Goal: Task Accomplishment & Management: Use online tool/utility

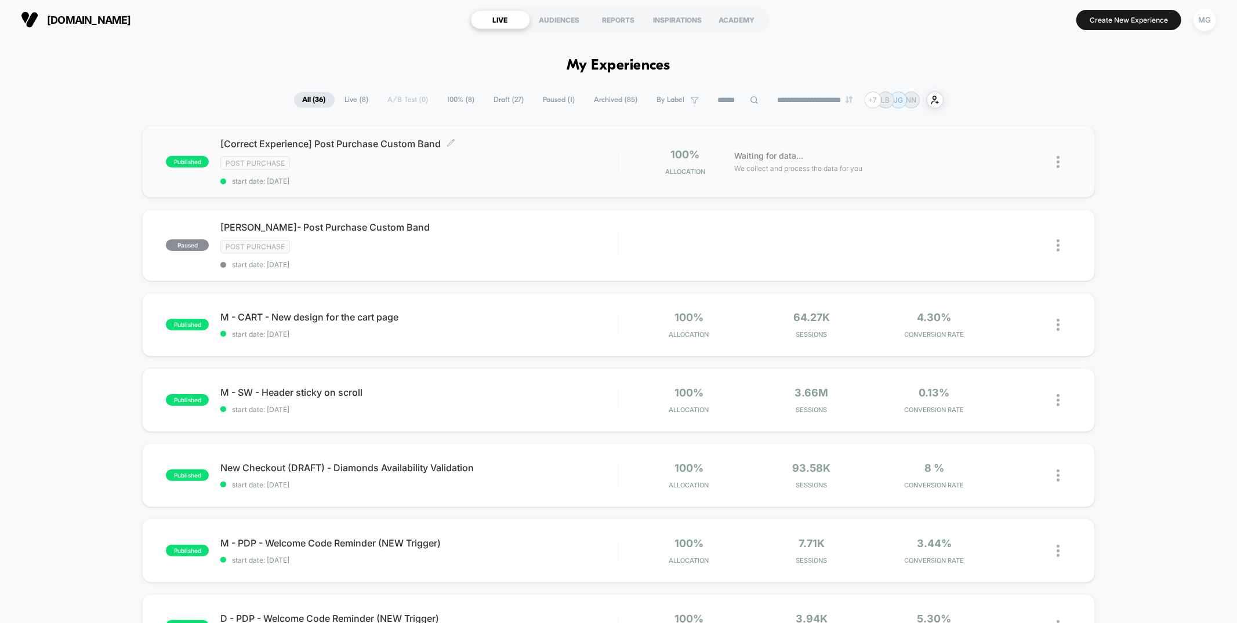
click at [454, 152] on div "[Correct Experience] Post Purchase Custom Band Click to edit experience details…" at bounding box center [418, 162] width 397 height 48
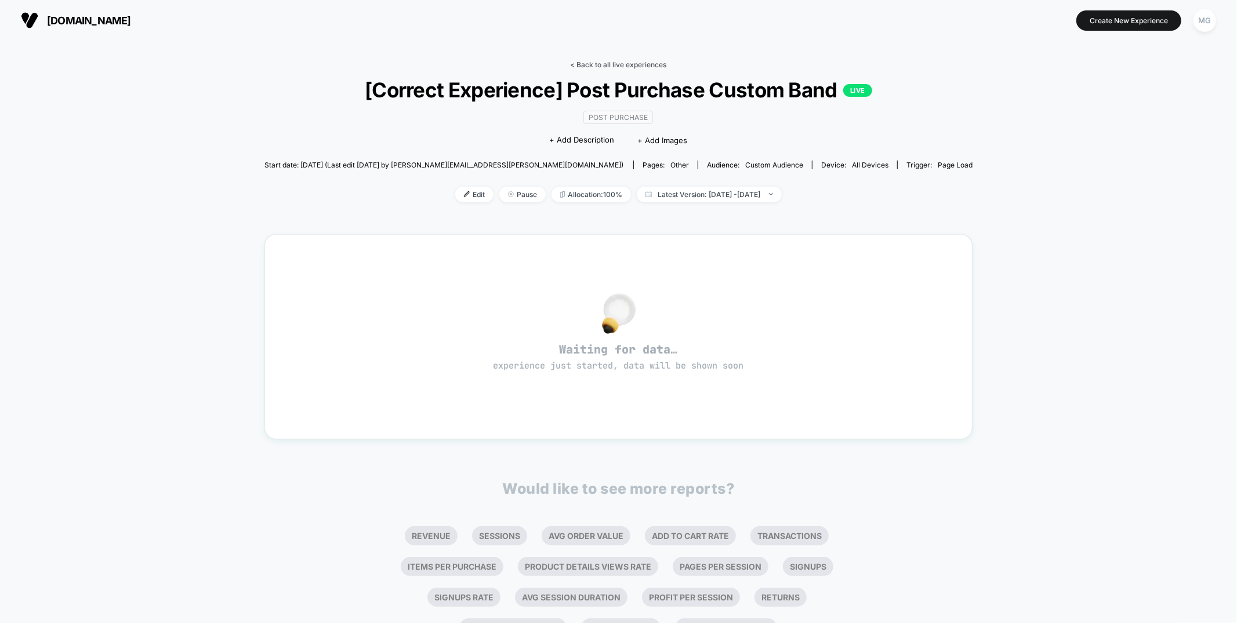
click at [605, 64] on link "< Back to all live experiences" at bounding box center [618, 64] width 96 height 9
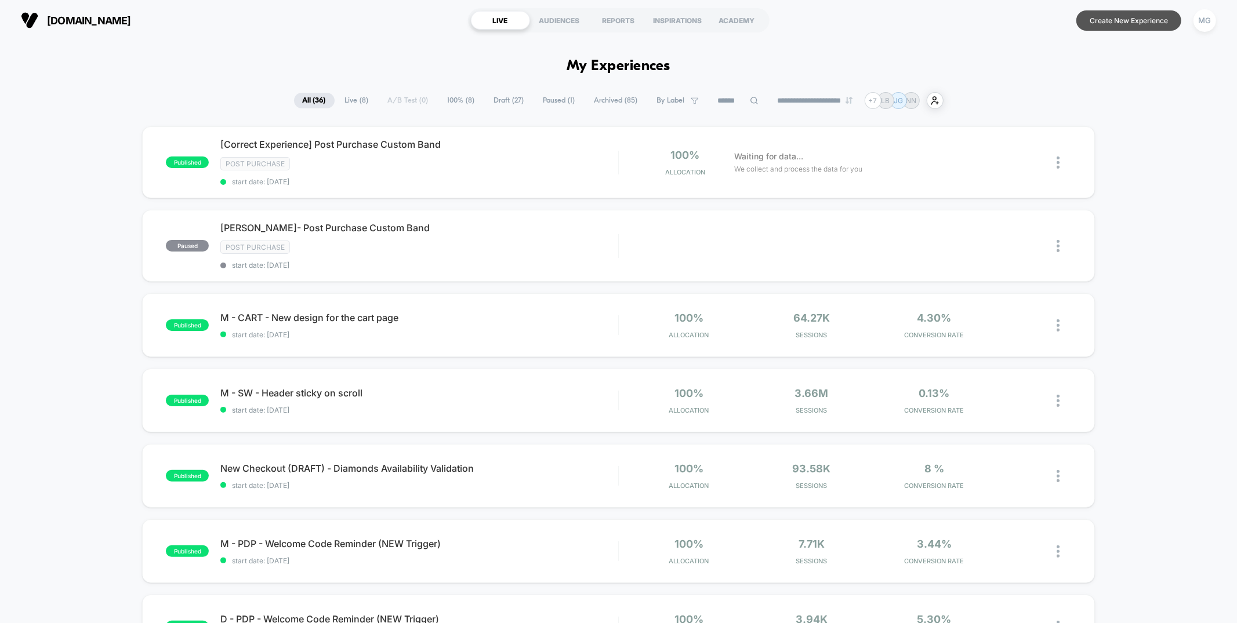
click at [1118, 19] on button "Create New Experience" at bounding box center [1128, 20] width 105 height 20
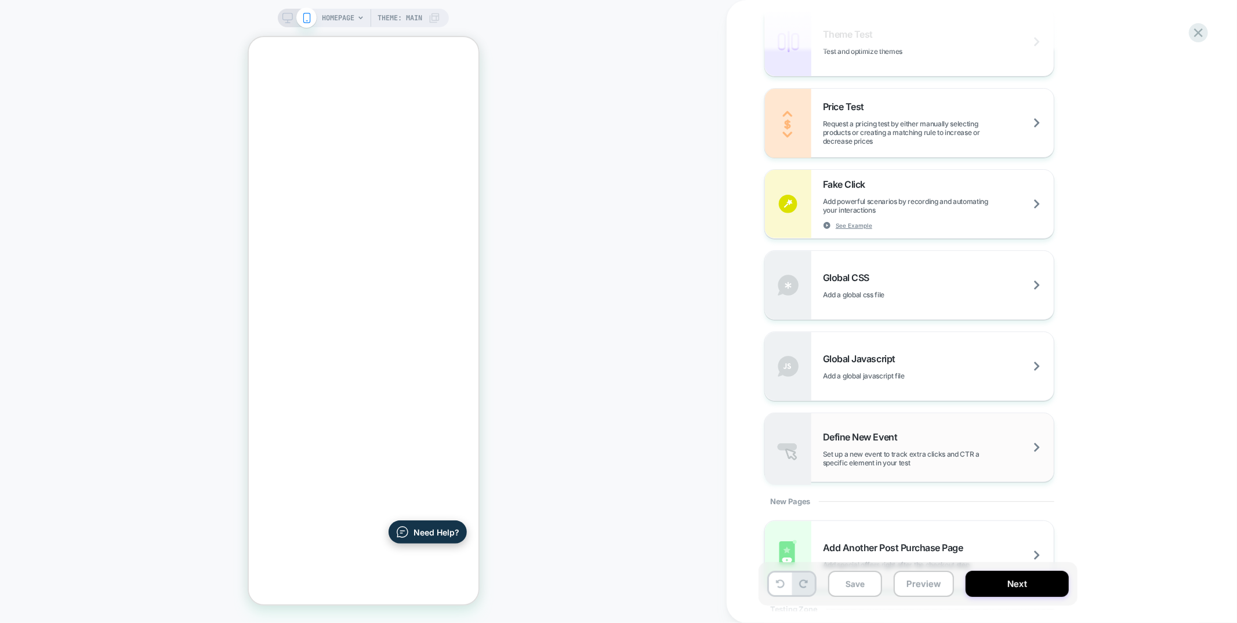
scroll to position [445, 0]
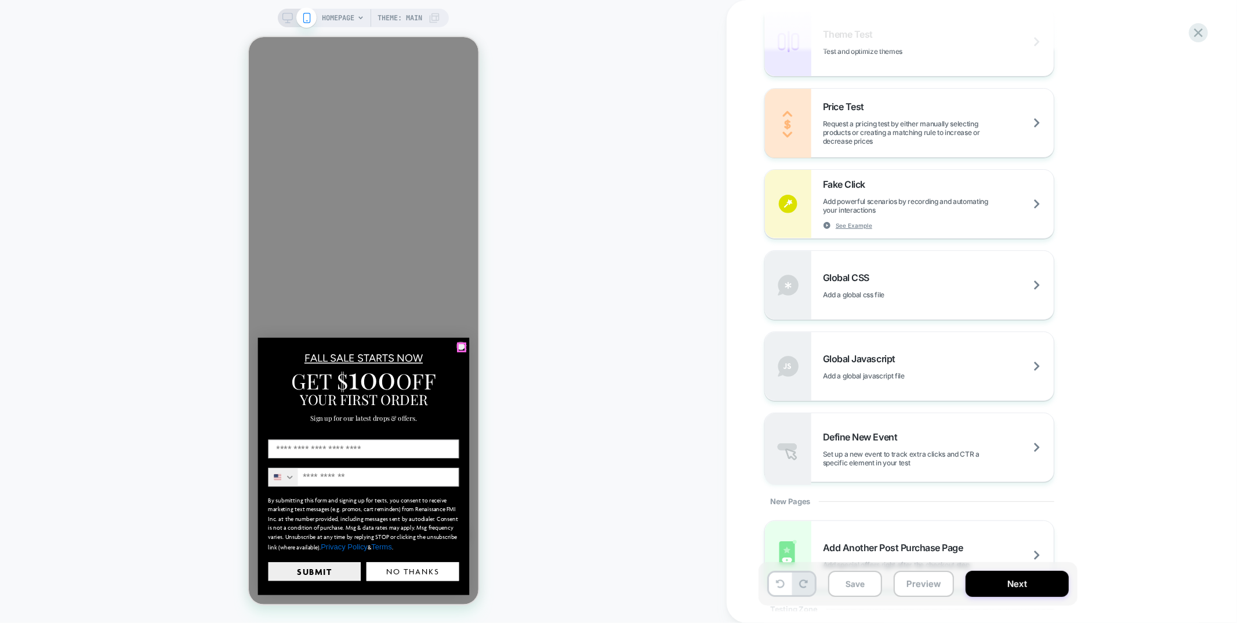
click at [459, 344] on circle "Close dialog" at bounding box center [463, 347] width 9 height 9
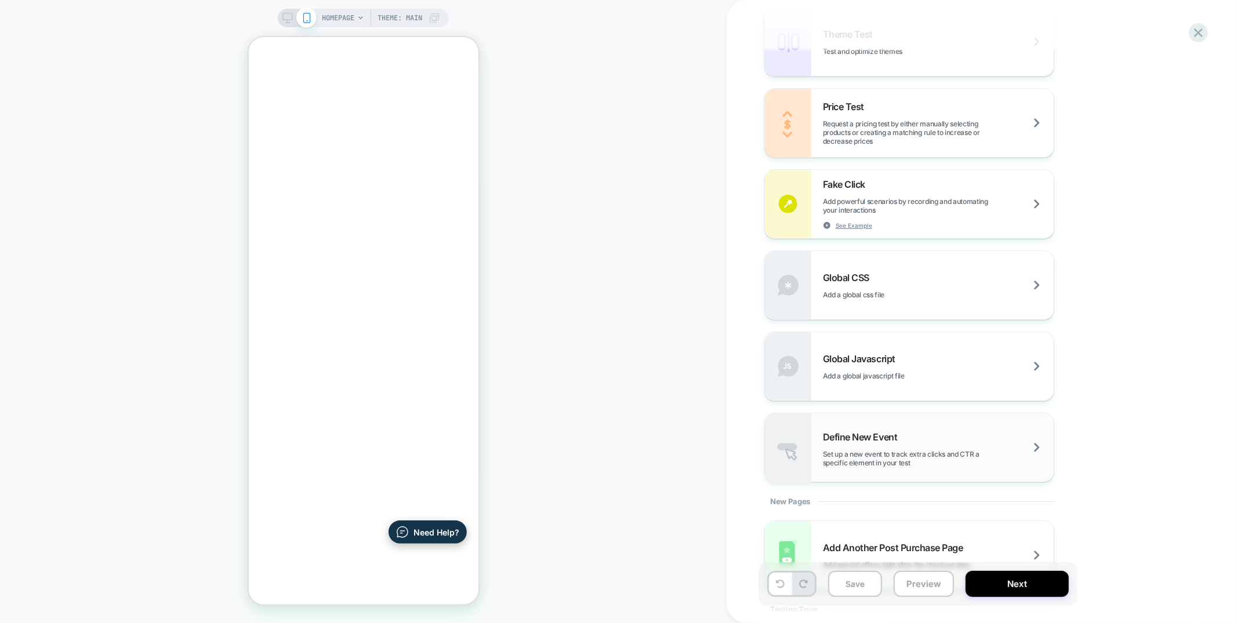
click at [859, 453] on span "Set up a new event to track extra clicks and CTR a specific element in your test" at bounding box center [938, 458] width 231 height 17
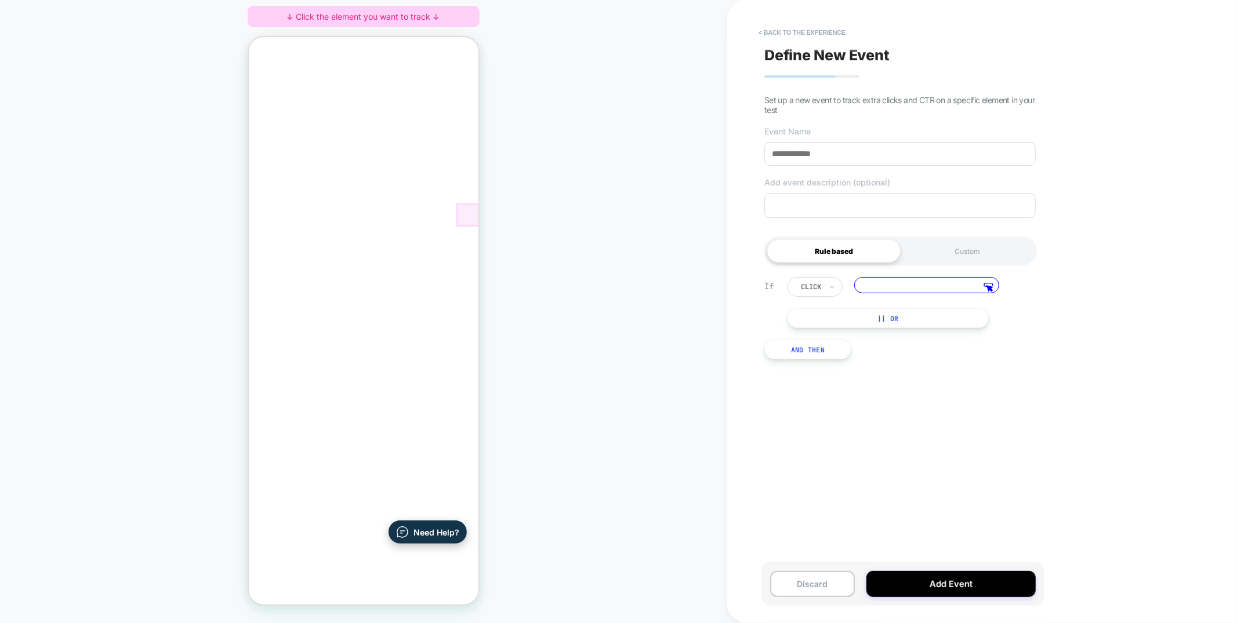
click at [466, 217] on div at bounding box center [467, 214] width 23 height 23
click at [447, 235] on div "Track Clicks ? Tracks clicks on the selected element." at bounding box center [416, 230] width 71 height 26
click at [853, 160] on input at bounding box center [899, 154] width 271 height 24
type input "******"
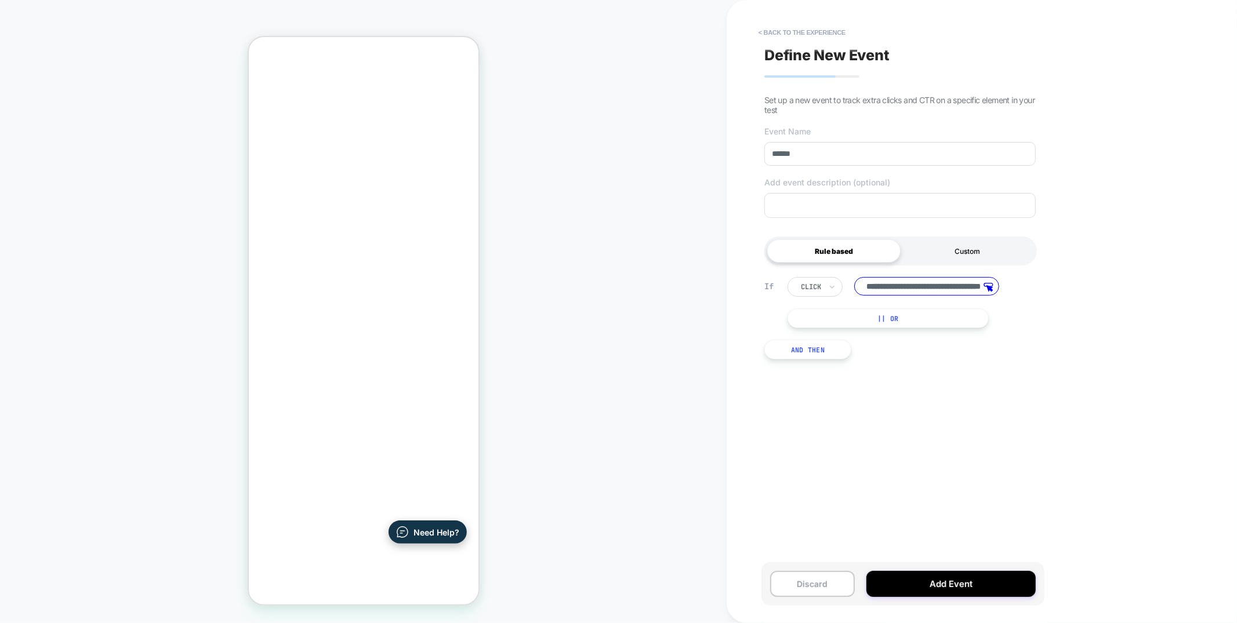
click at [964, 252] on div "Custom" at bounding box center [966, 250] width 133 height 23
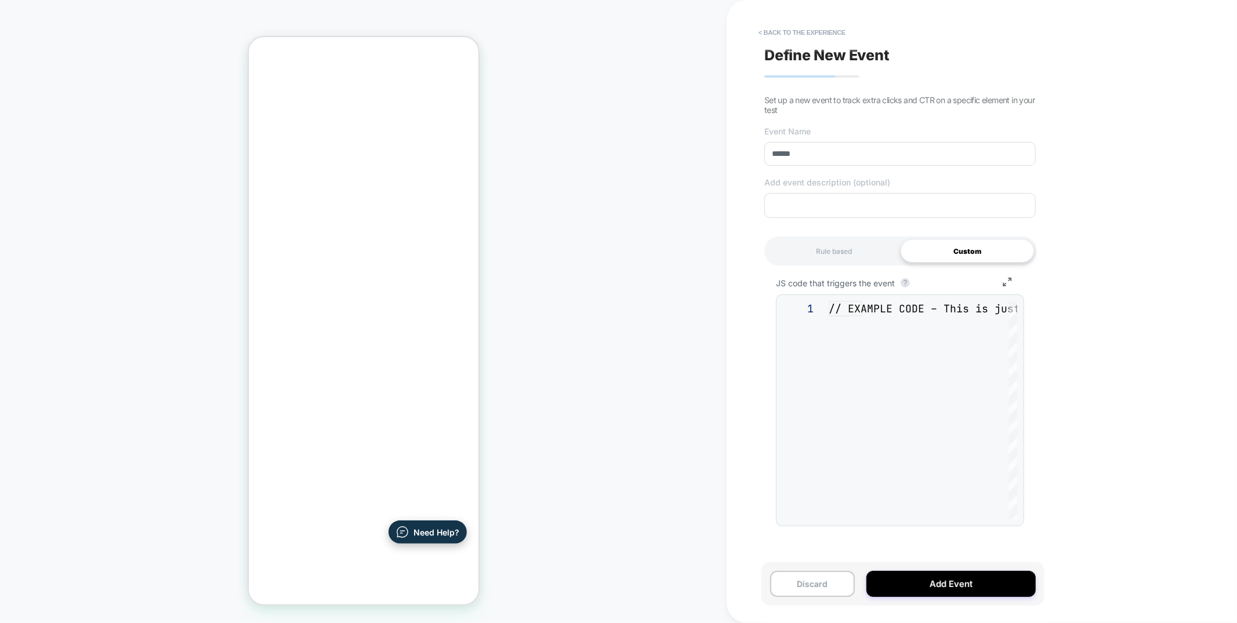
scroll to position [125, 0]
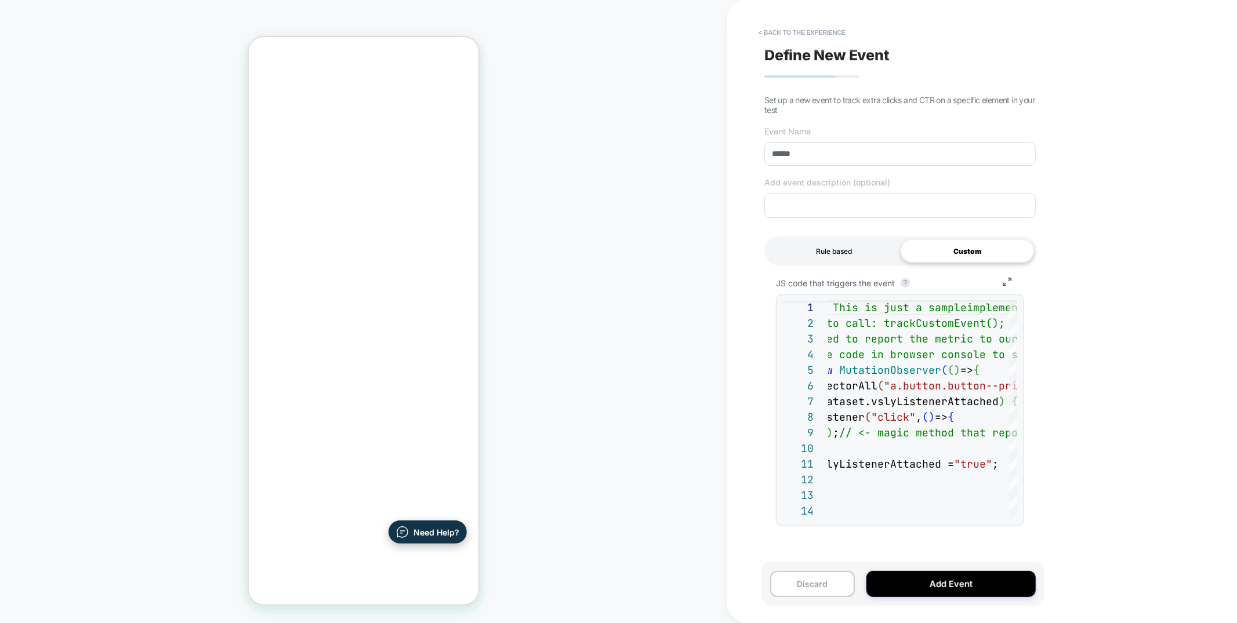
click at [824, 247] on div "Rule based" at bounding box center [833, 250] width 133 height 23
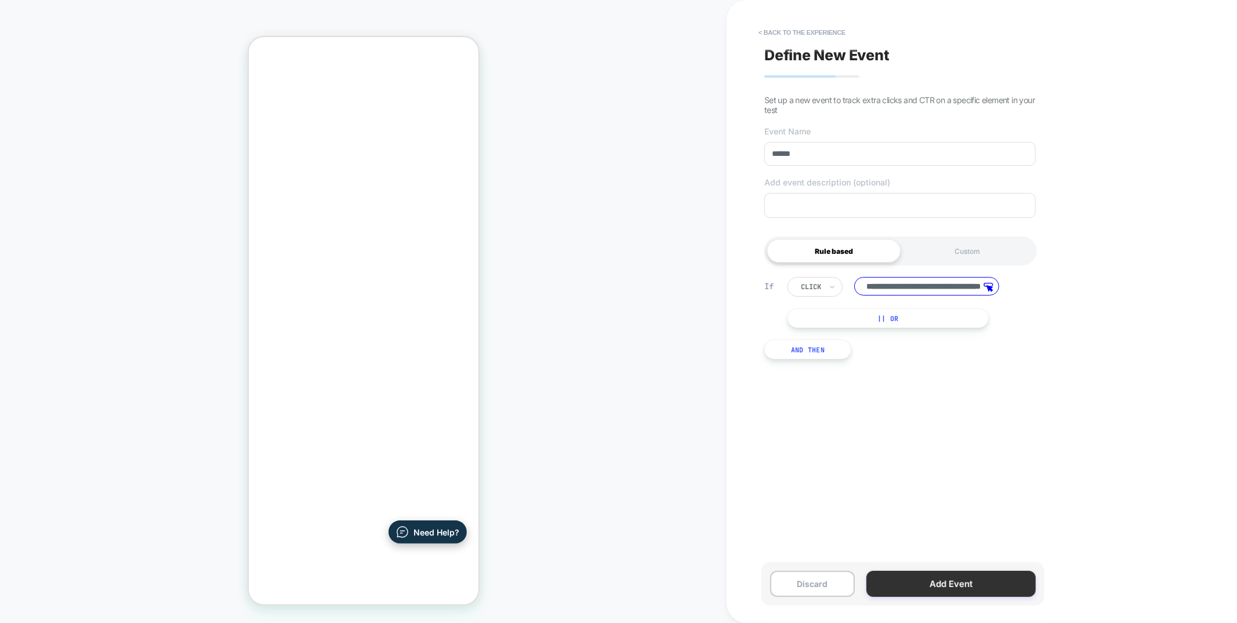
scroll to position [0, 0]
click at [921, 586] on button "Add Event" at bounding box center [950, 584] width 169 height 26
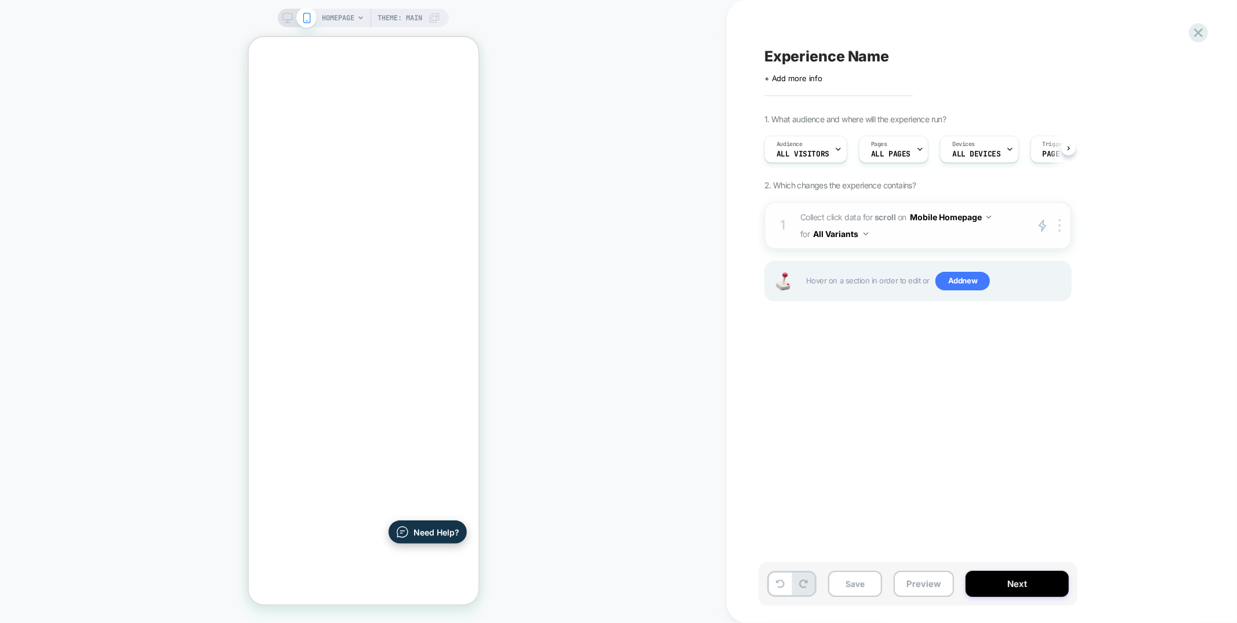
scroll to position [0, 1]
click at [849, 234] on button "All Variants" at bounding box center [840, 234] width 54 height 17
click at [897, 381] on div "Experience Name Click to edit experience details + Add more info 1. What audien…" at bounding box center [975, 312] width 435 height 600
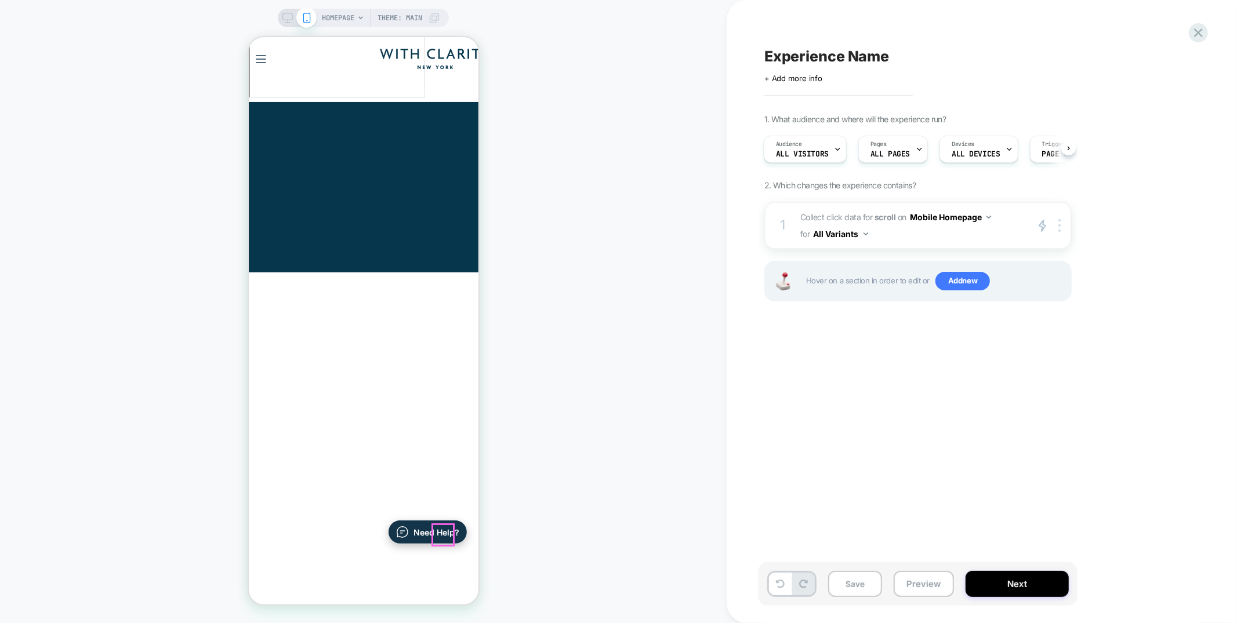
scroll to position [36, 0]
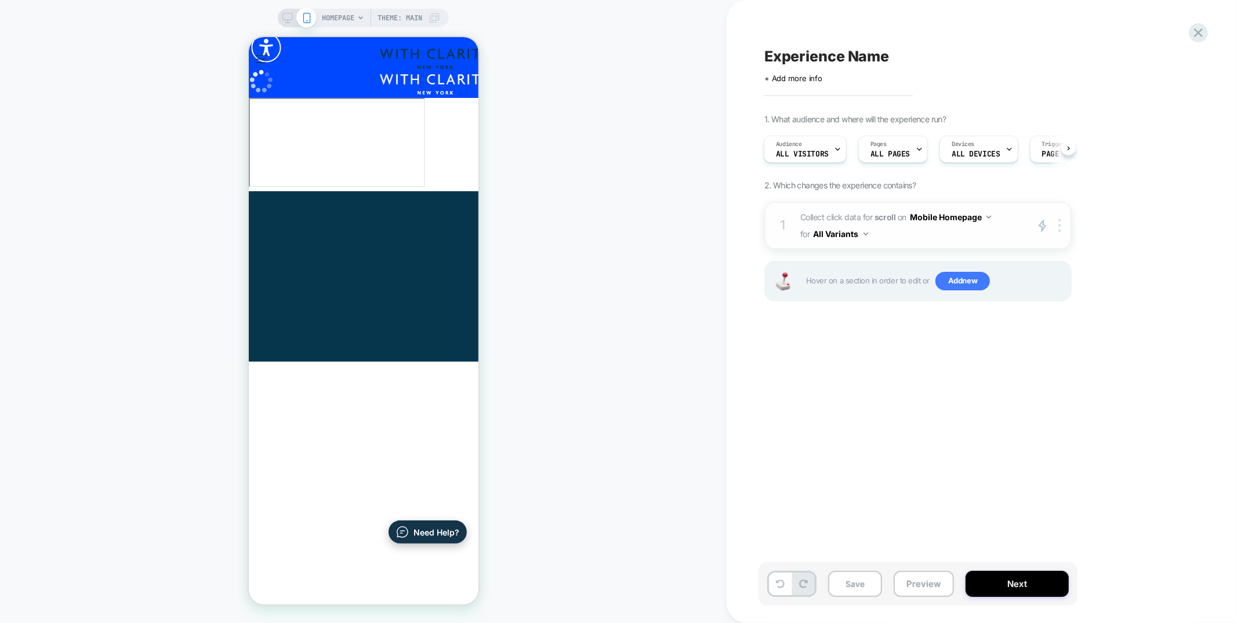
click at [974, 243] on div "1 Collect click data for scroll on Mobile Homepage for All Variants primary 2 D…" at bounding box center [917, 226] width 307 height 48
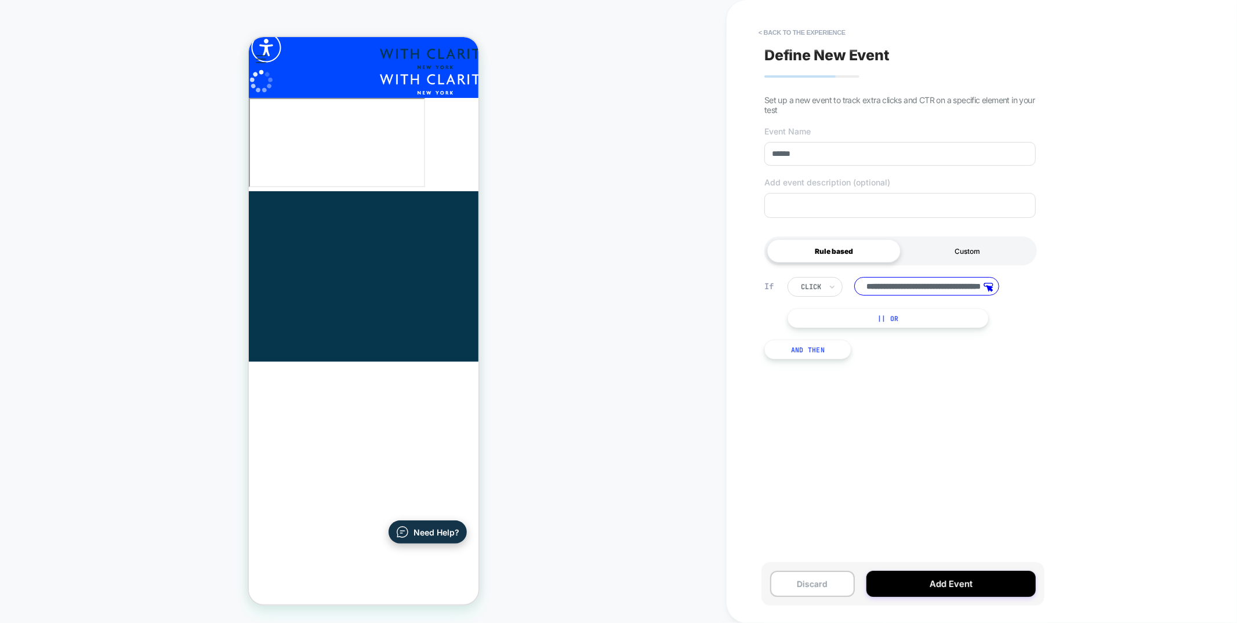
scroll to position [0, 0]
click at [951, 254] on div "Custom" at bounding box center [966, 250] width 133 height 23
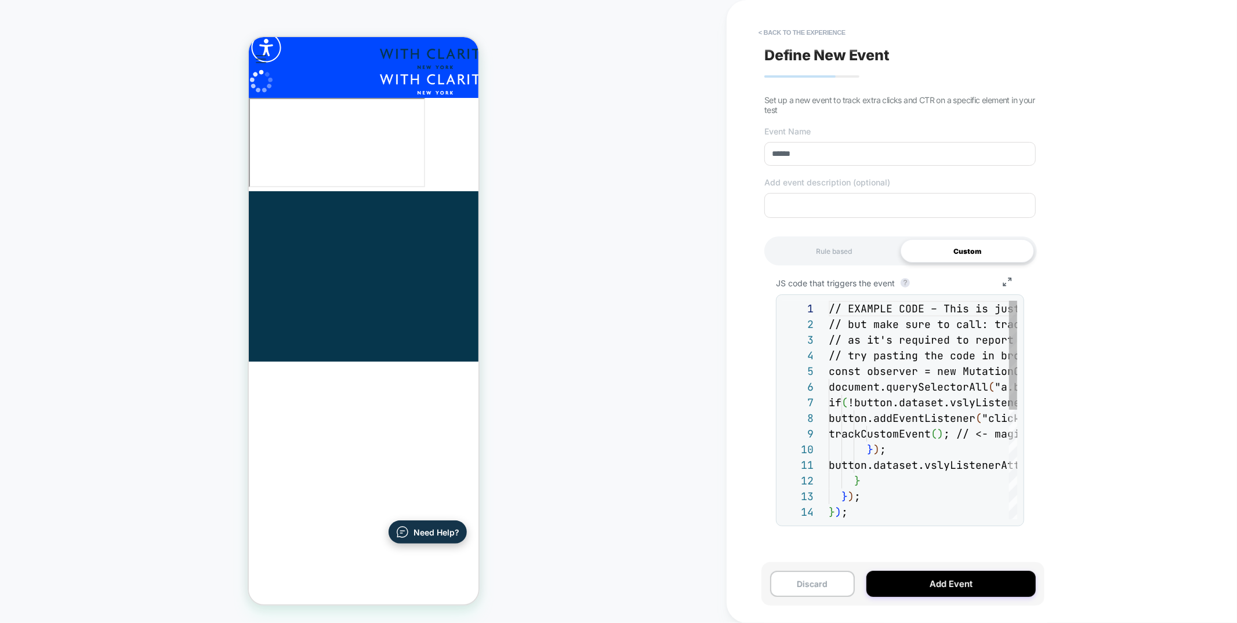
scroll to position [125, 0]
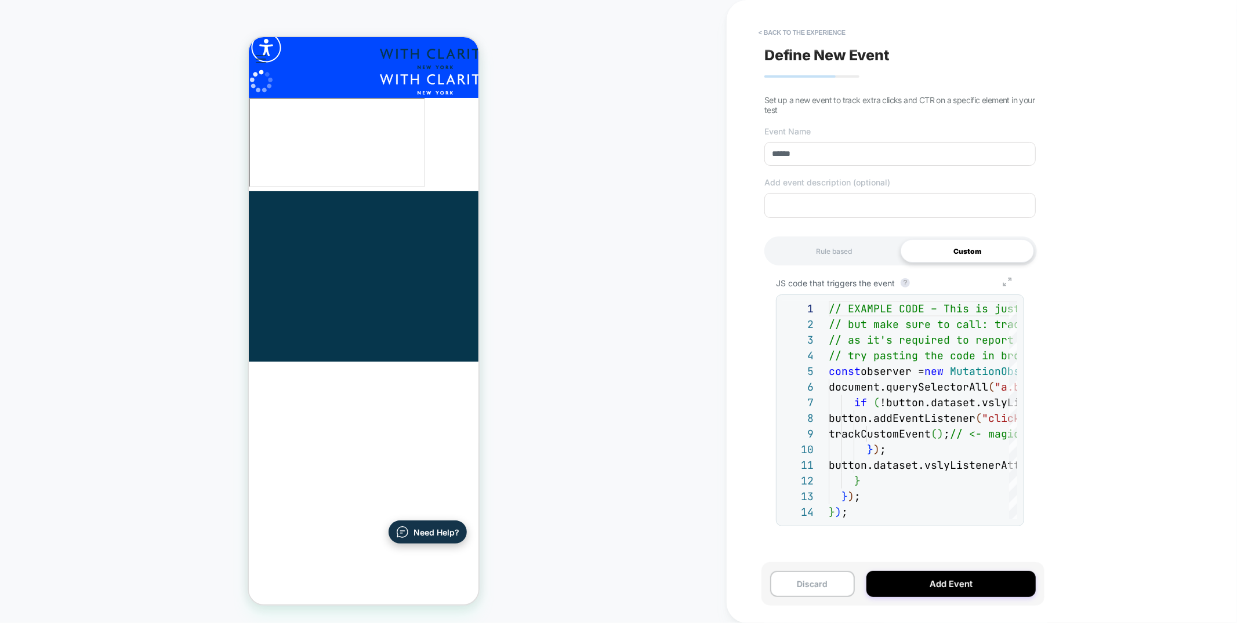
click at [1005, 281] on icon "Group 7" at bounding box center [1007, 282] width 27 height 9
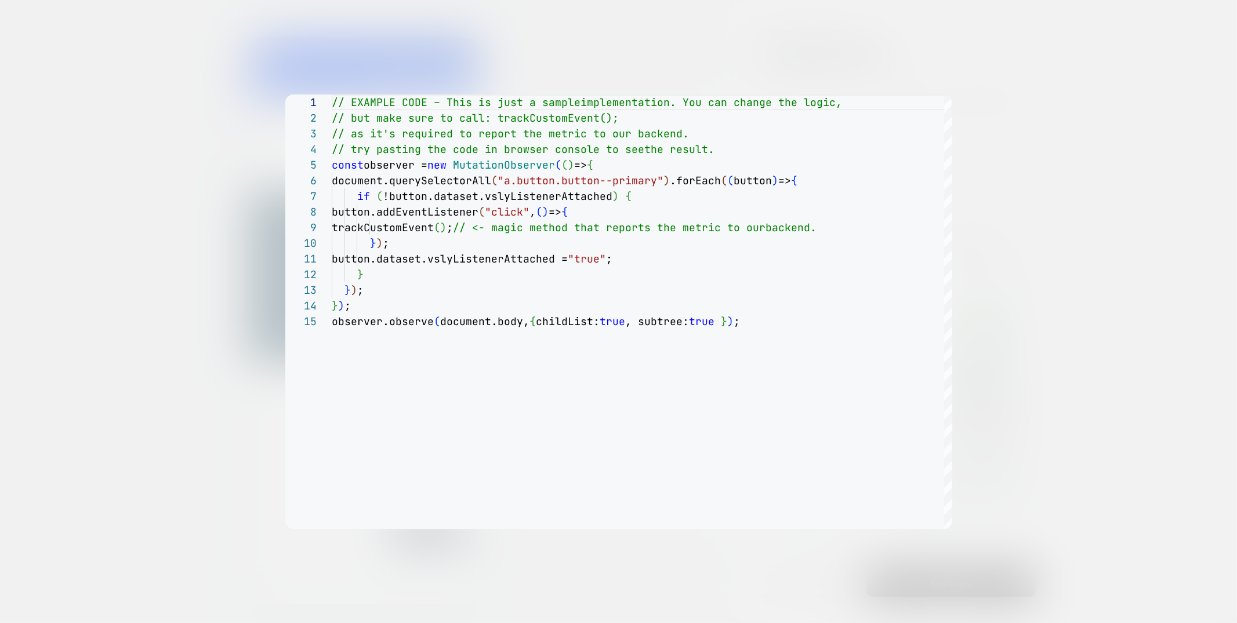
click at [1135, 221] on div at bounding box center [618, 311] width 1237 height 623
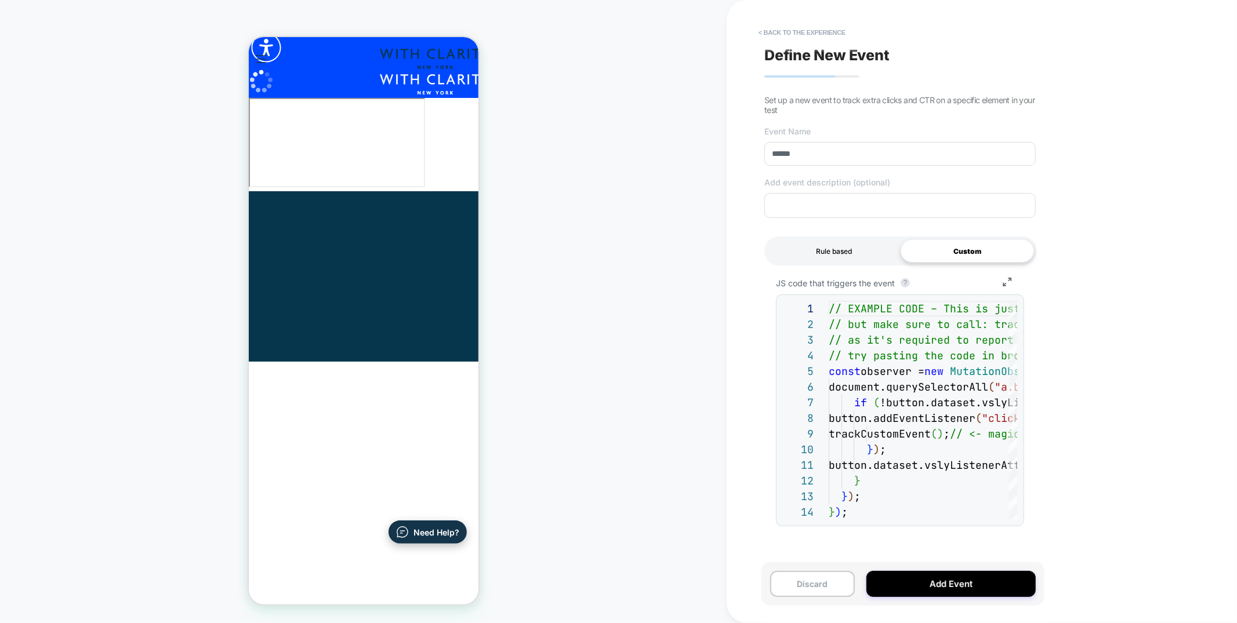
click at [830, 250] on div "Rule based" at bounding box center [833, 250] width 133 height 23
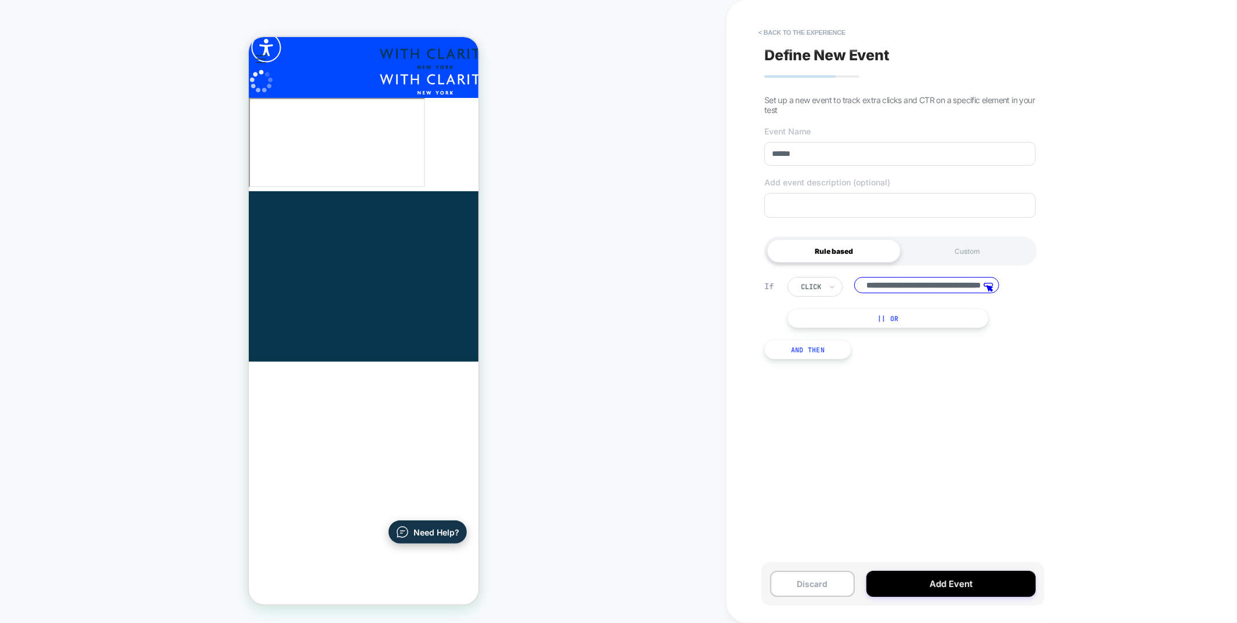
scroll to position [0, 75]
click at [951, 250] on div "Custom" at bounding box center [966, 250] width 133 height 23
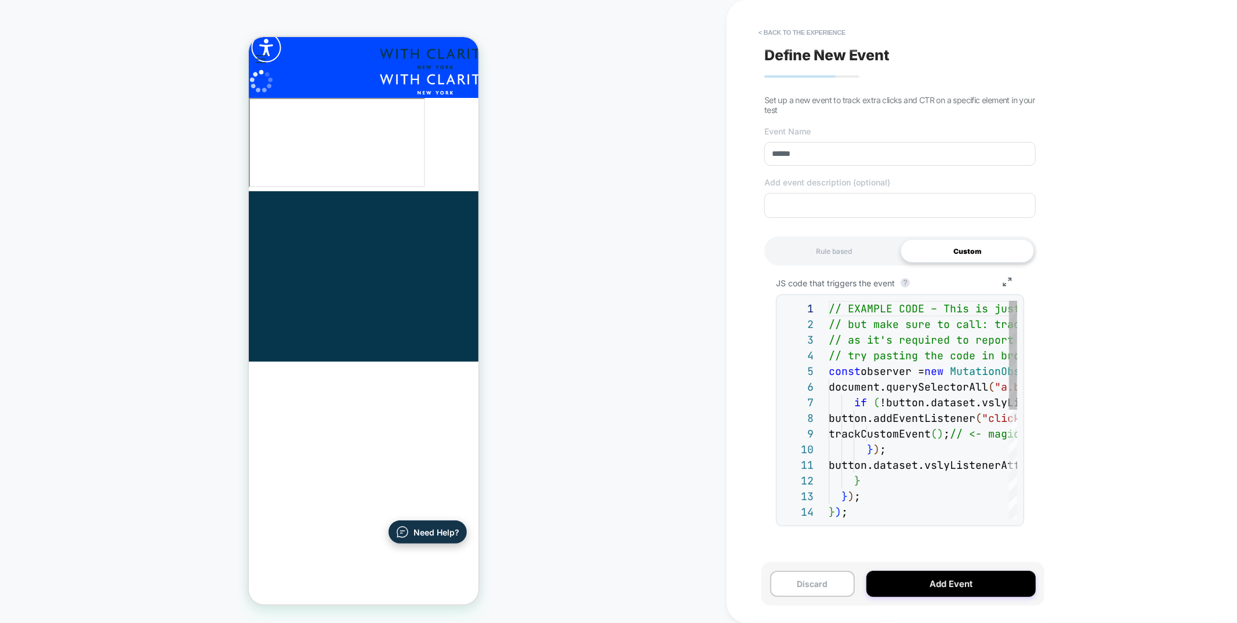
scroll to position [125, 0]
click at [820, 33] on button "< back to the experience" at bounding box center [801, 32] width 99 height 19
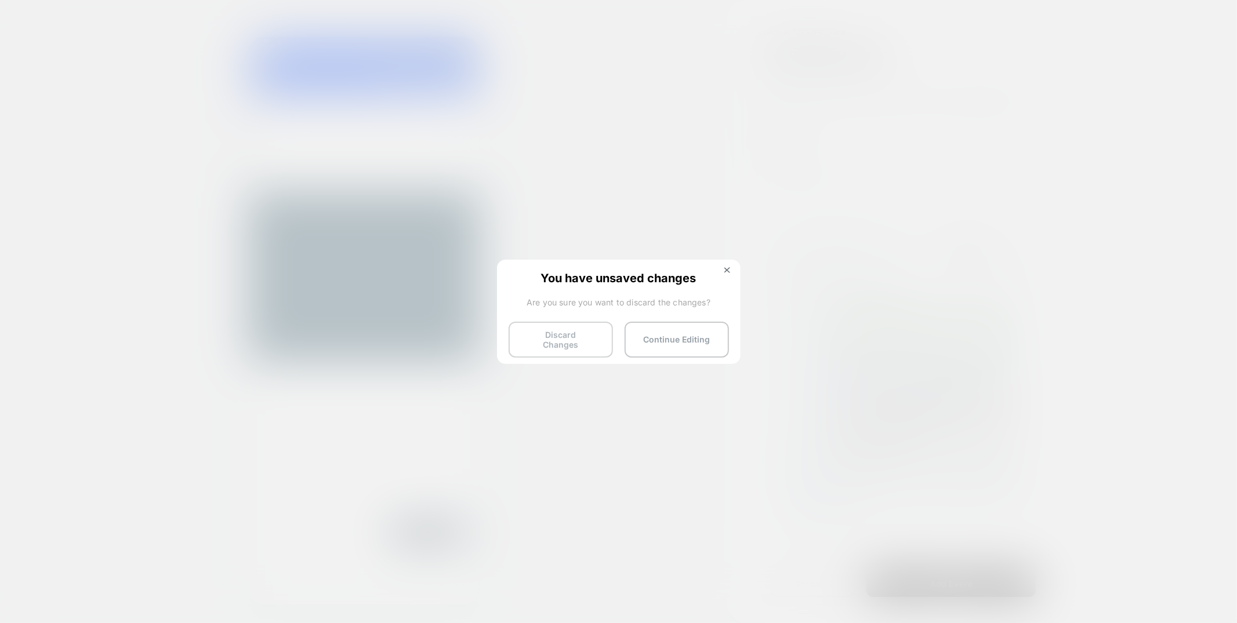
click at [555, 334] on button "Discard Changes" at bounding box center [560, 340] width 104 height 36
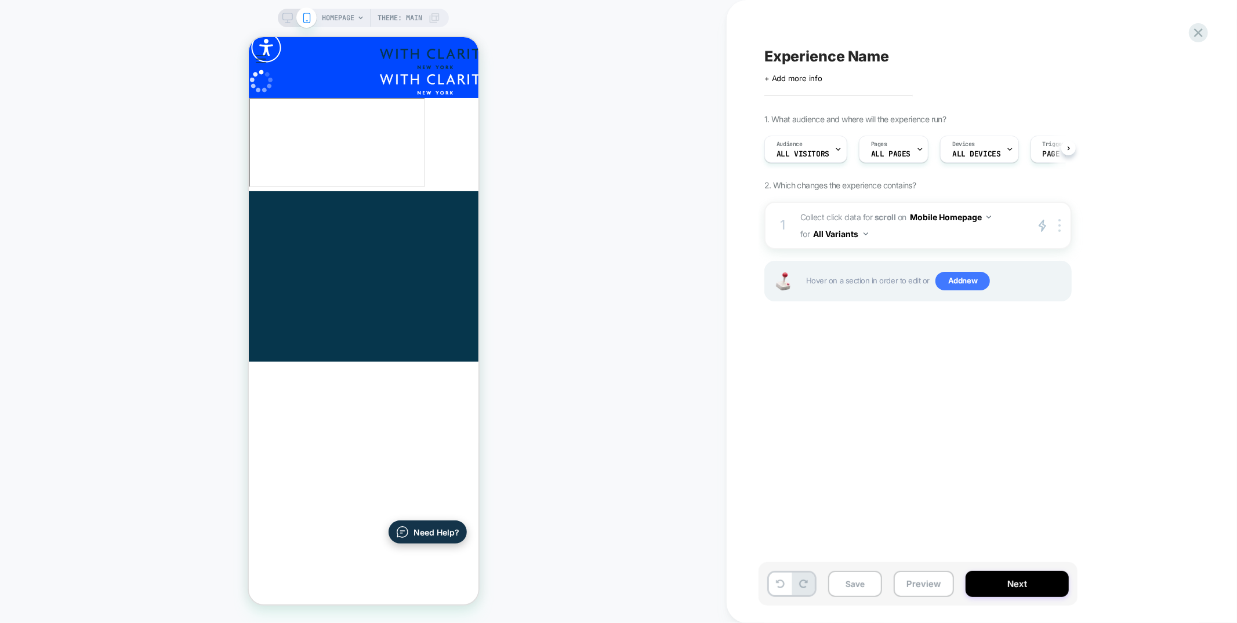
scroll to position [0, 1]
click at [954, 283] on span "Add new" at bounding box center [962, 281] width 54 height 19
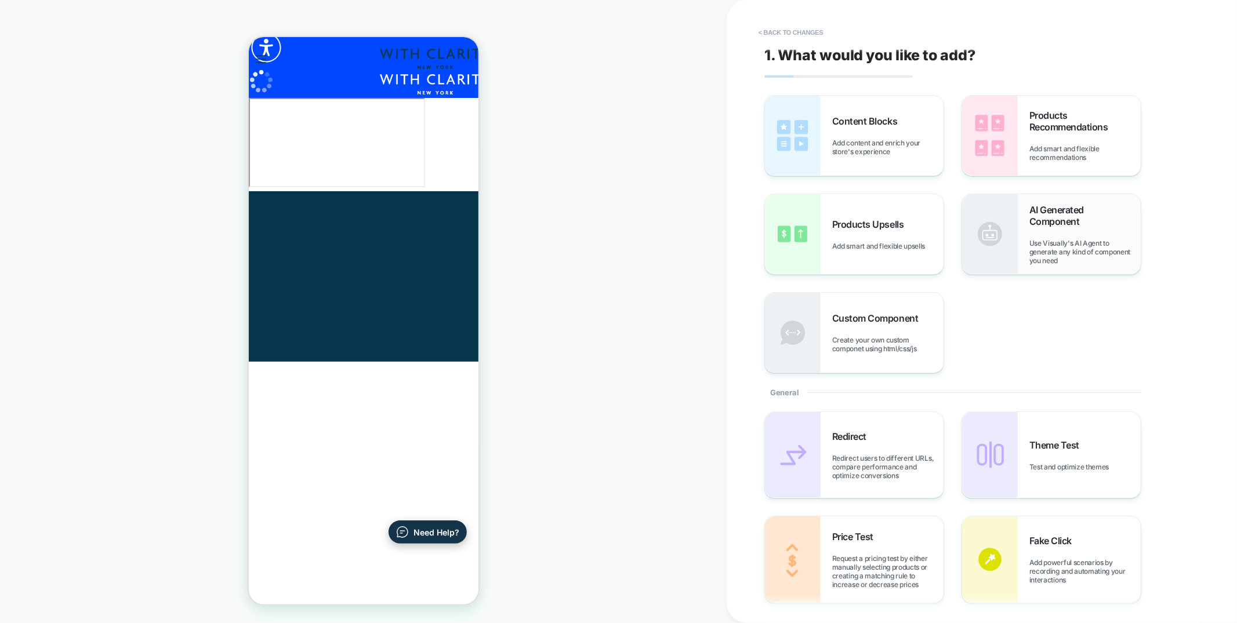
click at [1070, 222] on span "AI Generated Component" at bounding box center [1084, 215] width 111 height 23
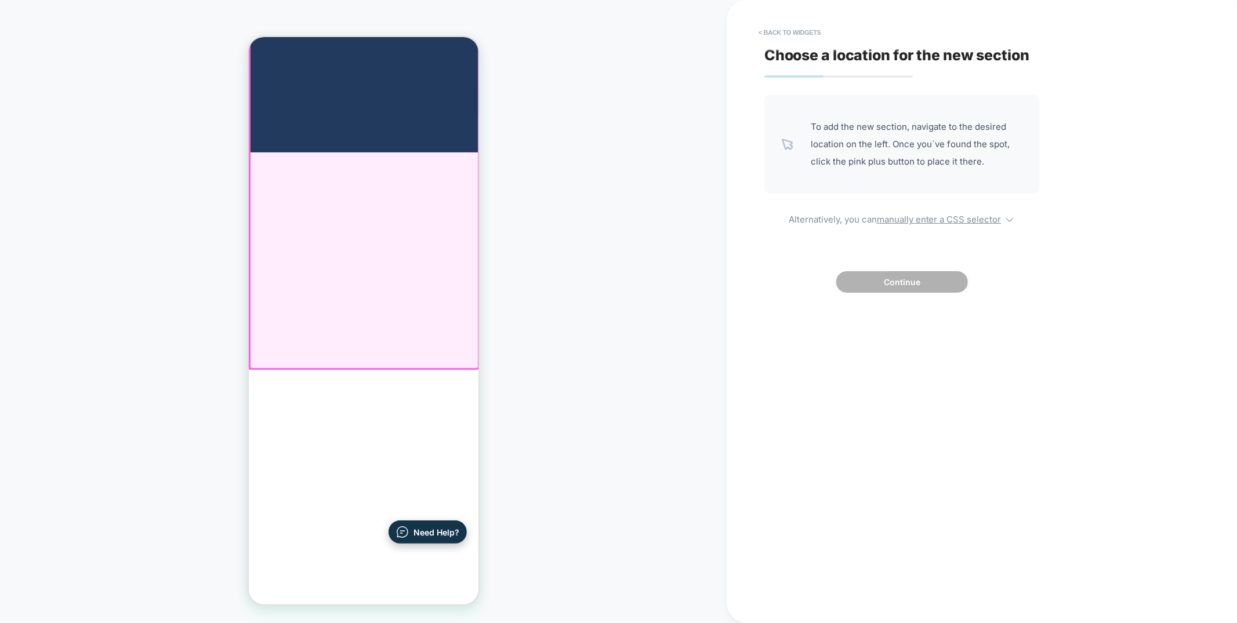
scroll to position [256, 0]
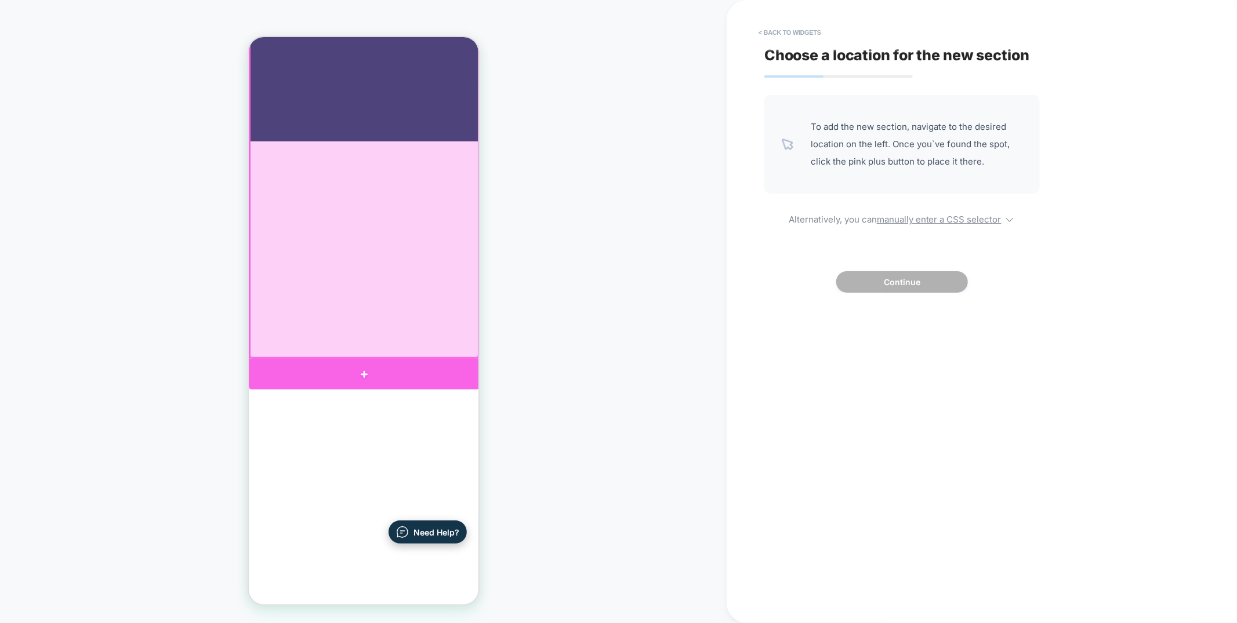
click at [452, 360] on div at bounding box center [363, 373] width 231 height 31
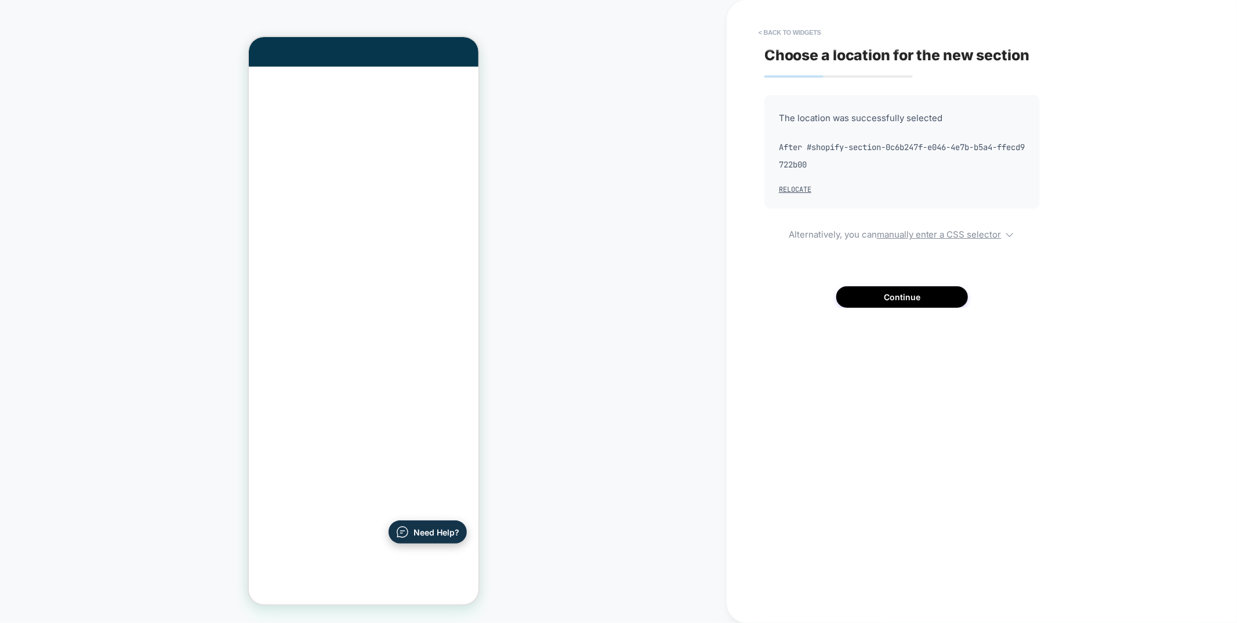
scroll to position [344, 0]
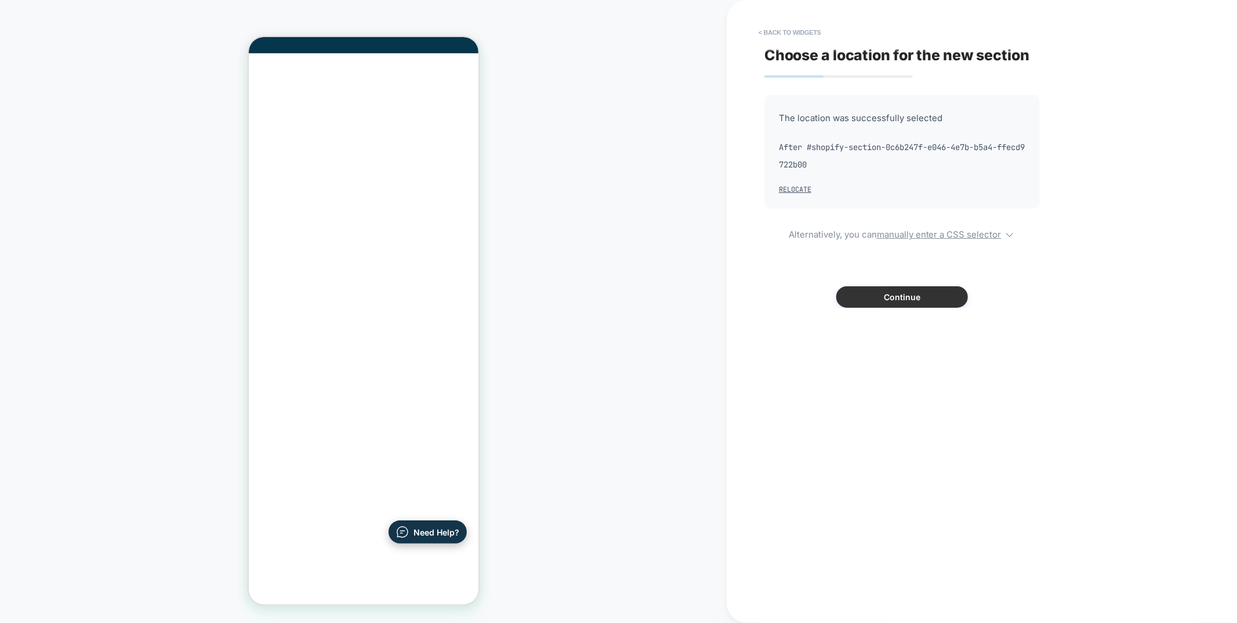
click at [898, 298] on button "Continue" at bounding box center [902, 296] width 132 height 21
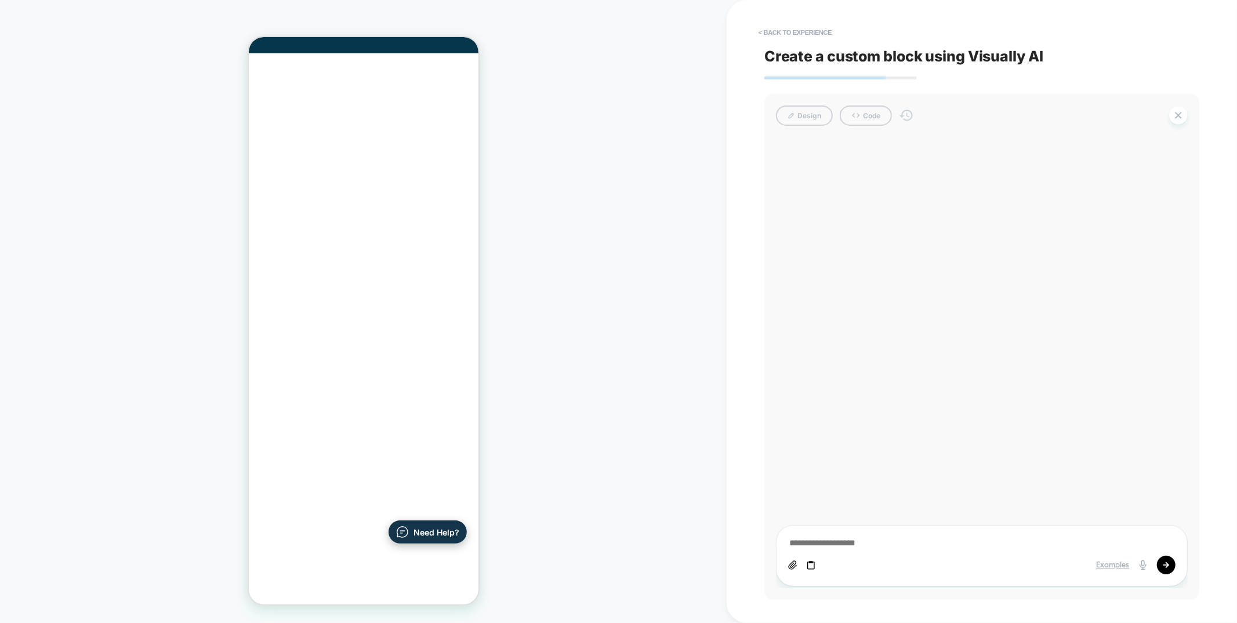
click at [830, 547] on textarea at bounding box center [981, 543] width 387 height 13
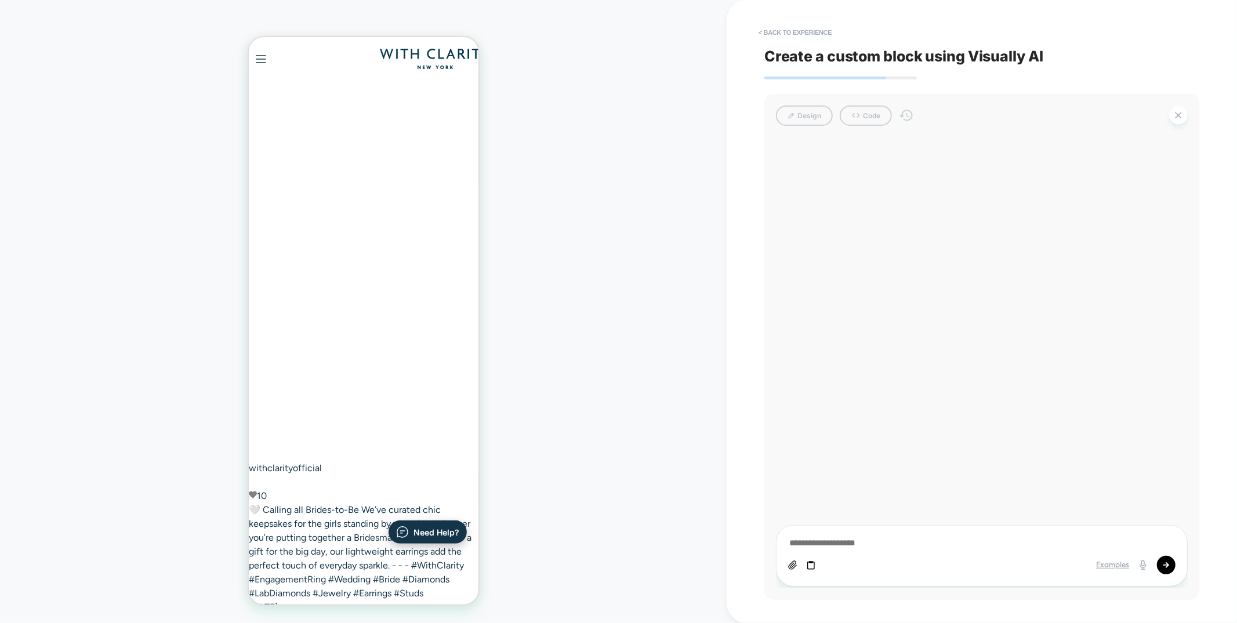
scroll to position [665, 0]
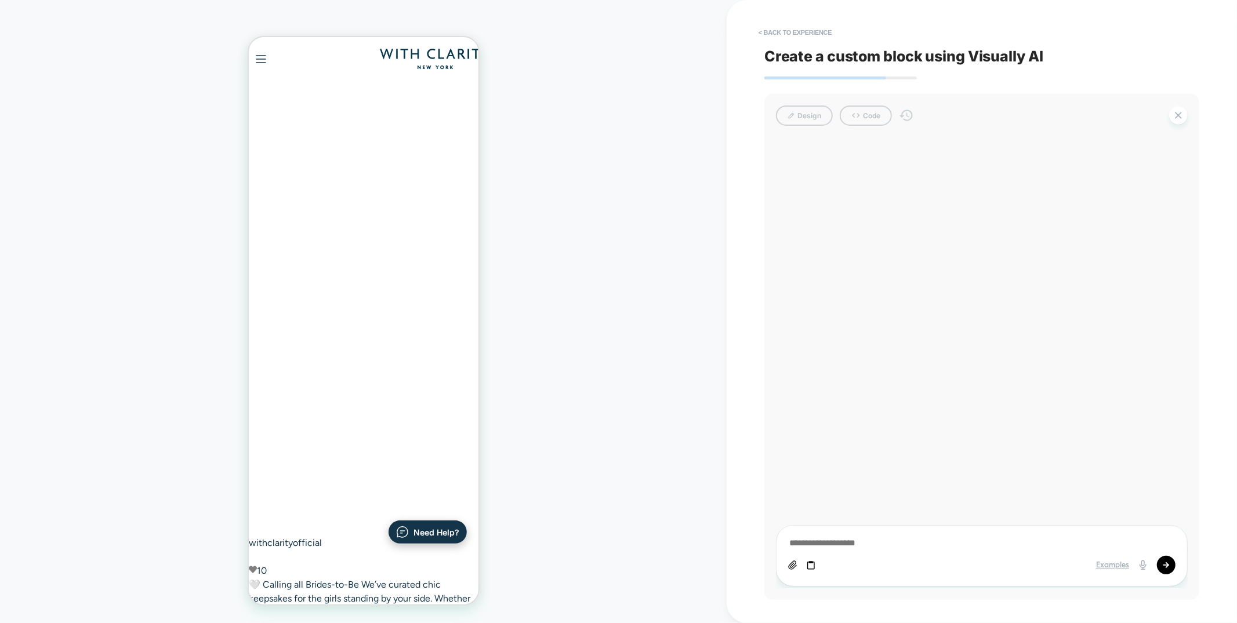
click at [825, 566] on div at bounding box center [885, 566] width 194 height 10
click at [812, 566] on icon at bounding box center [811, 566] width 10 height 10
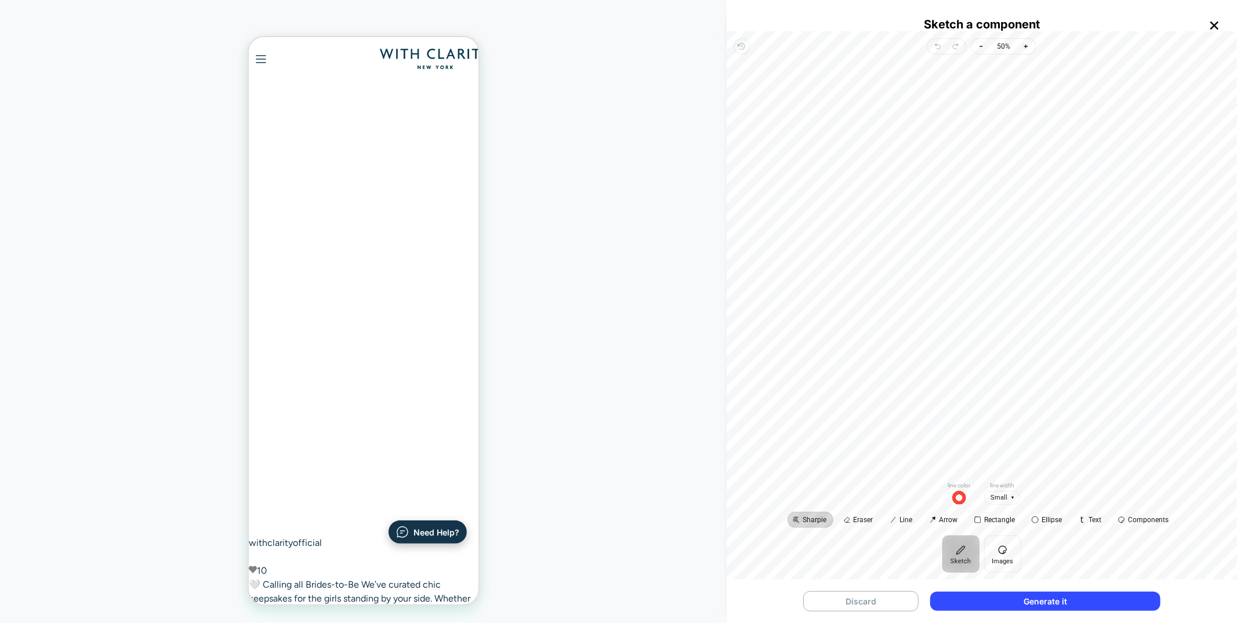
click at [1210, 21] on icon "button" at bounding box center [1214, 25] width 9 height 9
type textarea "*"
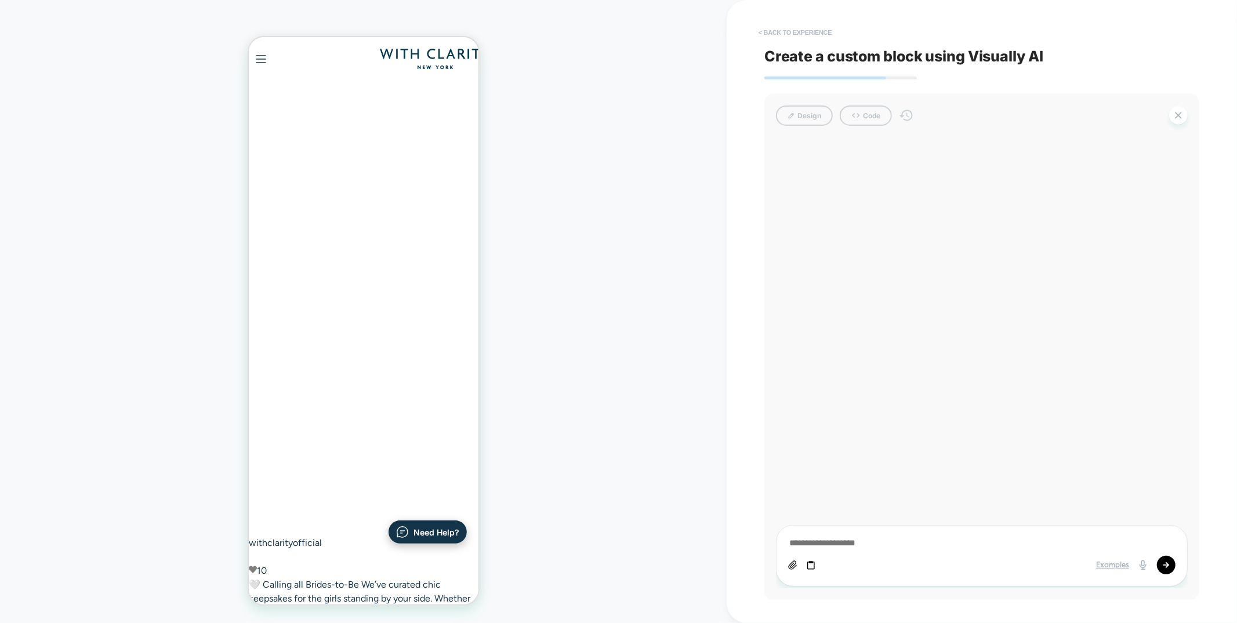
click at [786, 36] on button "< Back to experience" at bounding box center [794, 32] width 85 height 19
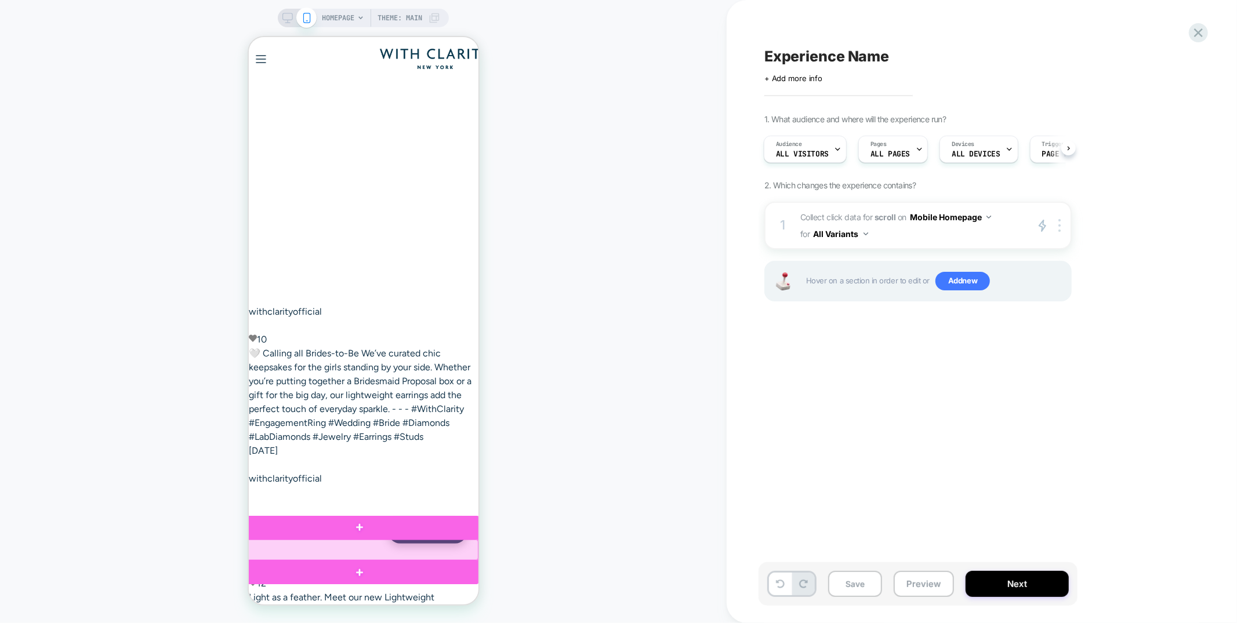
scroll to position [783, 0]
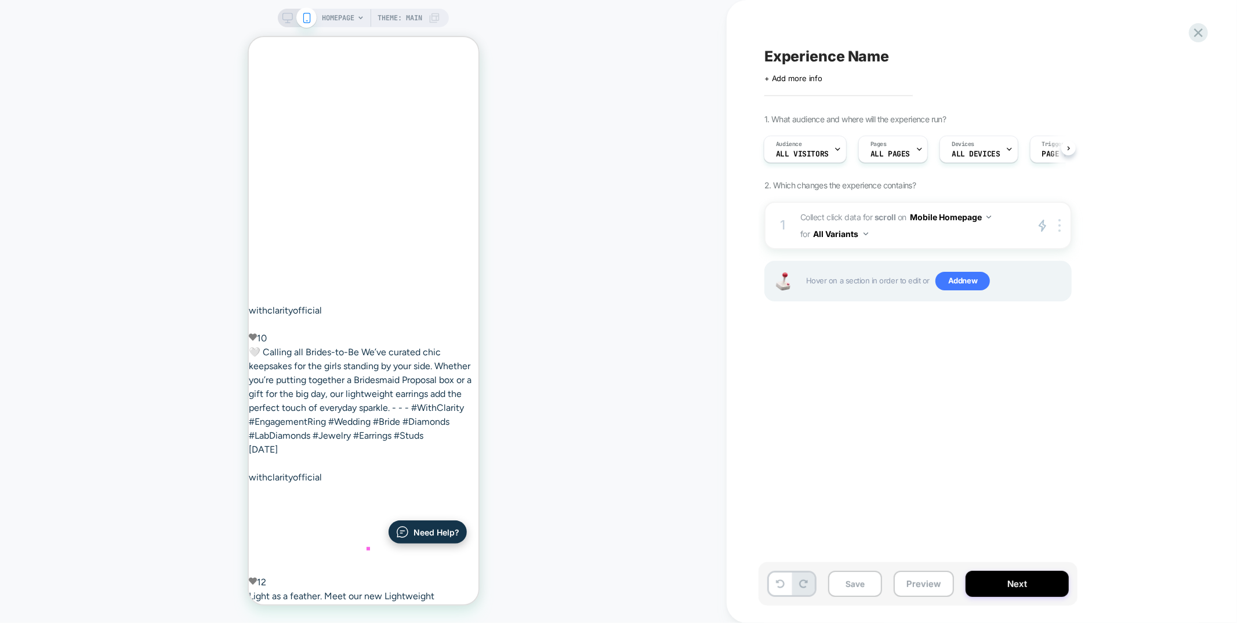
click at [248, 37] on span "2" at bounding box center [248, 37] width 0 height 0
click at [1201, 32] on icon at bounding box center [1198, 33] width 16 height 16
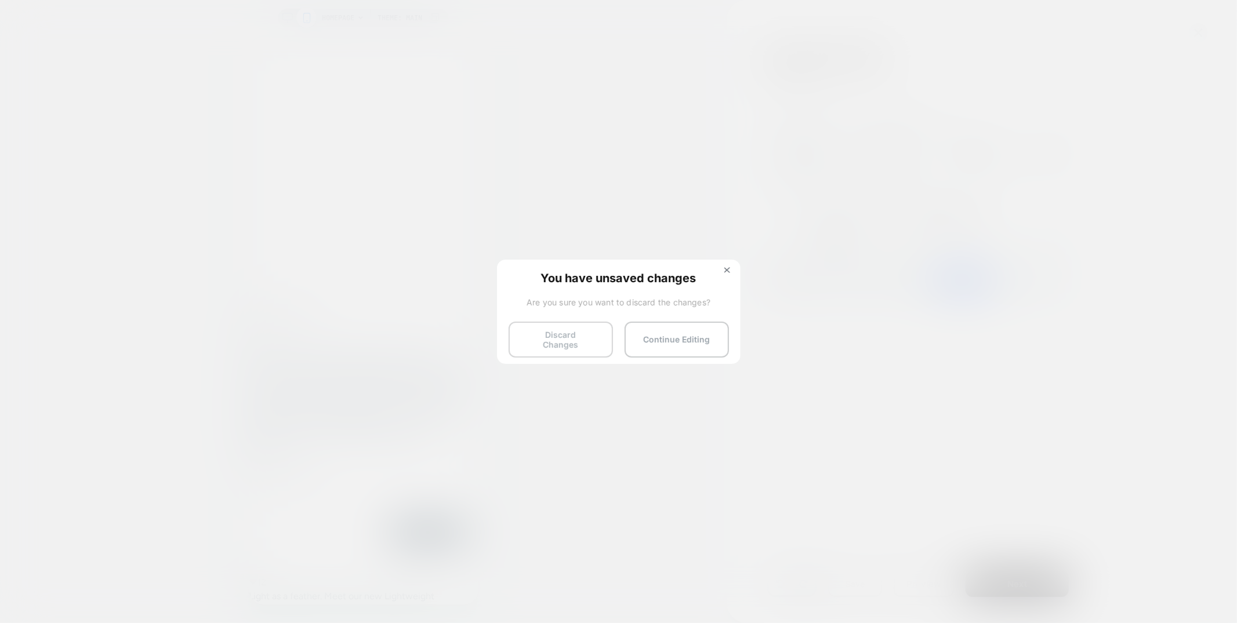
click at [565, 335] on button "Discard Changes" at bounding box center [560, 340] width 104 height 36
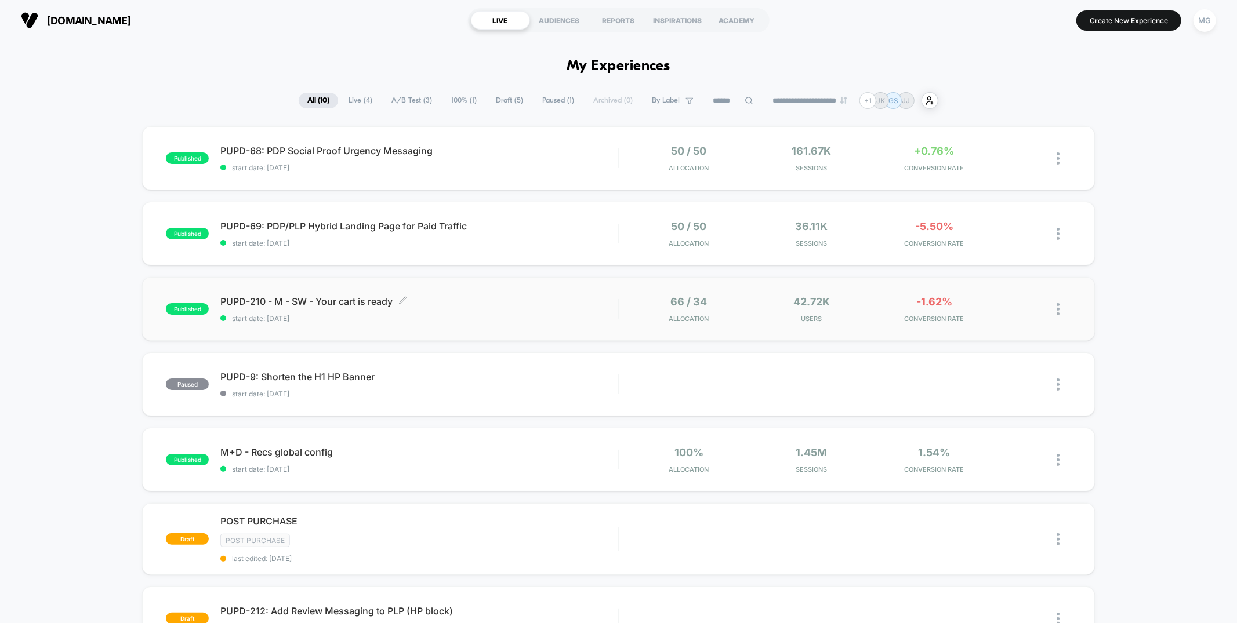
click at [520, 309] on div "PUPD-210 - M - SW - Your cart is ready Click to edit experience details Click t…" at bounding box center [418, 309] width 397 height 27
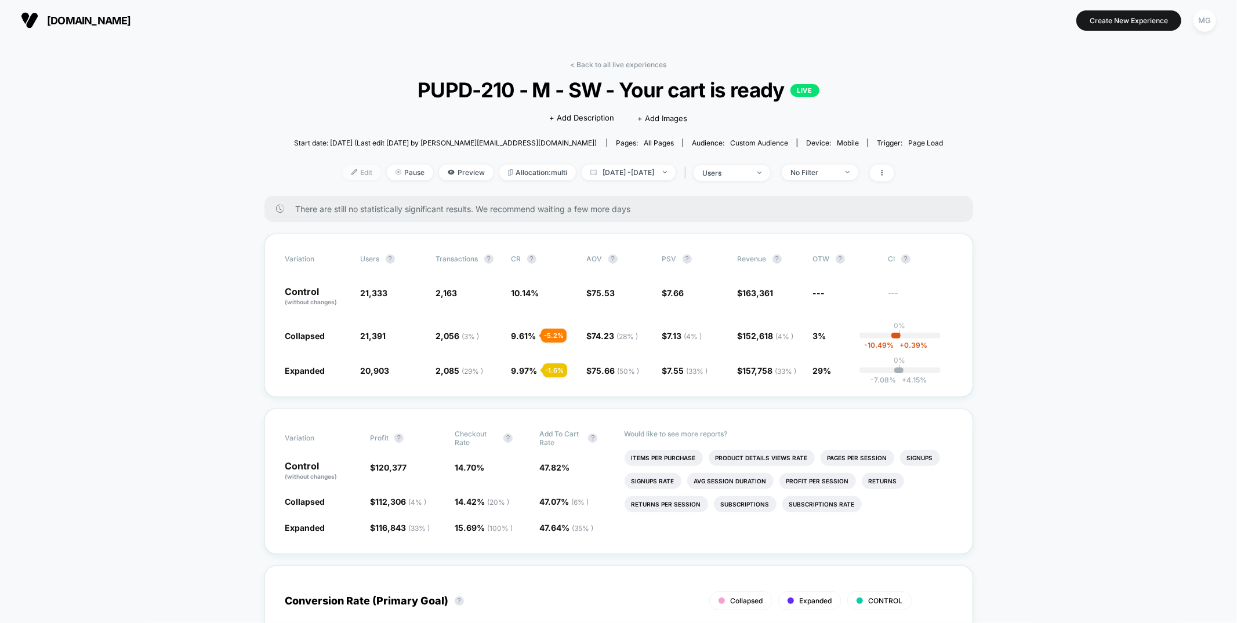
click at [352, 176] on span "Edit" at bounding box center [362, 173] width 38 height 16
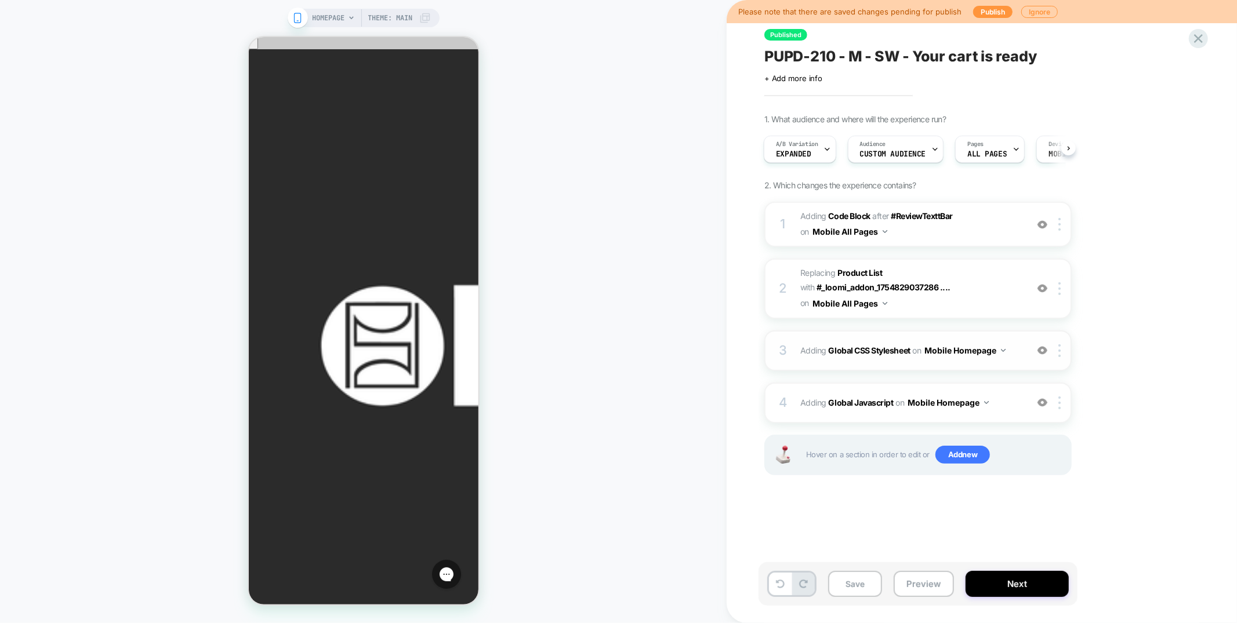
click at [964, 342] on button "Mobile Homepage" at bounding box center [964, 350] width 81 height 17
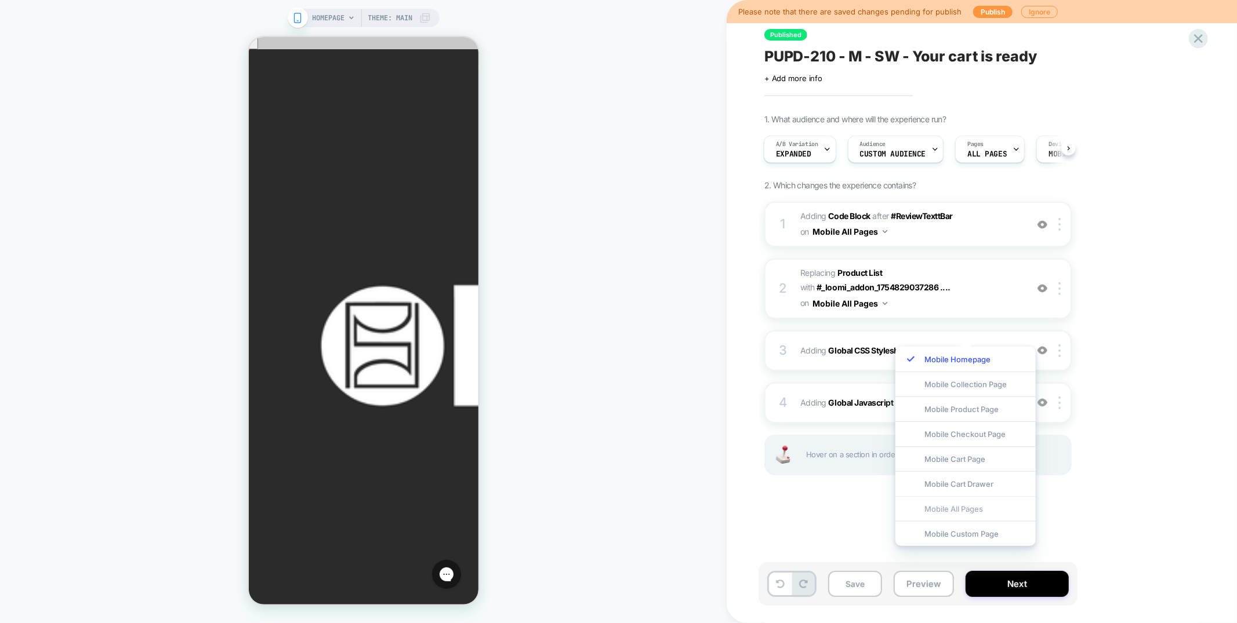
click at [944, 507] on div "Mobile All Pages" at bounding box center [965, 508] width 140 height 25
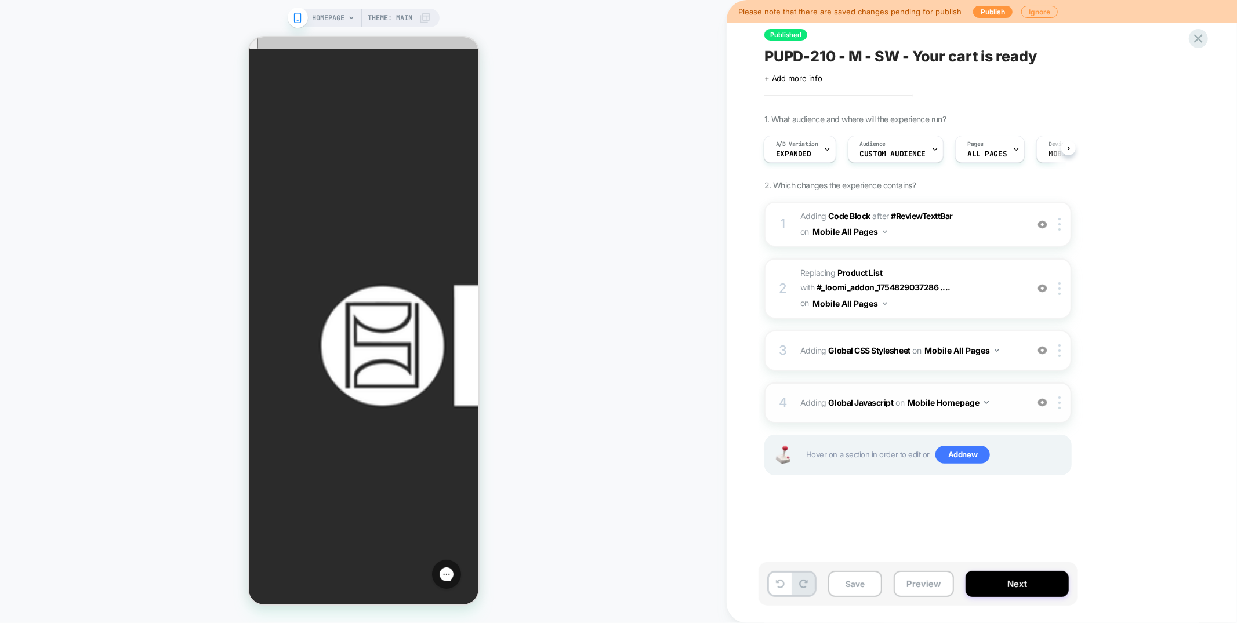
click at [939, 394] on button "Mobile Homepage" at bounding box center [947, 402] width 81 height 17
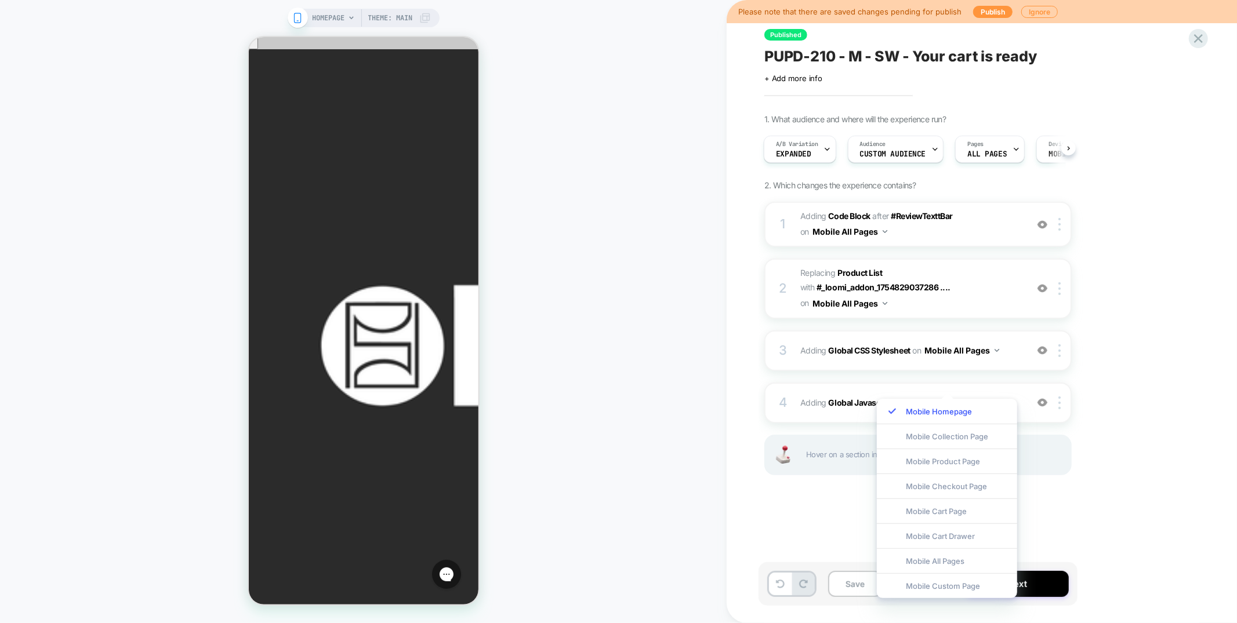
click at [783, 494] on div "Published PUPD-210 - M - SW - Your cart is ready Click to edit experience detai…" at bounding box center [975, 312] width 435 height 600
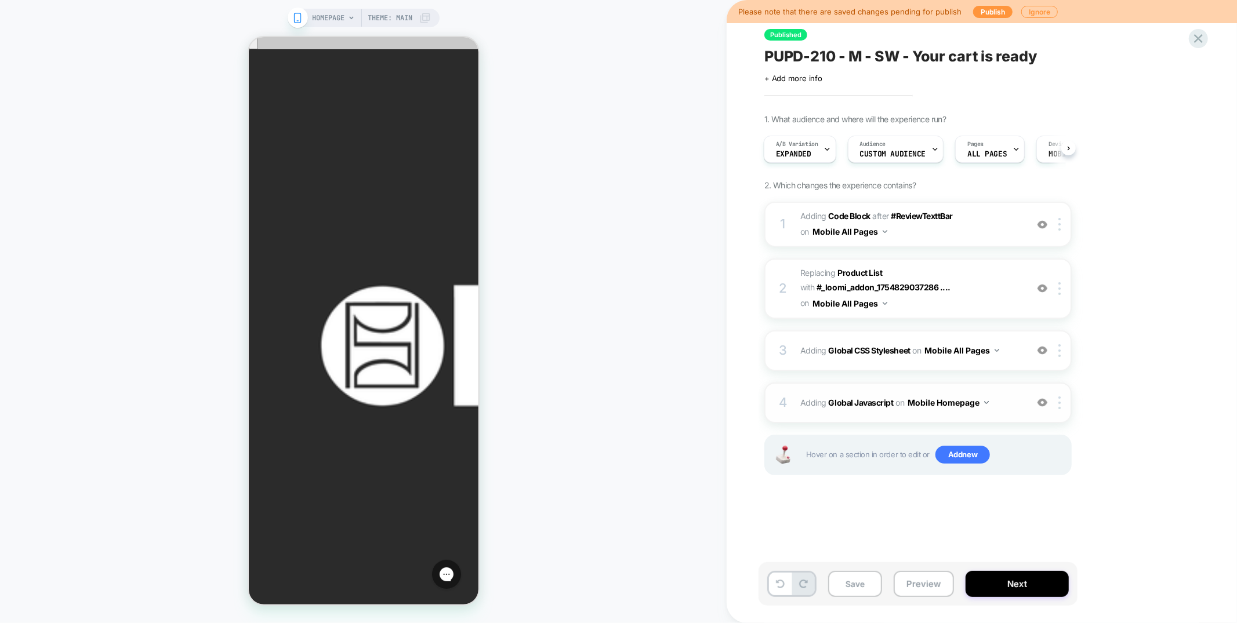
click at [959, 394] on button "Mobile Homepage" at bounding box center [947, 402] width 81 height 17
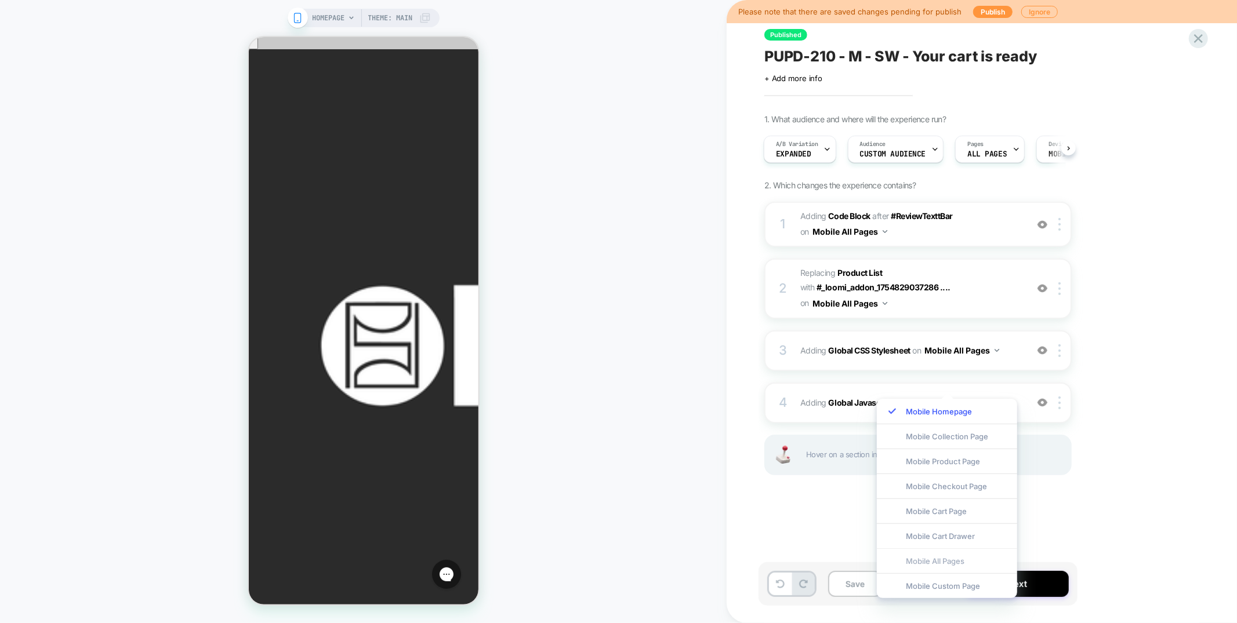
click at [959, 553] on div "Mobile All Pages" at bounding box center [947, 560] width 140 height 25
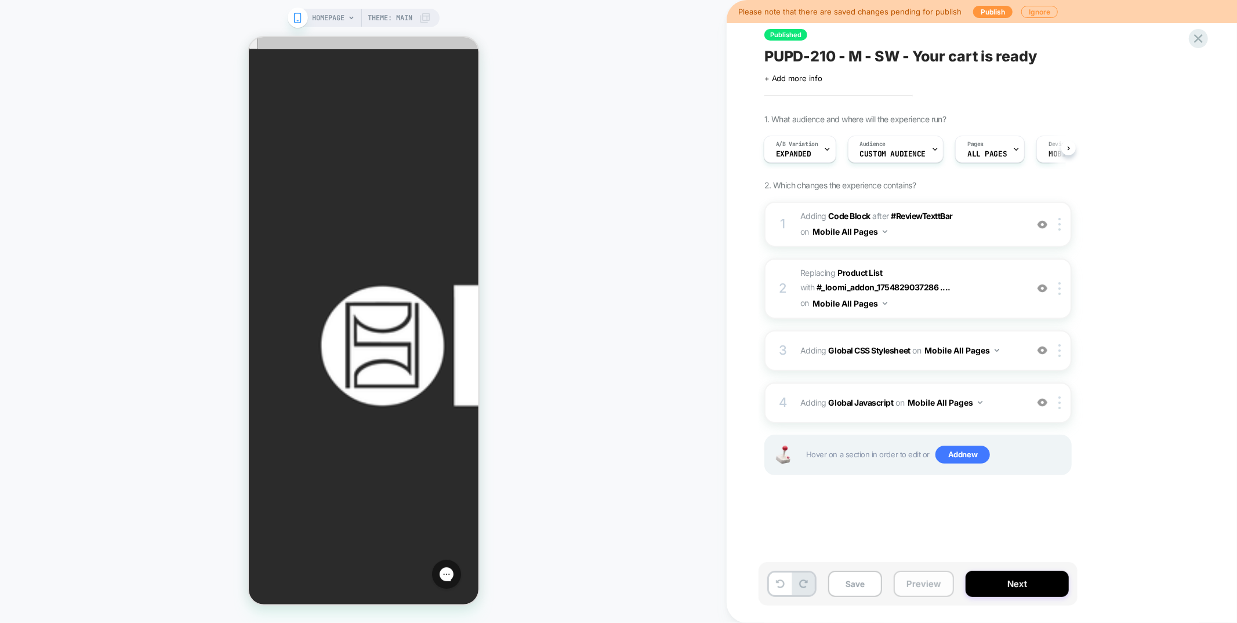
click at [921, 582] on button "Preview" at bounding box center [923, 584] width 60 height 26
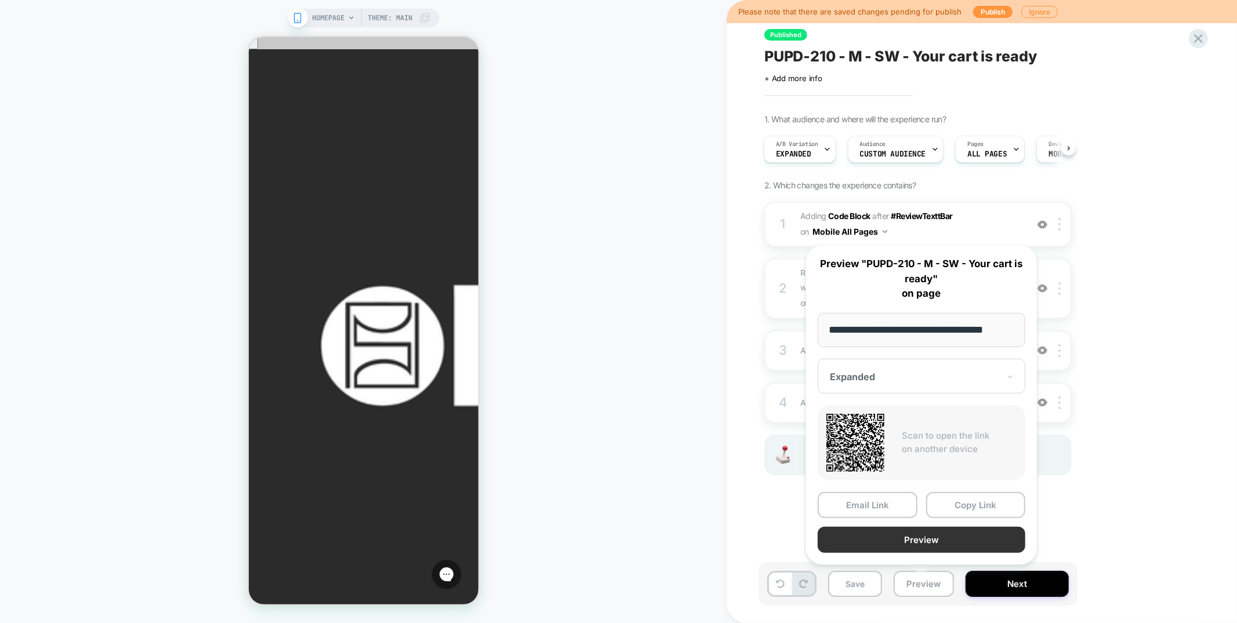
click at [930, 544] on button "Preview" at bounding box center [921, 540] width 208 height 26
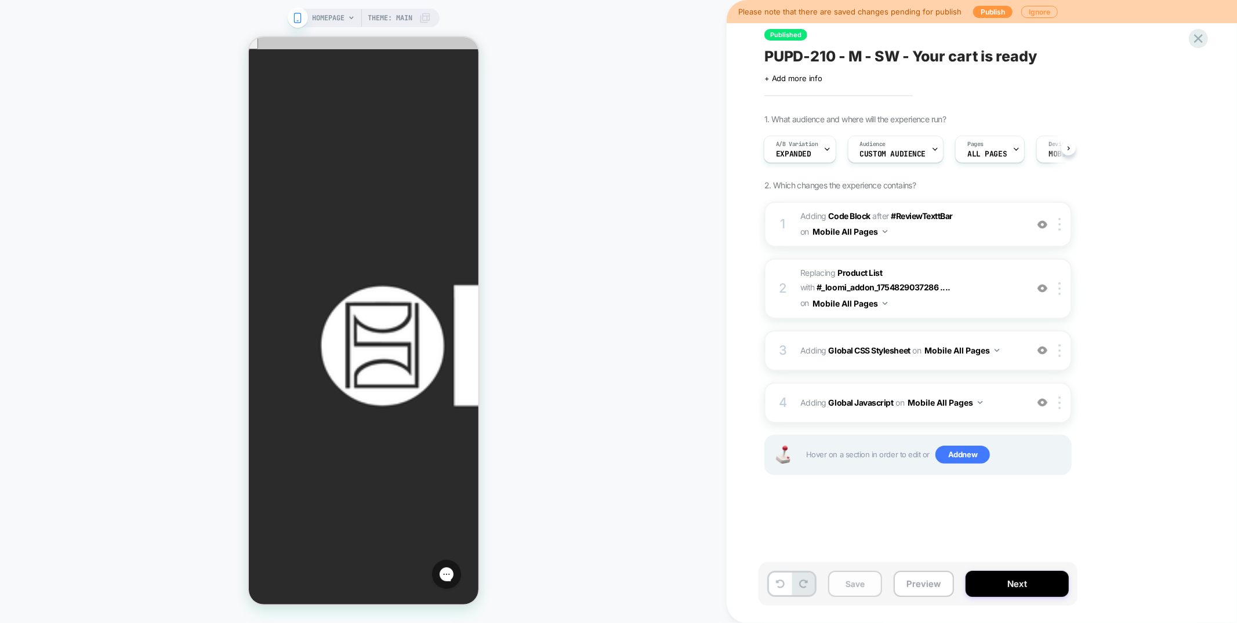
click at [873, 584] on button "Save" at bounding box center [855, 584] width 54 height 26
click at [909, 583] on button "Preview" at bounding box center [923, 584] width 60 height 26
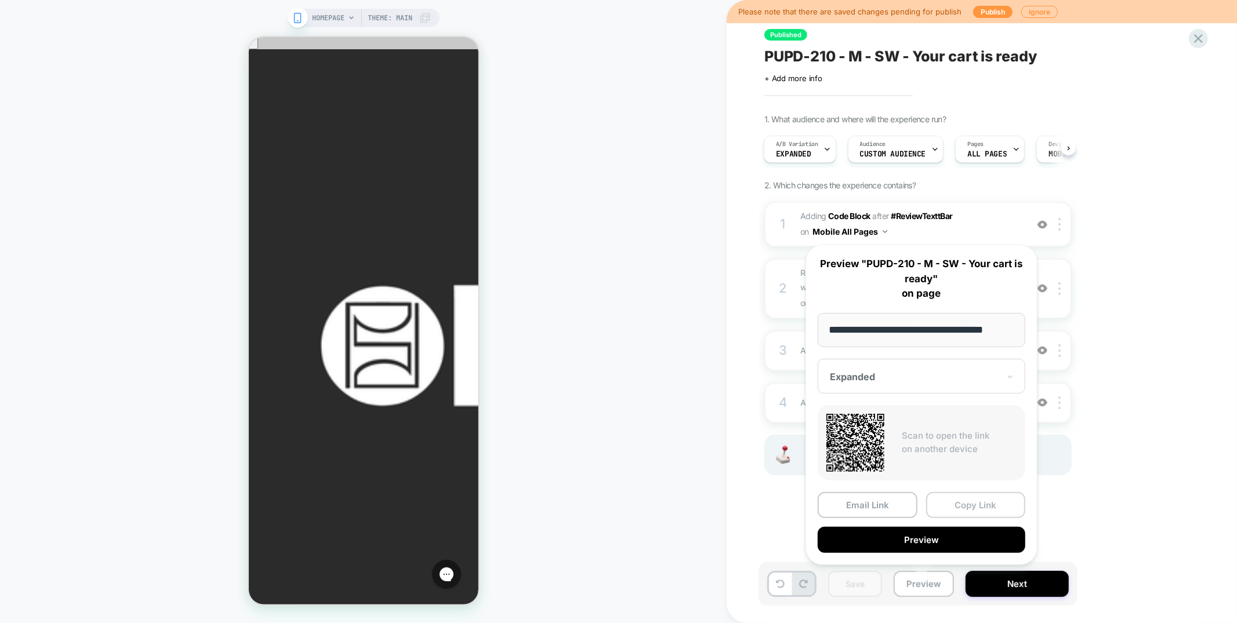
click at [965, 503] on button "Copy Link" at bounding box center [976, 505] width 100 height 26
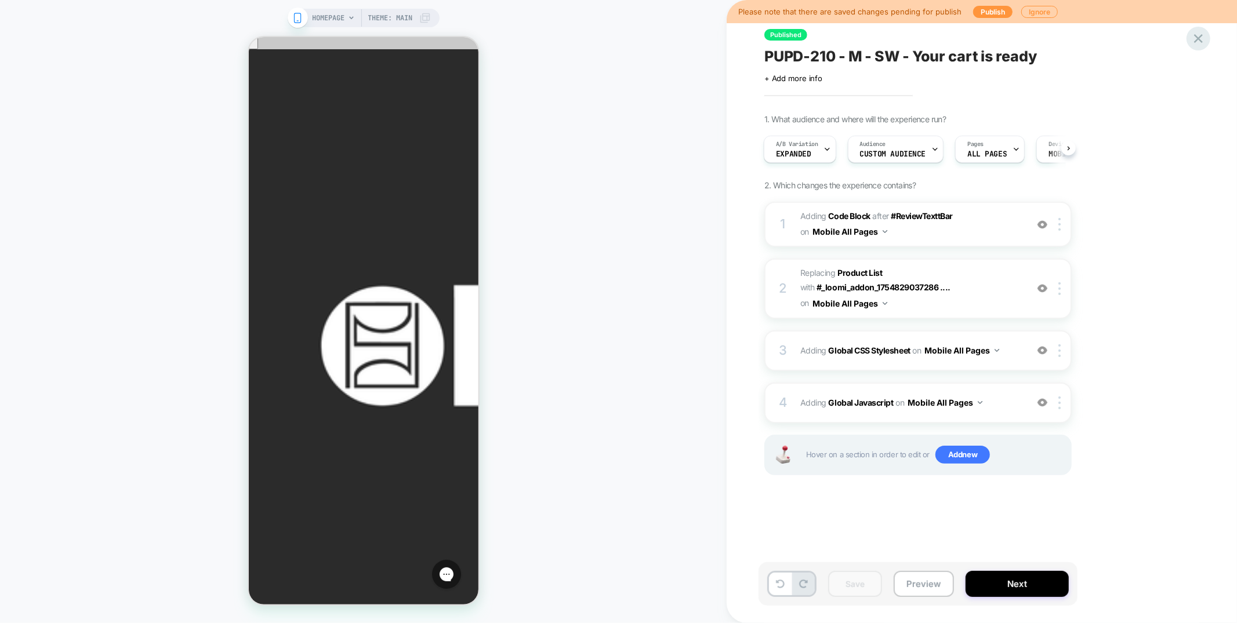
click at [1189, 37] on div at bounding box center [1198, 39] width 24 height 24
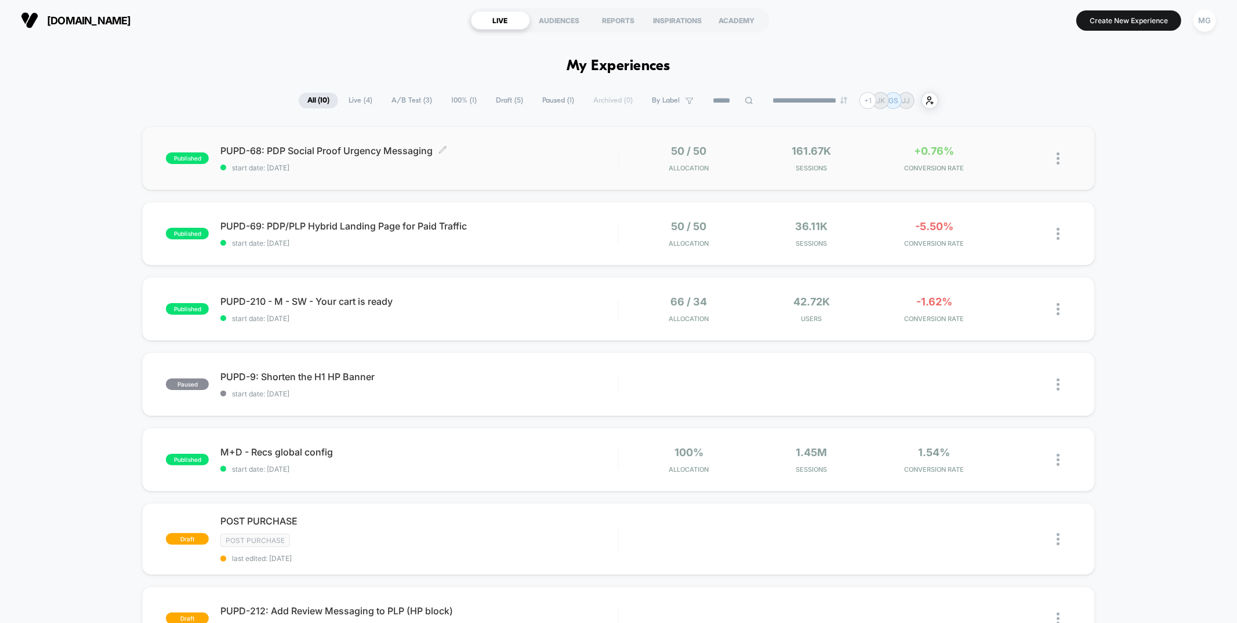
click at [529, 168] on span "start date: 9/3/2025" at bounding box center [418, 167] width 397 height 9
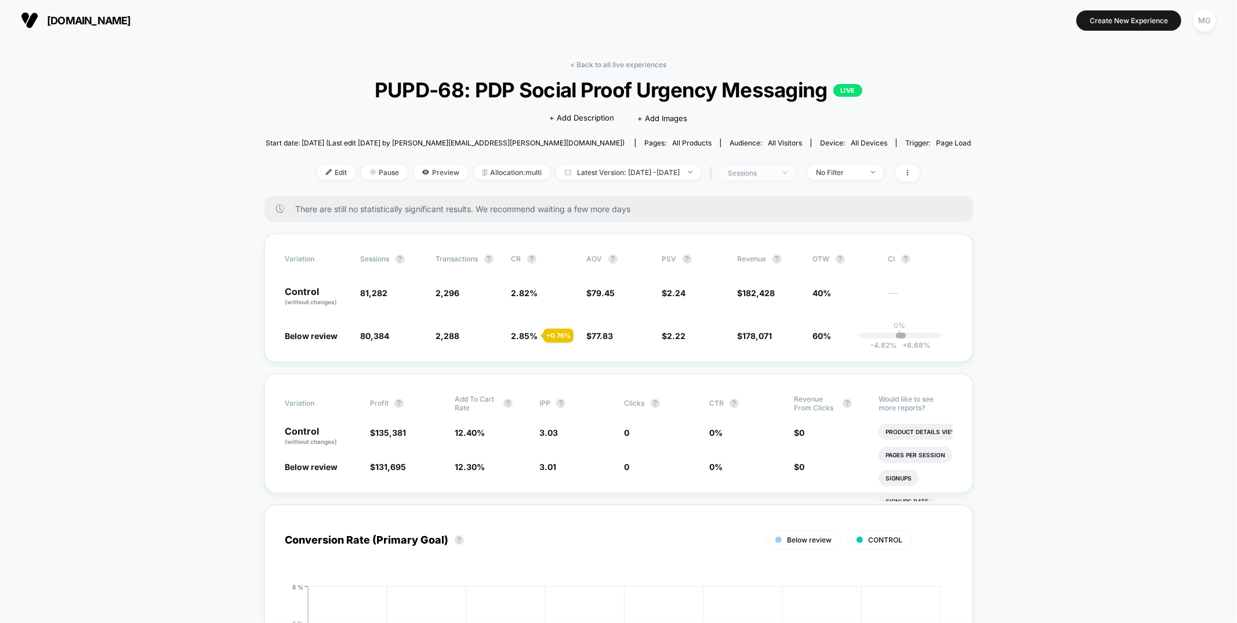
click at [795, 169] on span "sessions" at bounding box center [757, 173] width 77 height 16
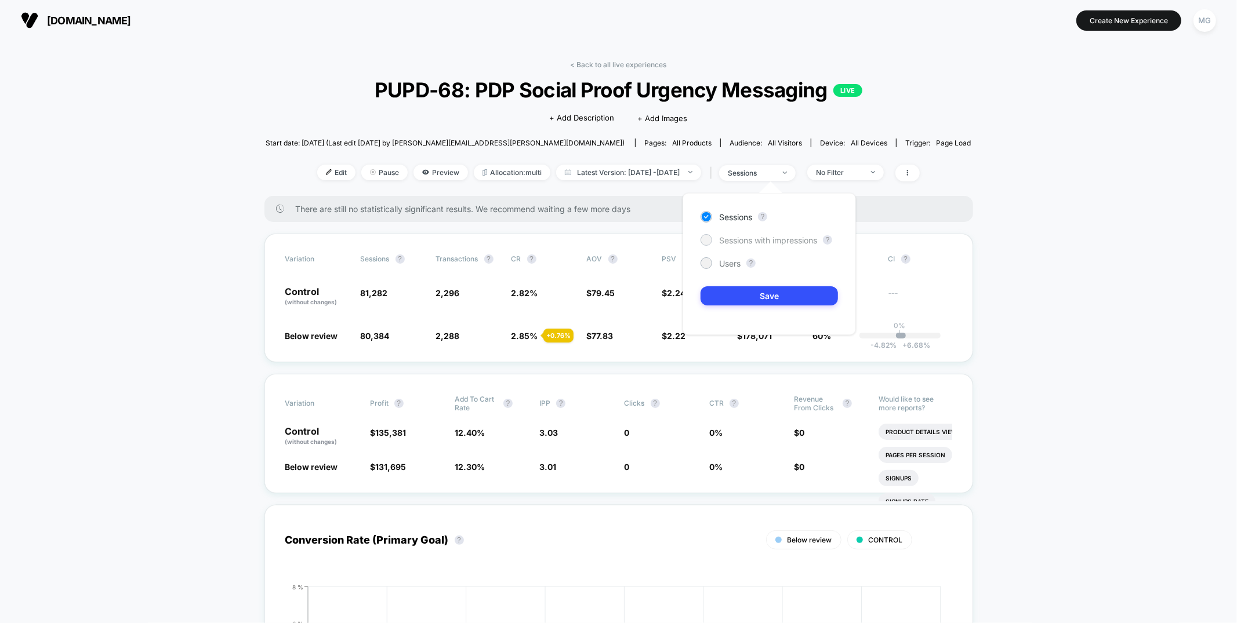
click at [777, 235] on span "Sessions with impressions" at bounding box center [768, 240] width 98 height 10
click at [788, 293] on button "Save" at bounding box center [768, 295] width 137 height 19
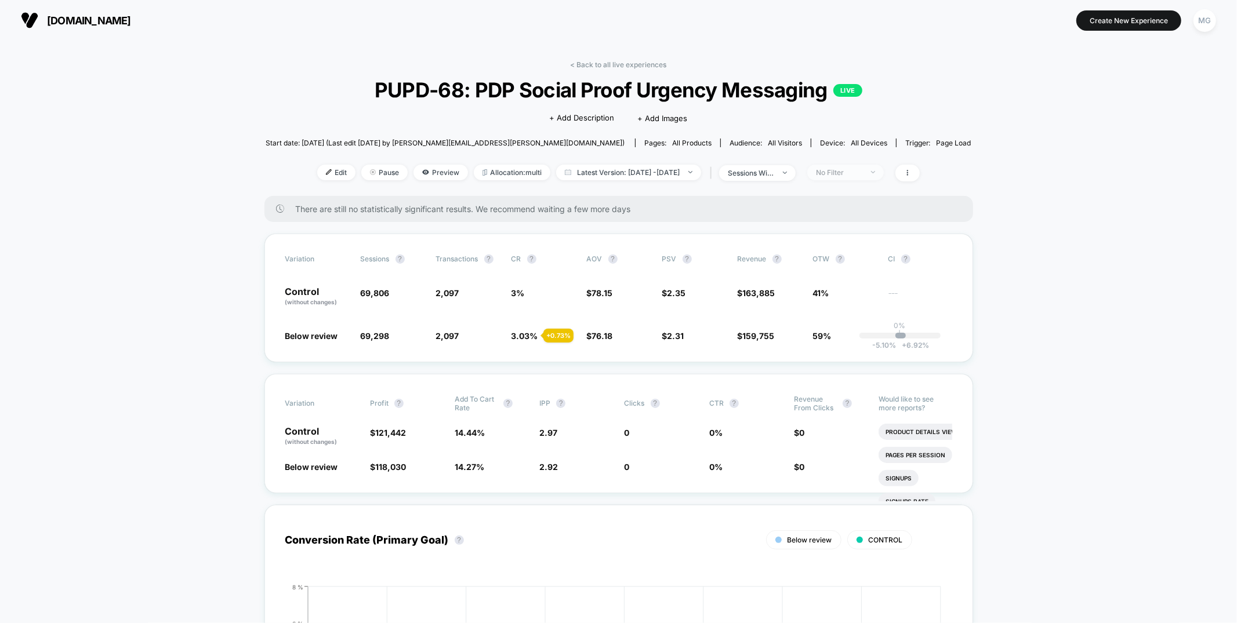
click at [862, 172] on div "No Filter" at bounding box center [839, 172] width 46 height 9
click at [853, 240] on span "Desktop Visitors" at bounding box center [858, 239] width 62 height 10
click at [860, 216] on span "Mobile Visitors" at bounding box center [855, 215] width 56 height 10
click at [851, 343] on button "Save" at bounding box center [861, 340] width 106 height 19
click at [862, 175] on div "Mobile" at bounding box center [839, 172] width 46 height 9
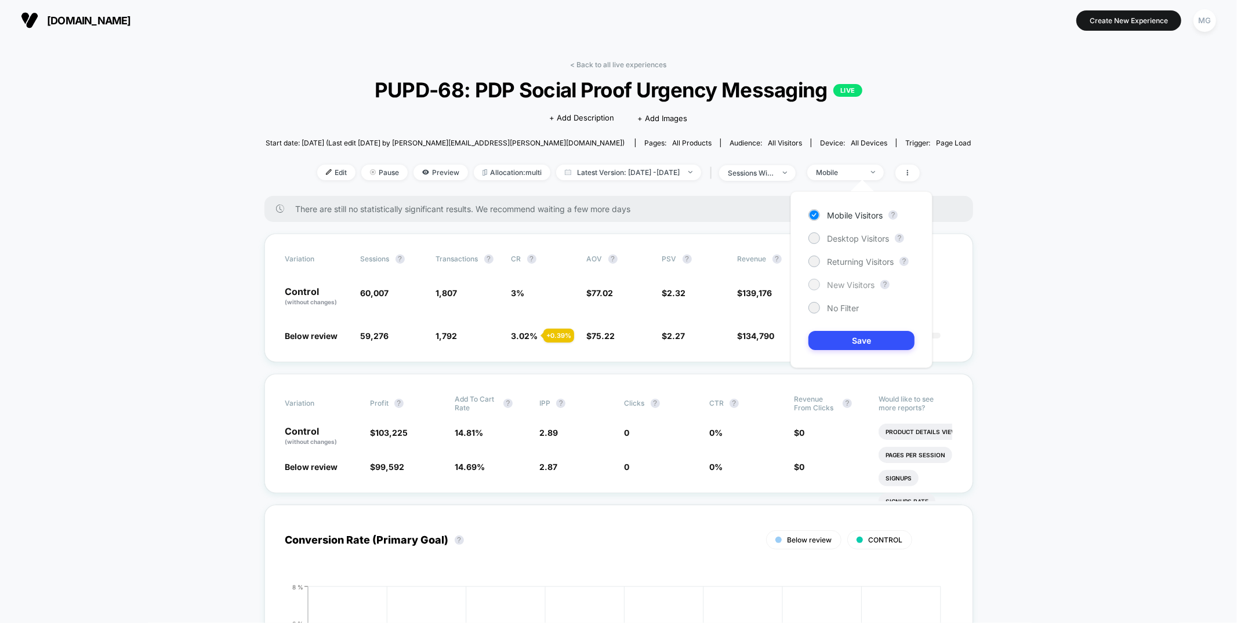
click at [846, 283] on span "New Visitors" at bounding box center [851, 285] width 48 height 10
click at [859, 334] on button "Save" at bounding box center [861, 340] width 106 height 19
click at [865, 166] on span "New Visitors" at bounding box center [845, 173] width 77 height 16
click at [850, 257] on span "Returning Visitors" at bounding box center [860, 262] width 67 height 10
click at [848, 347] on button "Save" at bounding box center [861, 340] width 106 height 19
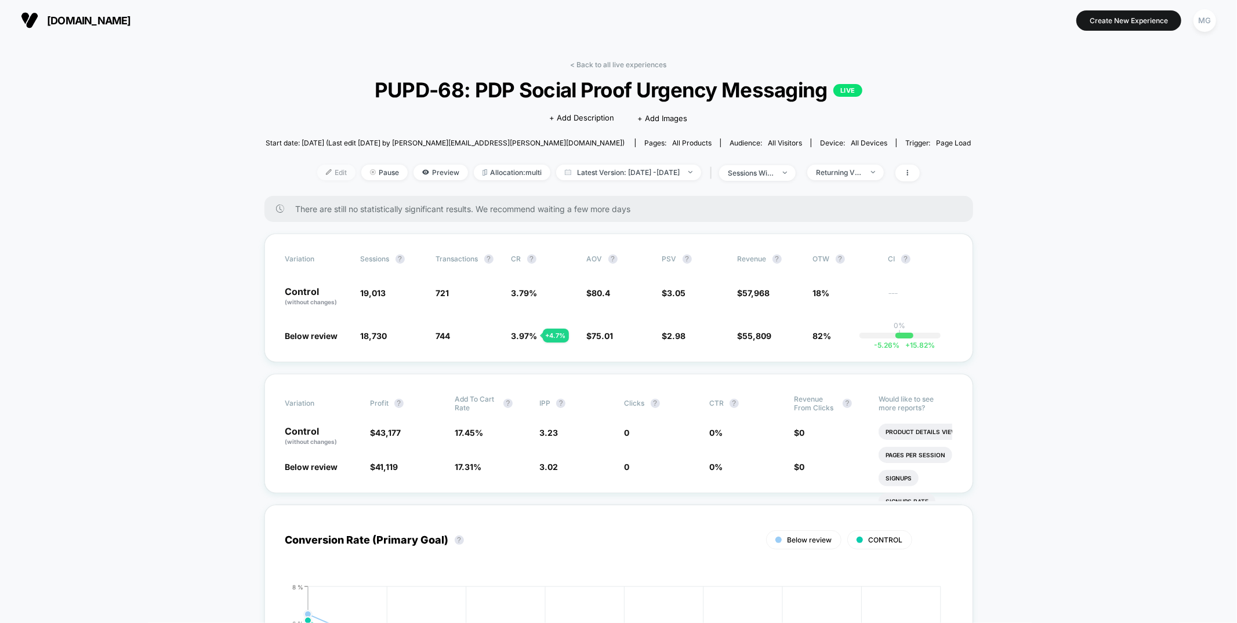
click at [323, 176] on span "Edit" at bounding box center [336, 173] width 38 height 16
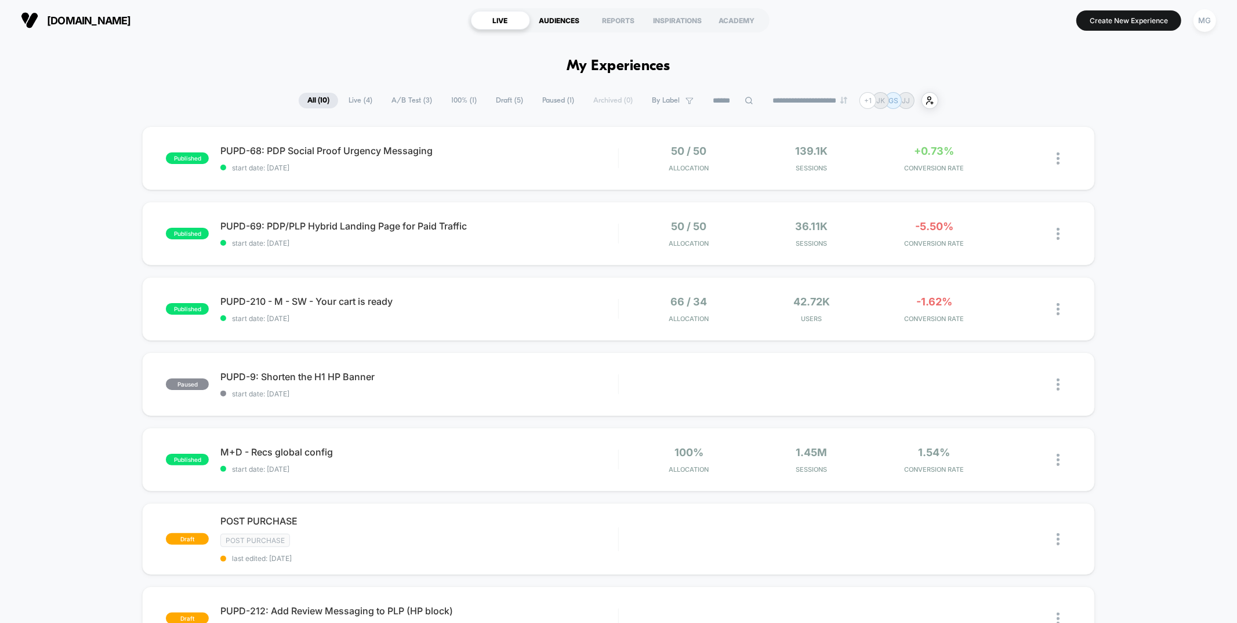
click at [566, 18] on div "AUDIENCES" at bounding box center [559, 20] width 59 height 19
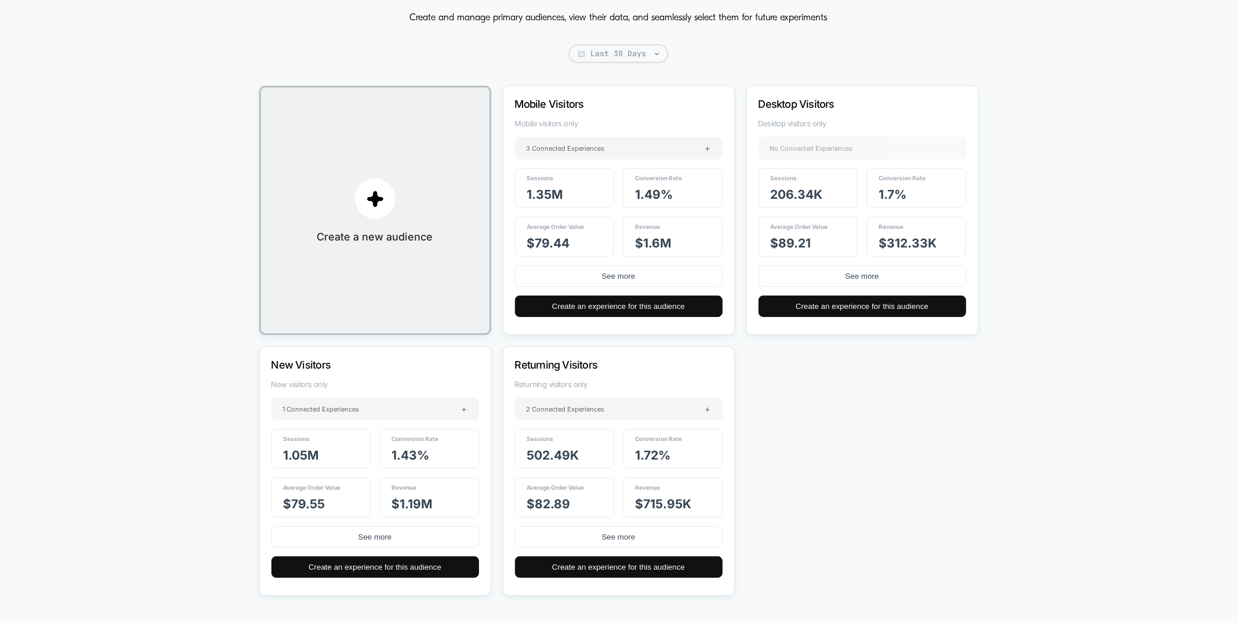
scroll to position [85, 0]
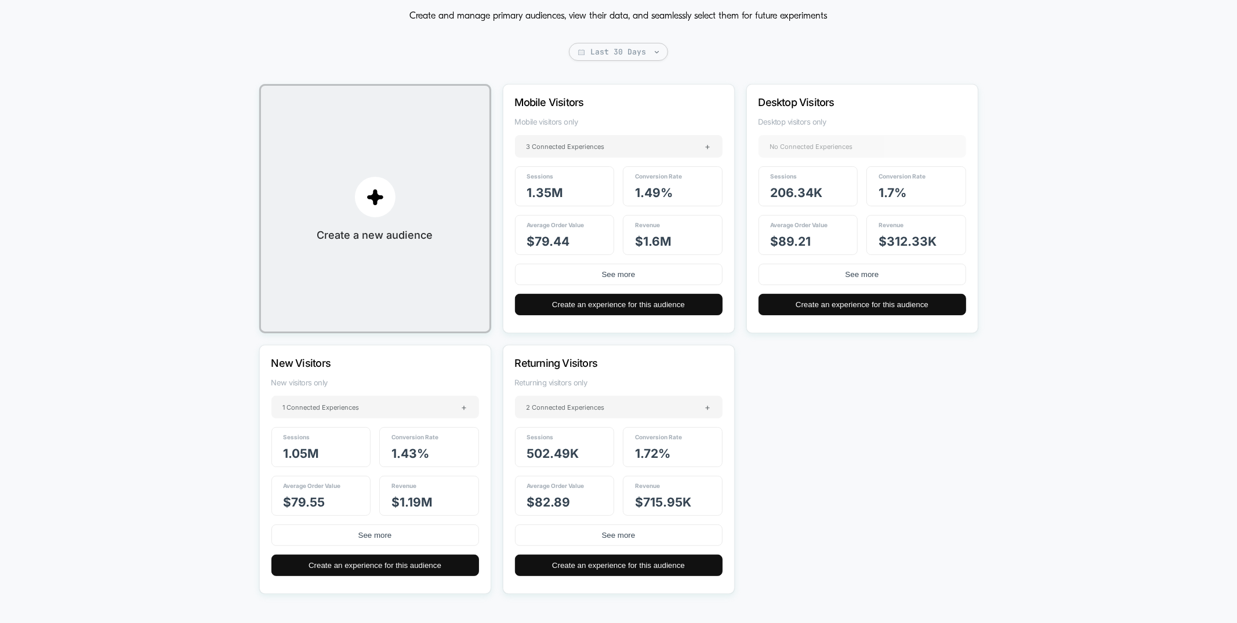
click at [318, 454] on span "1.05M" at bounding box center [301, 453] width 36 height 14
click at [410, 453] on span "1.43 %" at bounding box center [410, 453] width 38 height 14
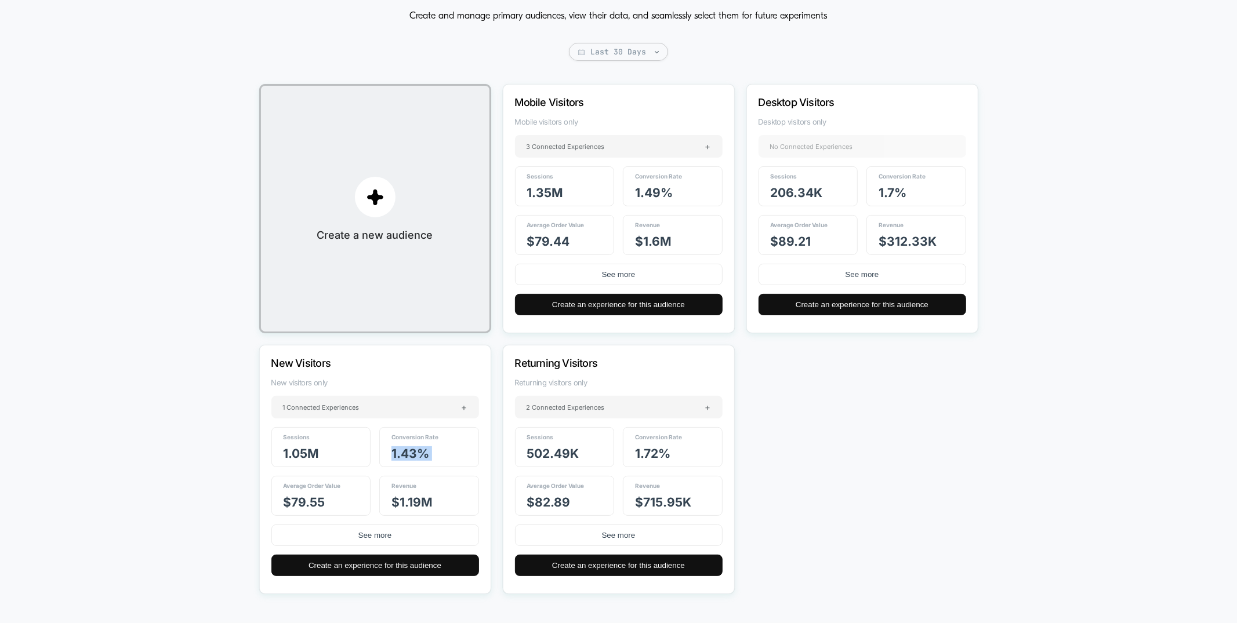
click at [410, 453] on span "1.43 %" at bounding box center [410, 453] width 38 height 14
click at [412, 504] on span "$ 1.19M" at bounding box center [411, 502] width 41 height 14
drag, startPoint x: 412, startPoint y: 504, endPoint x: 341, endPoint y: 501, distance: 71.4
click at [410, 504] on span "$ 1.19M" at bounding box center [411, 502] width 41 height 14
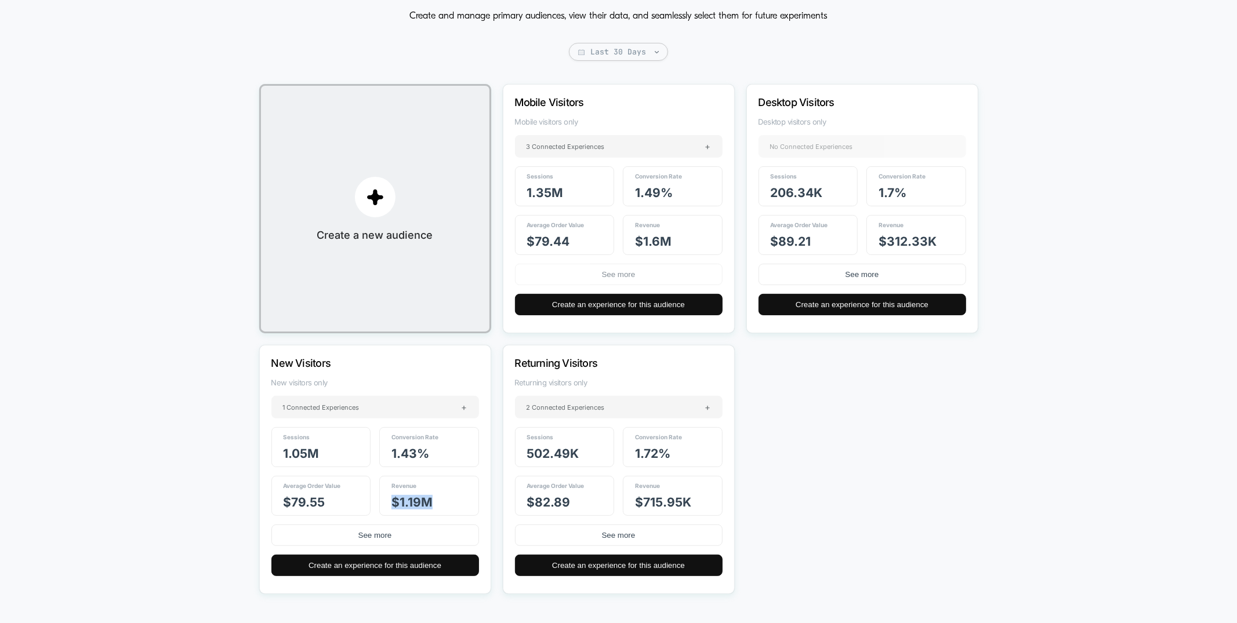
click at [599, 283] on button "See more" at bounding box center [619, 274] width 208 height 21
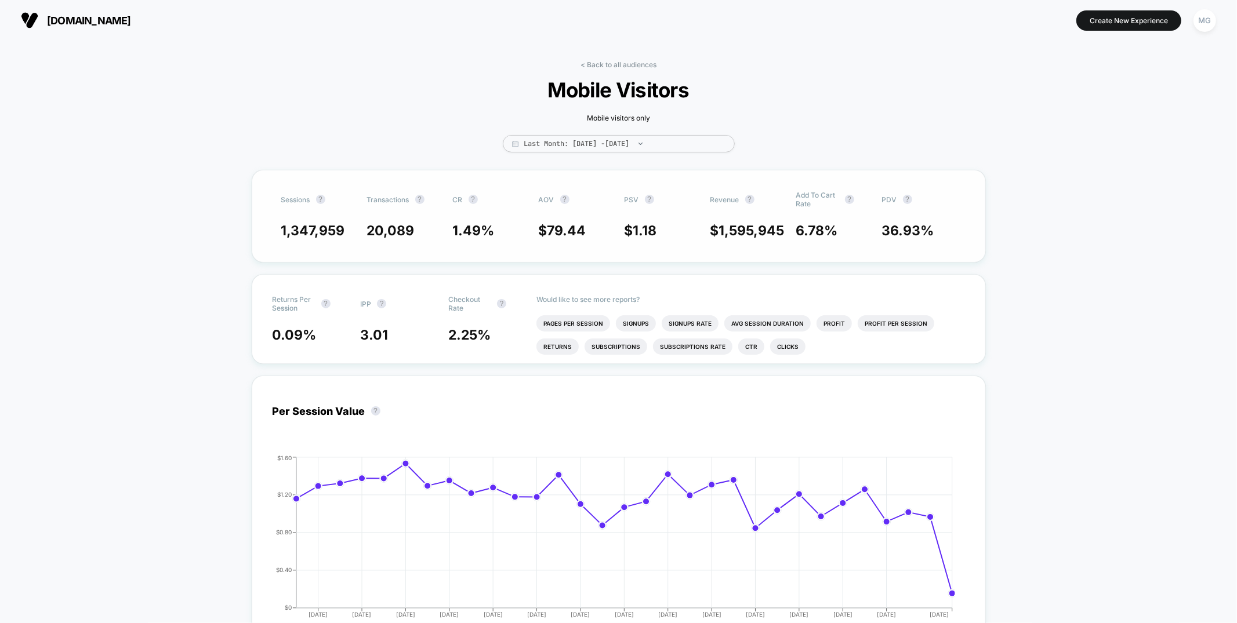
click at [470, 228] on span "1.49 %" at bounding box center [474, 231] width 42 height 16
click at [561, 235] on span "79.44" at bounding box center [566, 231] width 39 height 16
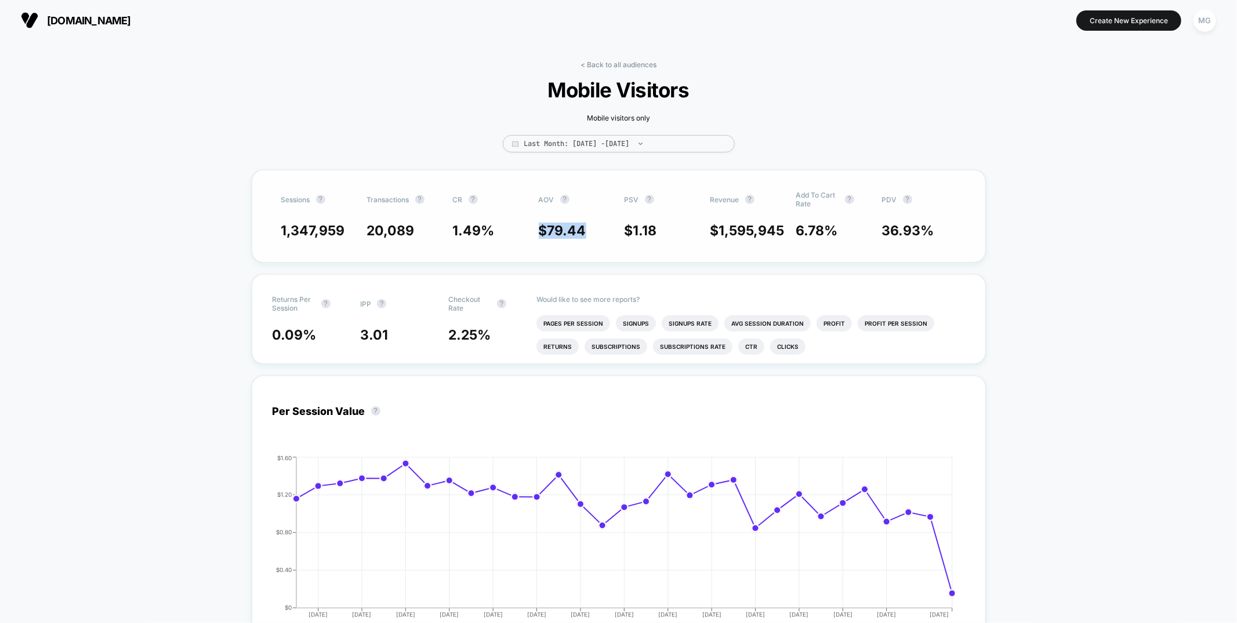
click at [561, 235] on span "79.44" at bounding box center [566, 231] width 39 height 16
click at [386, 334] on span "3.01" at bounding box center [374, 335] width 28 height 16
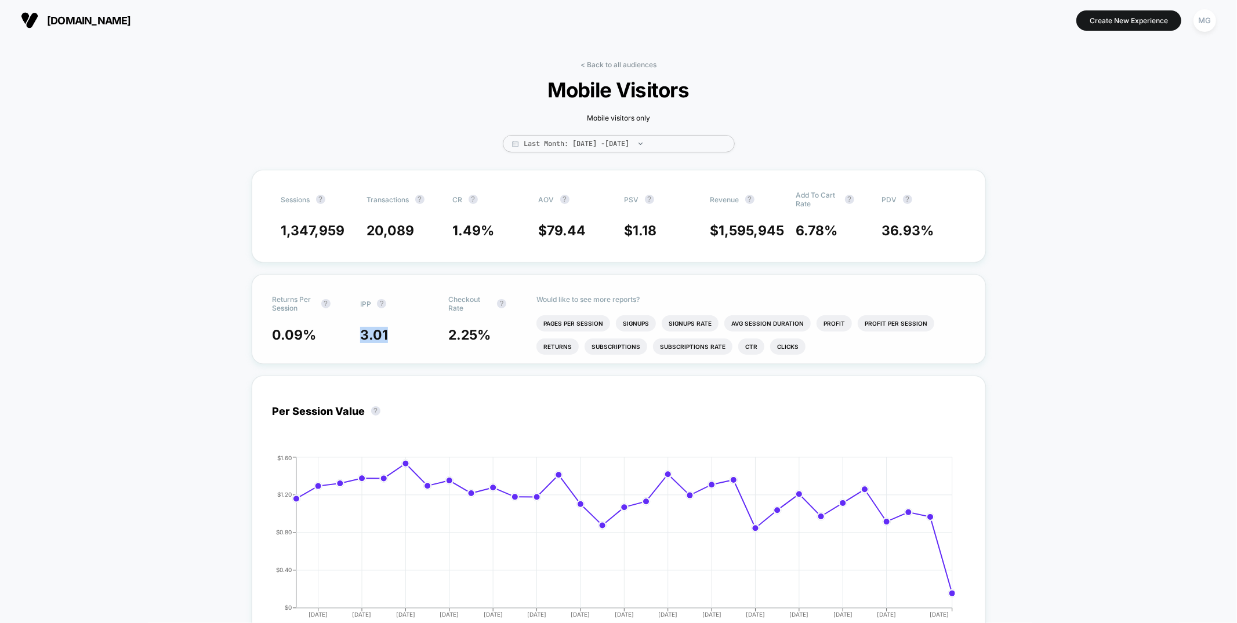
click at [424, 337] on span "3.01" at bounding box center [398, 335] width 77 height 16
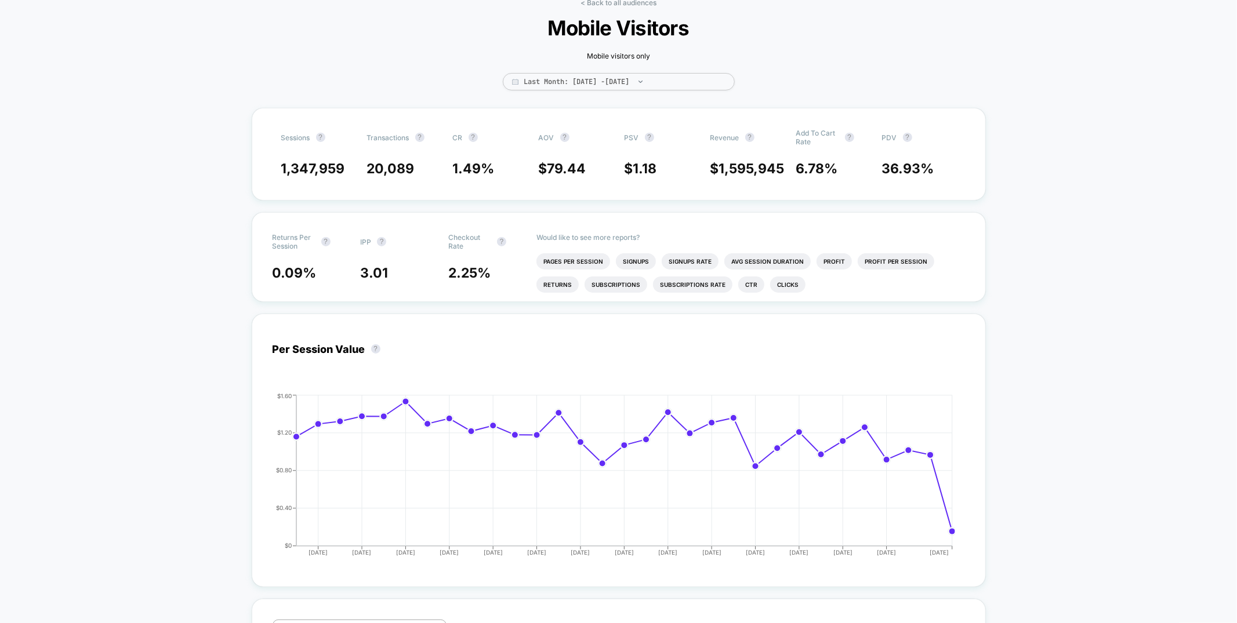
scroll to position [63, 0]
click at [666, 277] on li "Subscriptions Rate" at bounding box center [692, 284] width 79 height 16
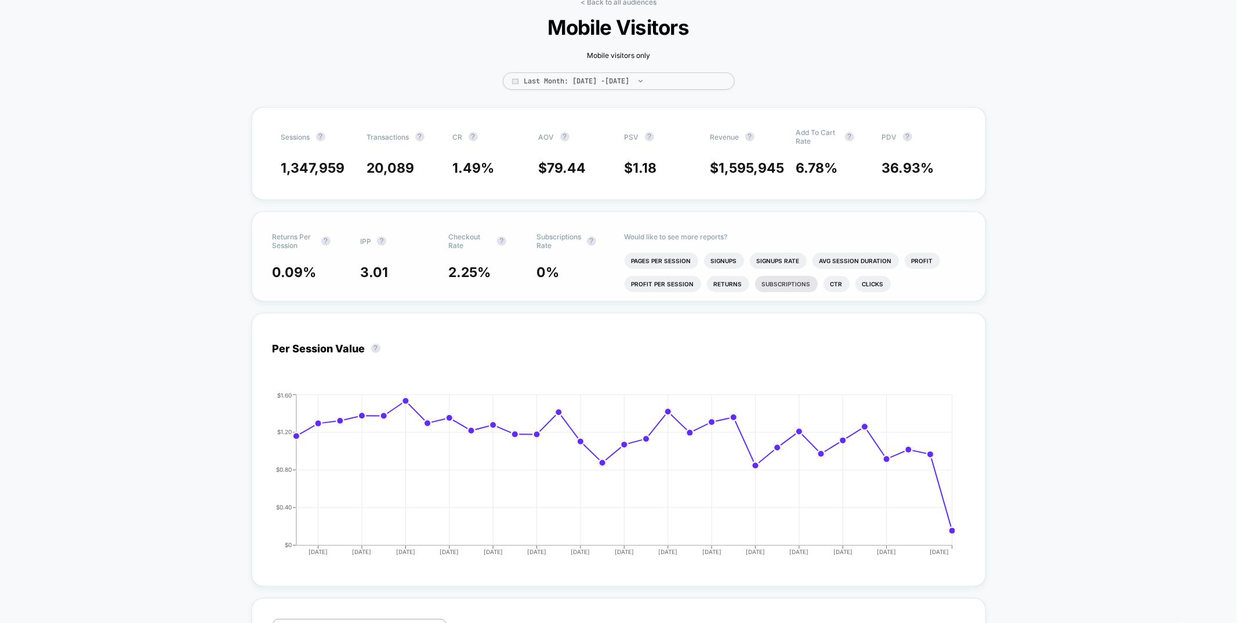
click at [769, 288] on li "Subscriptions" at bounding box center [786, 284] width 63 height 16
drag, startPoint x: 622, startPoint y: 268, endPoint x: 657, endPoint y: 267, distance: 34.8
click at [657, 267] on div "0.09 % 3.01 2.25 % 0 % 34" at bounding box center [618, 272] width 692 height 16
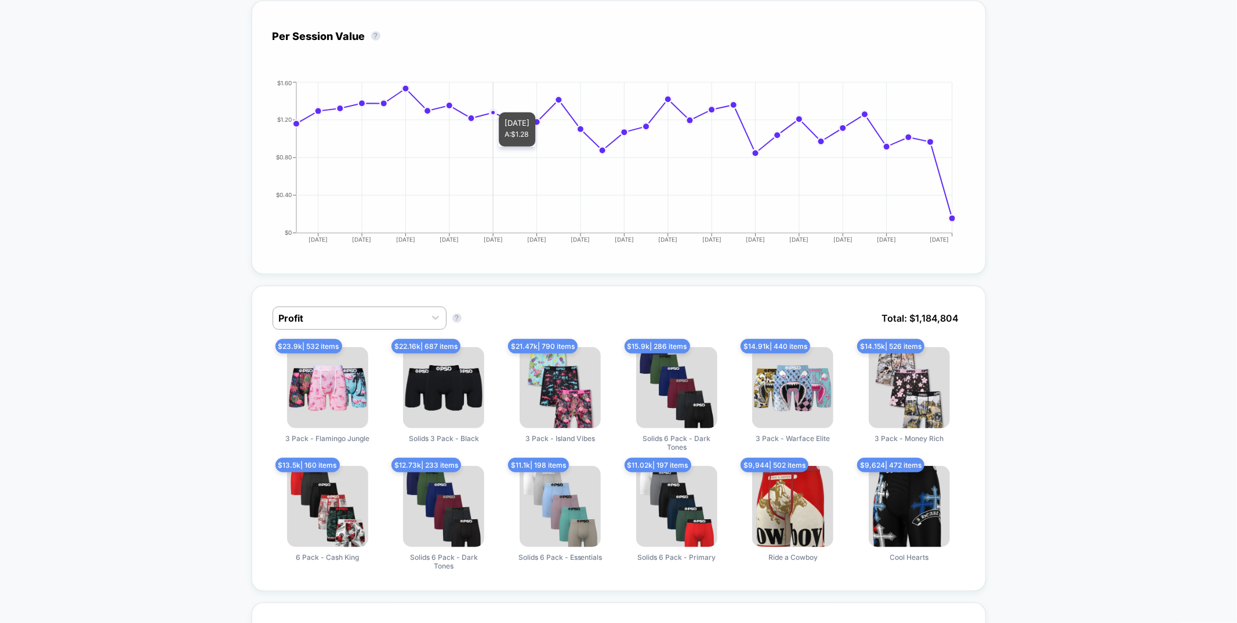
scroll to position [0, 0]
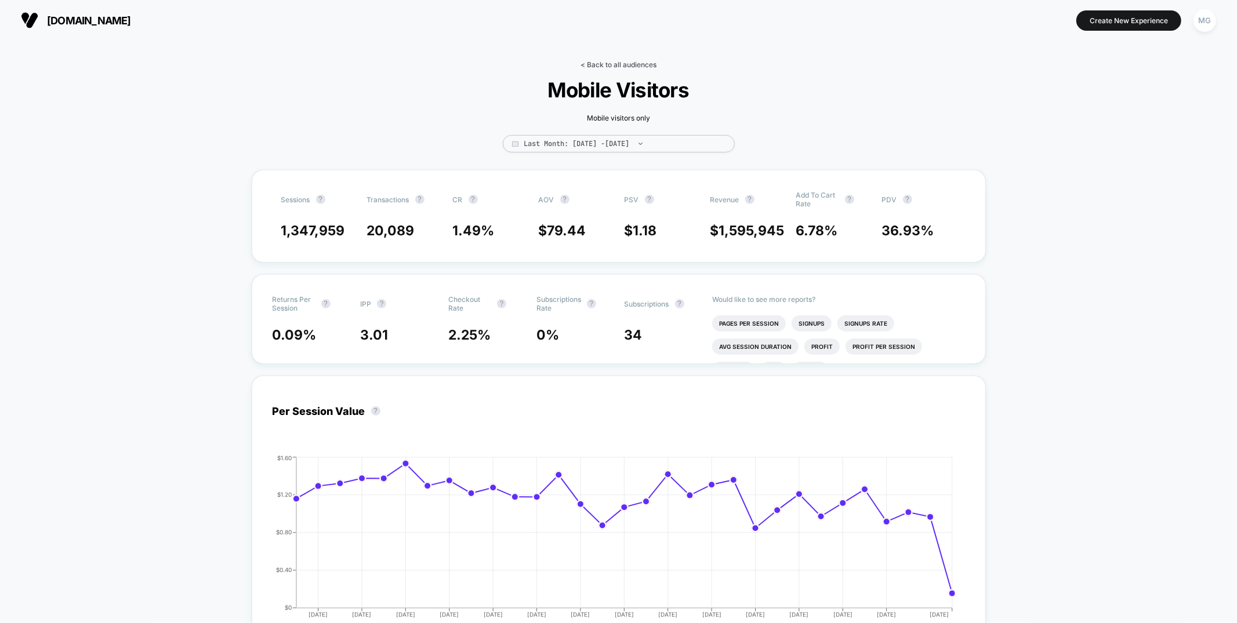
click at [625, 63] on link "< Back to all audiences" at bounding box center [618, 64] width 76 height 9
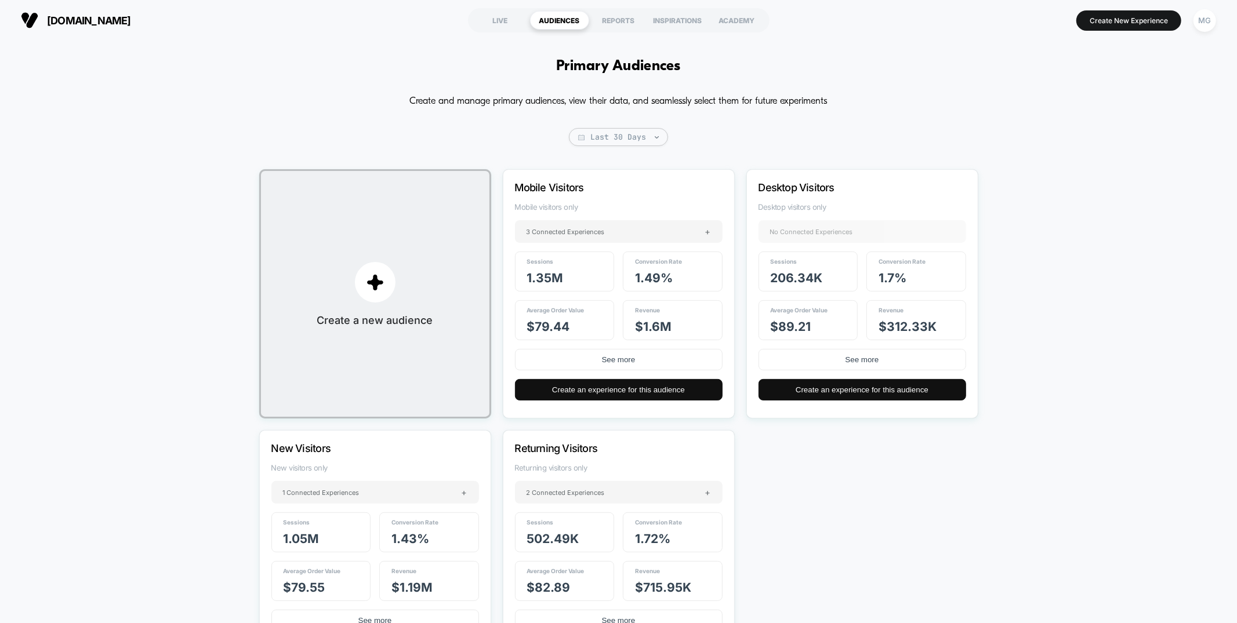
click at [1217, 17] on button "MG" at bounding box center [1205, 21] width 30 height 24
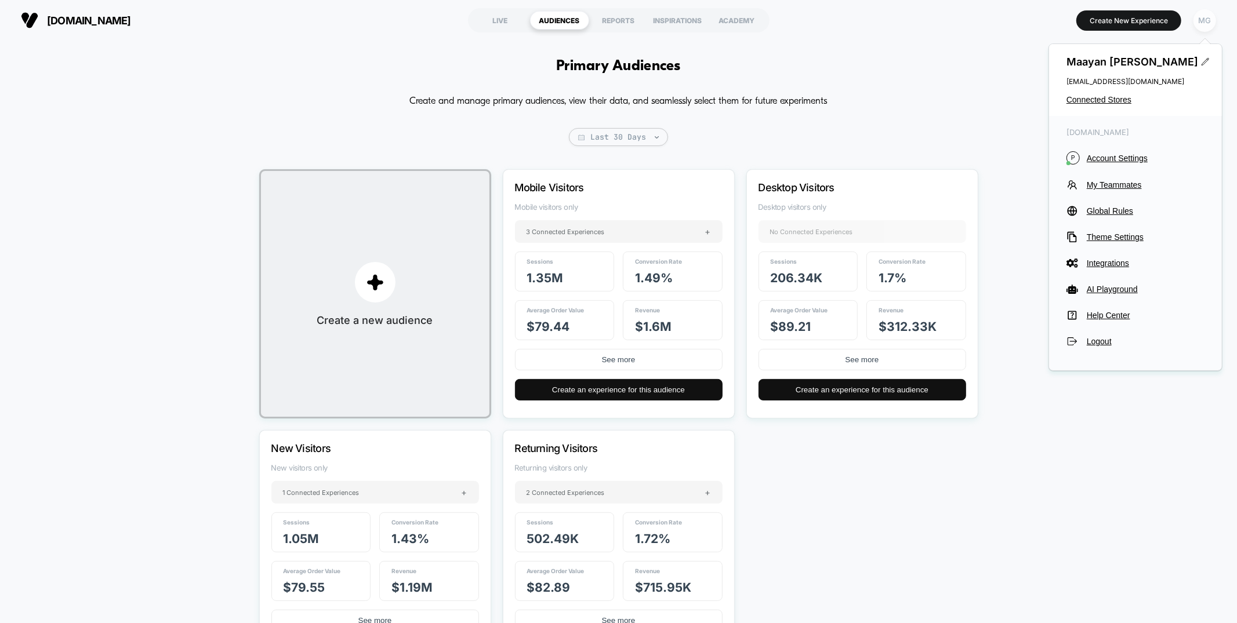
click at [1210, 21] on div "MG" at bounding box center [1204, 20] width 23 height 23
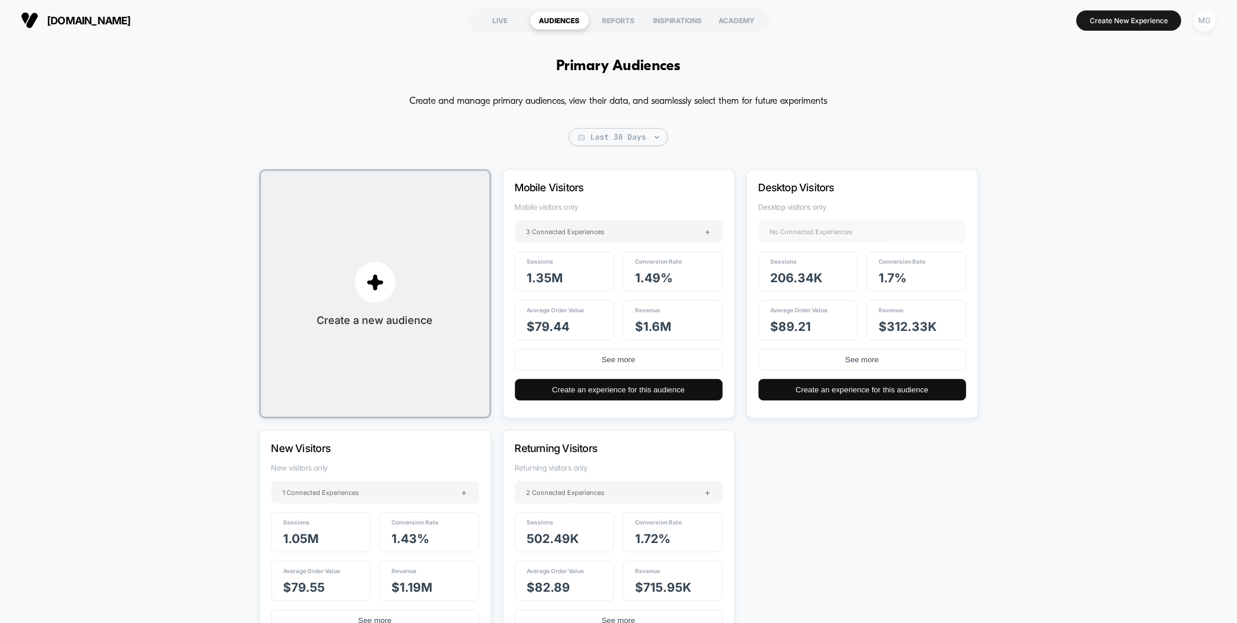
click at [1197, 24] on div "MG" at bounding box center [1204, 20] width 23 height 23
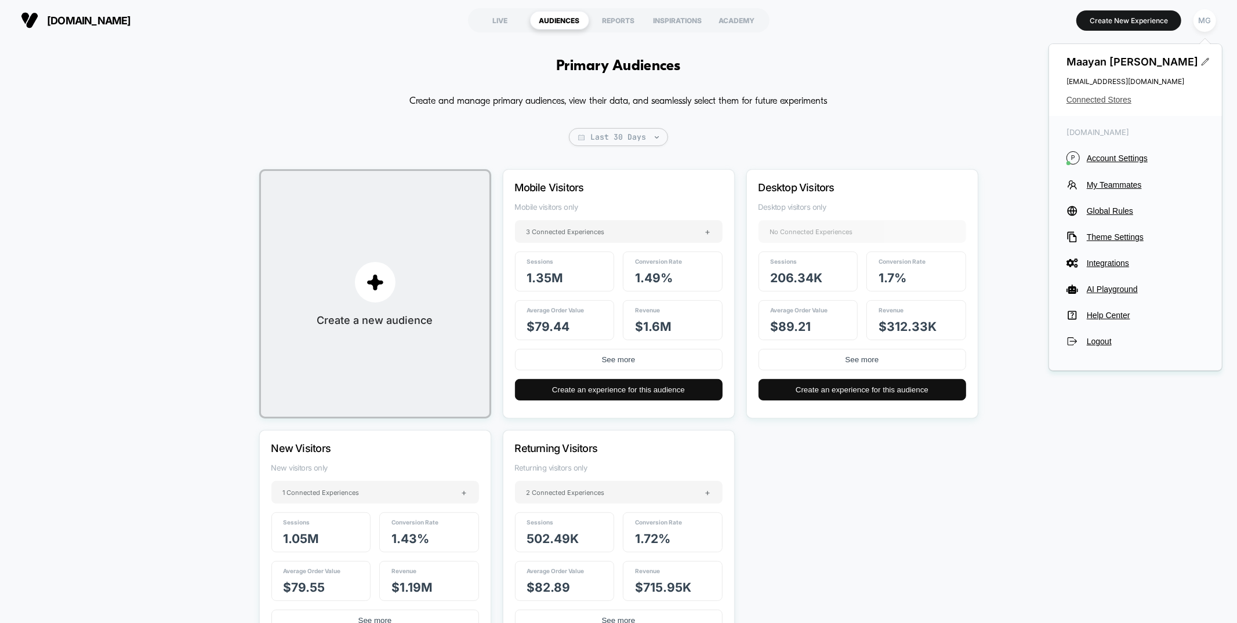
click at [1108, 100] on span "Connected Stores" at bounding box center [1135, 99] width 138 height 9
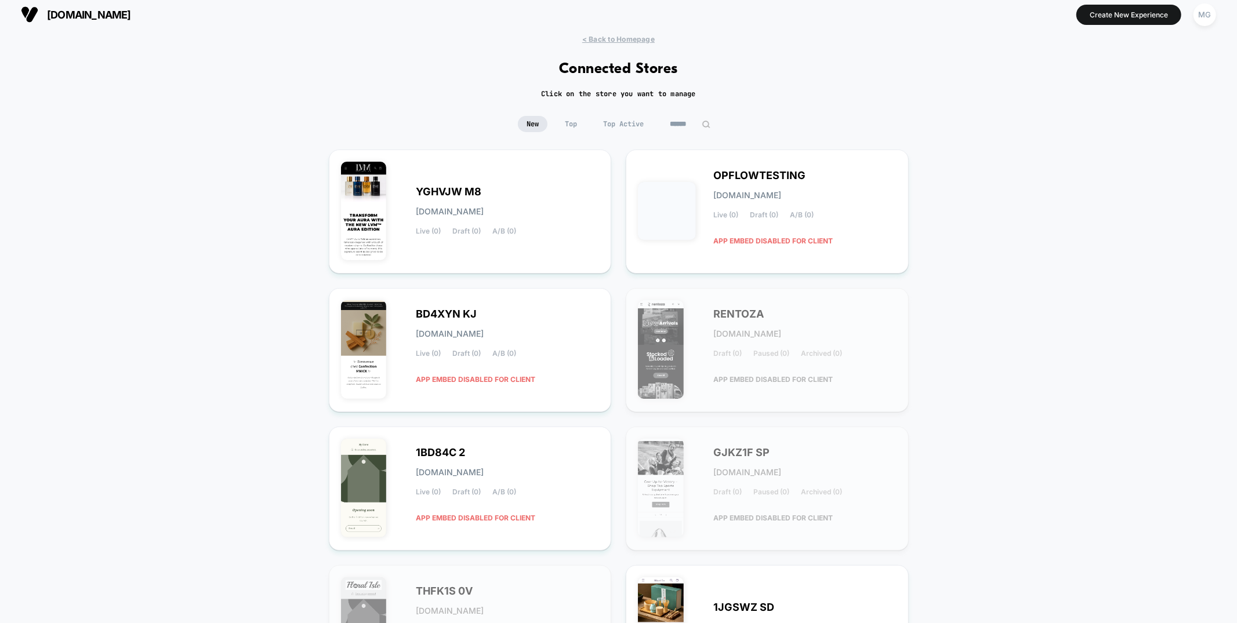
scroll to position [6, 0]
click at [668, 119] on input at bounding box center [690, 123] width 58 height 16
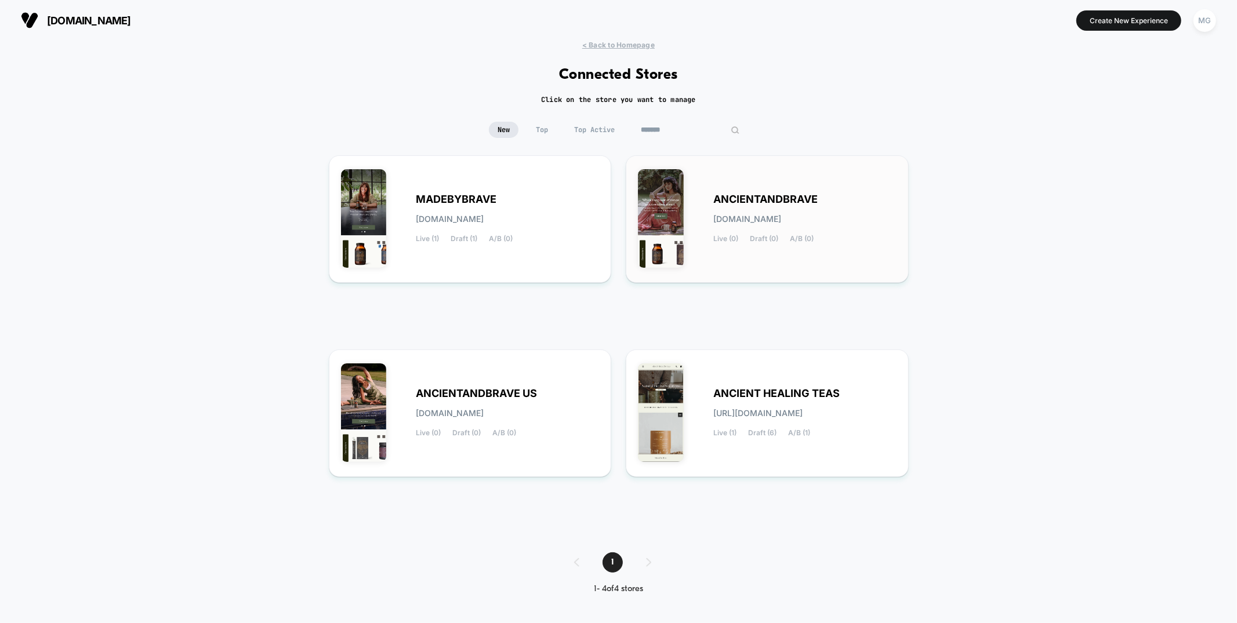
type input "*******"
click at [731, 202] on span "ANCIENTANDBRAVE" at bounding box center [765, 199] width 104 height 8
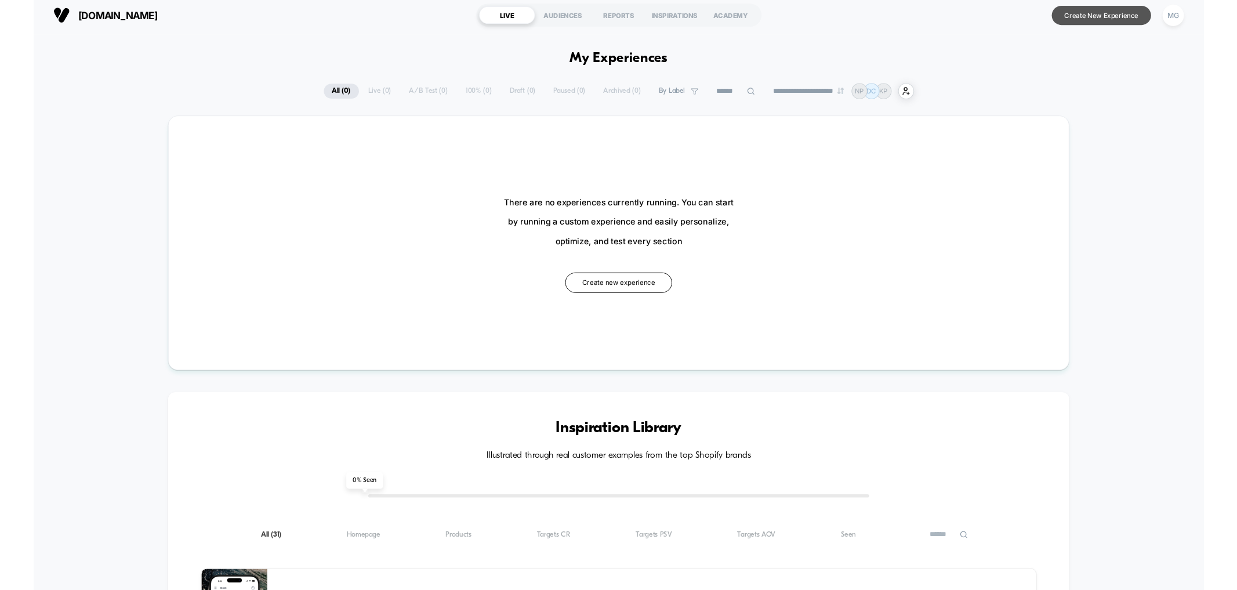
scroll to position [9, 0]
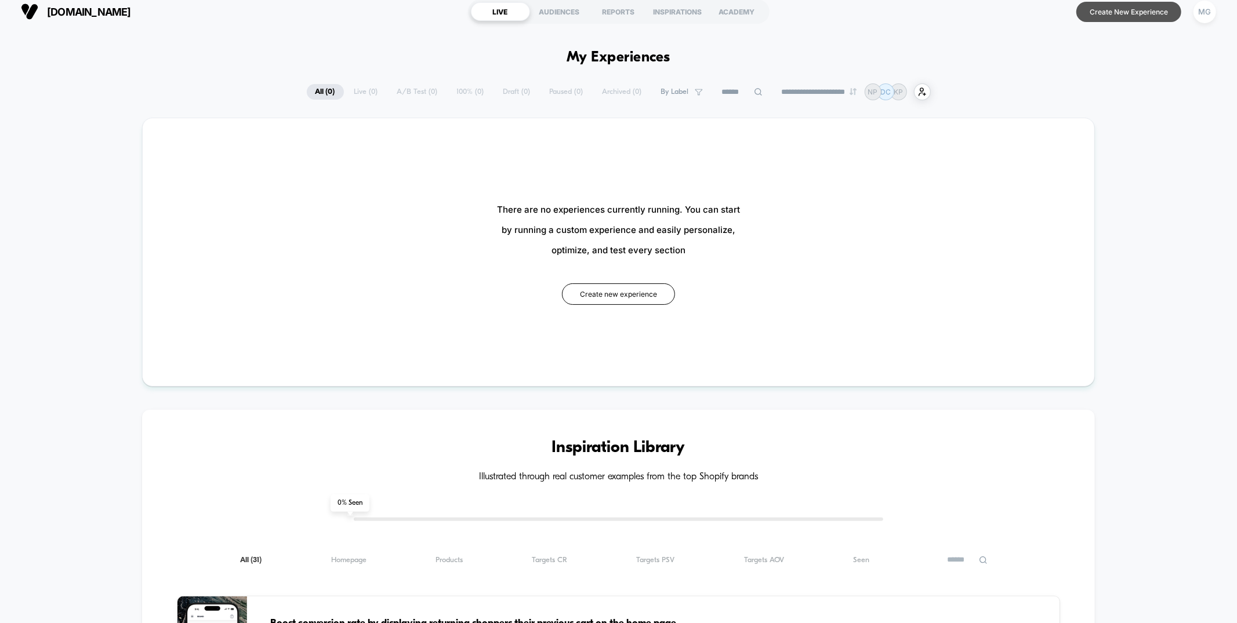
click at [1098, 16] on button "Create New Experience" at bounding box center [1128, 12] width 105 height 20
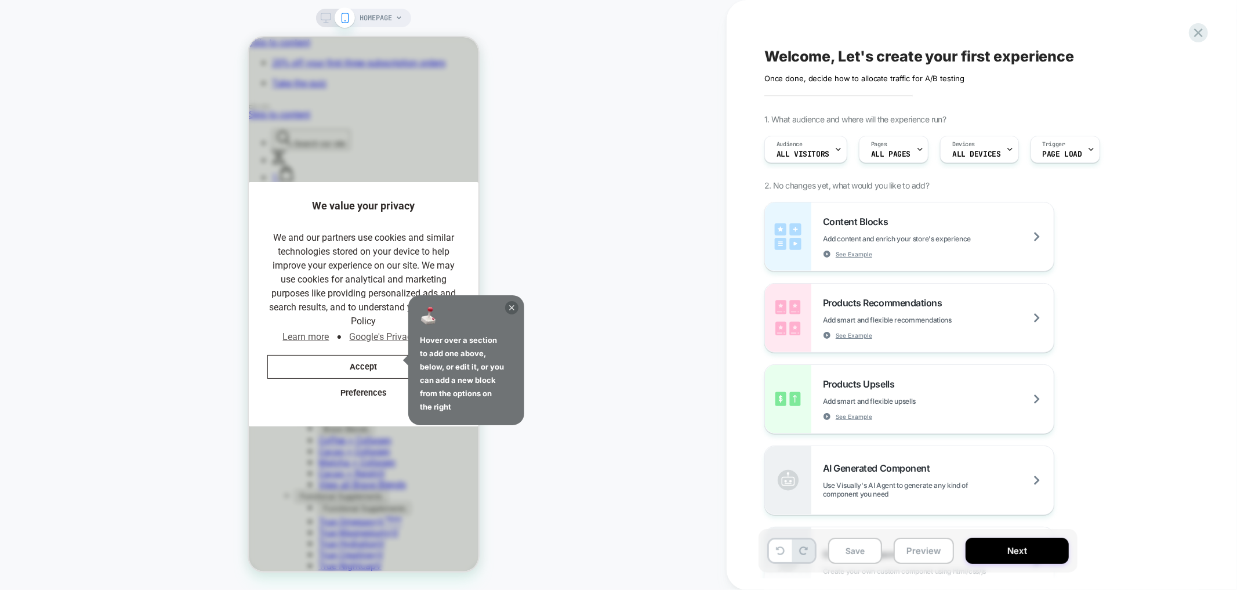
click at [510, 308] on icon at bounding box center [511, 307] width 5 height 5
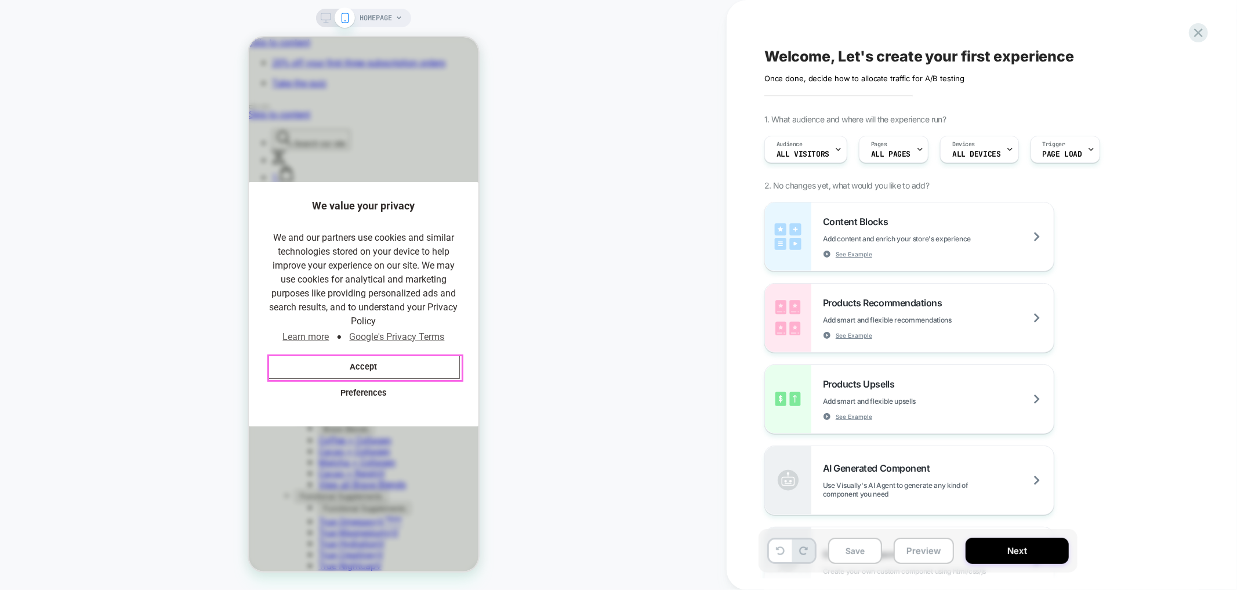
click at [382, 372] on button "Accept" at bounding box center [363, 366] width 192 height 24
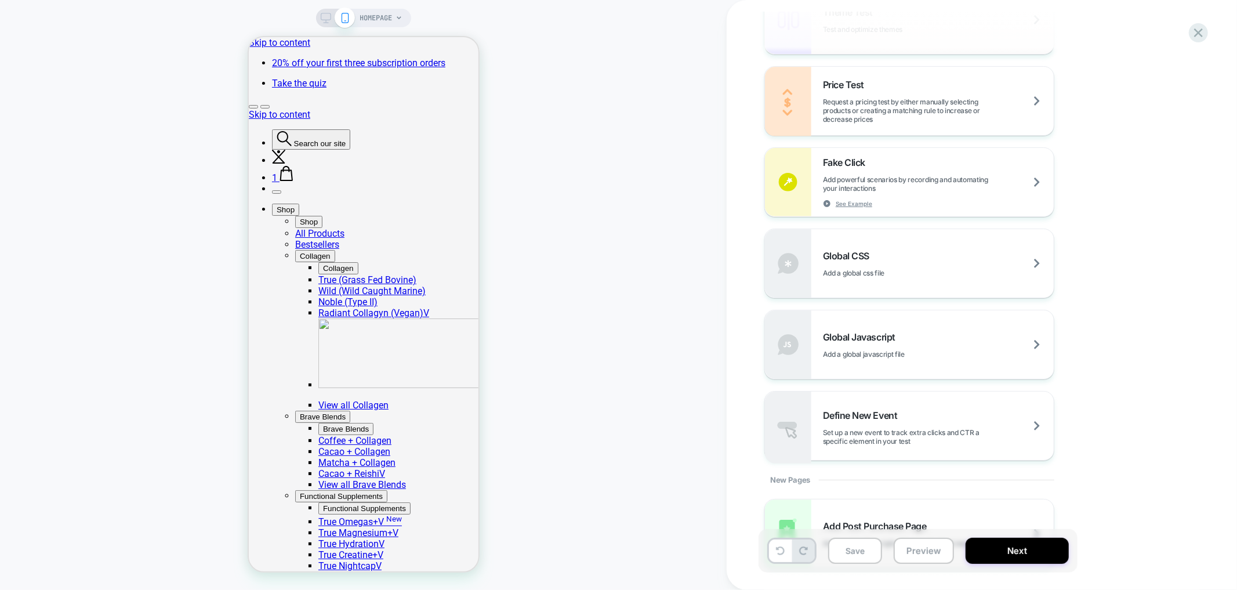
scroll to position [733, 0]
click at [885, 333] on span "Global Javascript" at bounding box center [862, 335] width 78 height 12
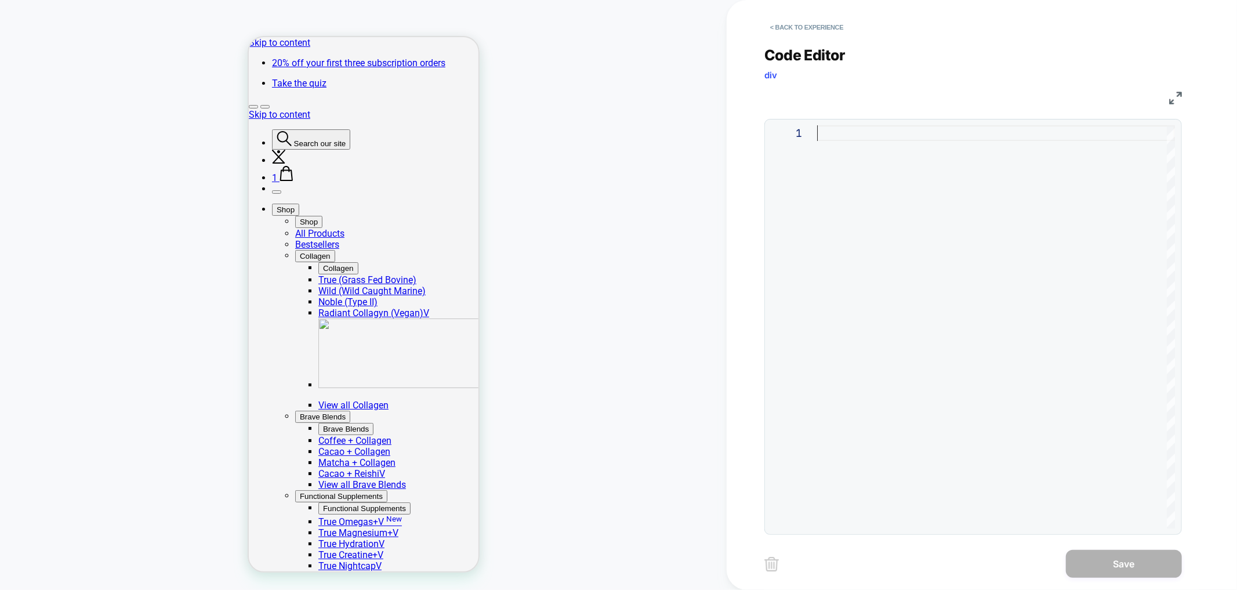
click at [845, 133] on div at bounding box center [996, 326] width 358 height 403
type textarea "*"
click at [1100, 560] on button "Save" at bounding box center [1124, 564] width 116 height 28
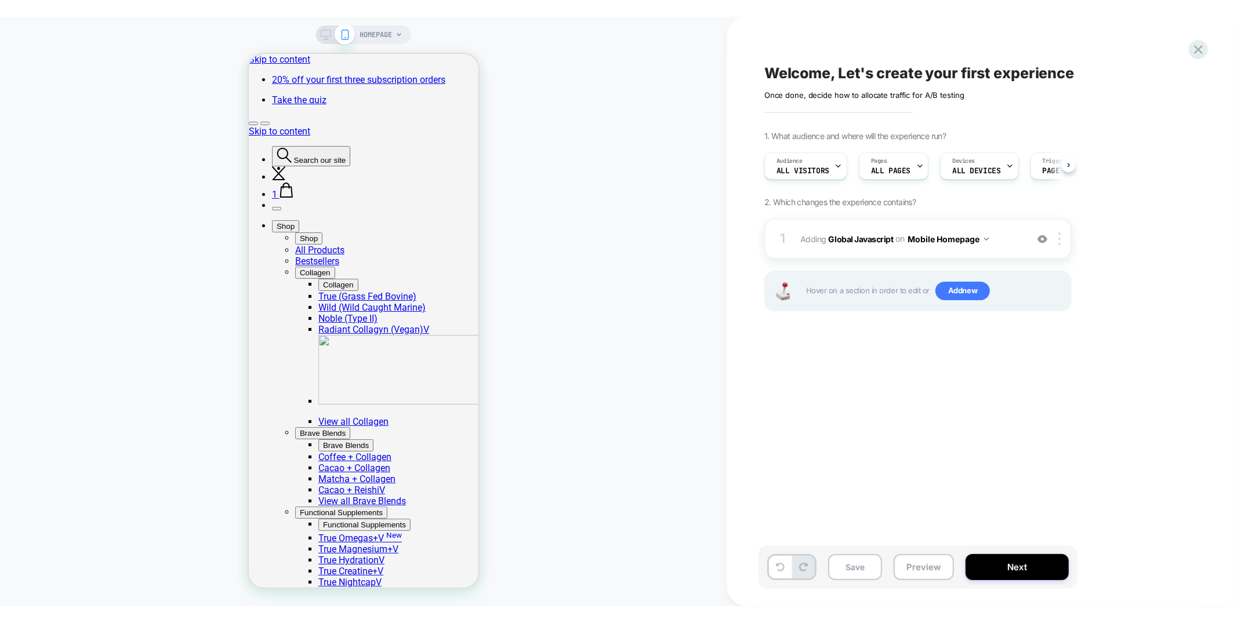
scroll to position [0, 1]
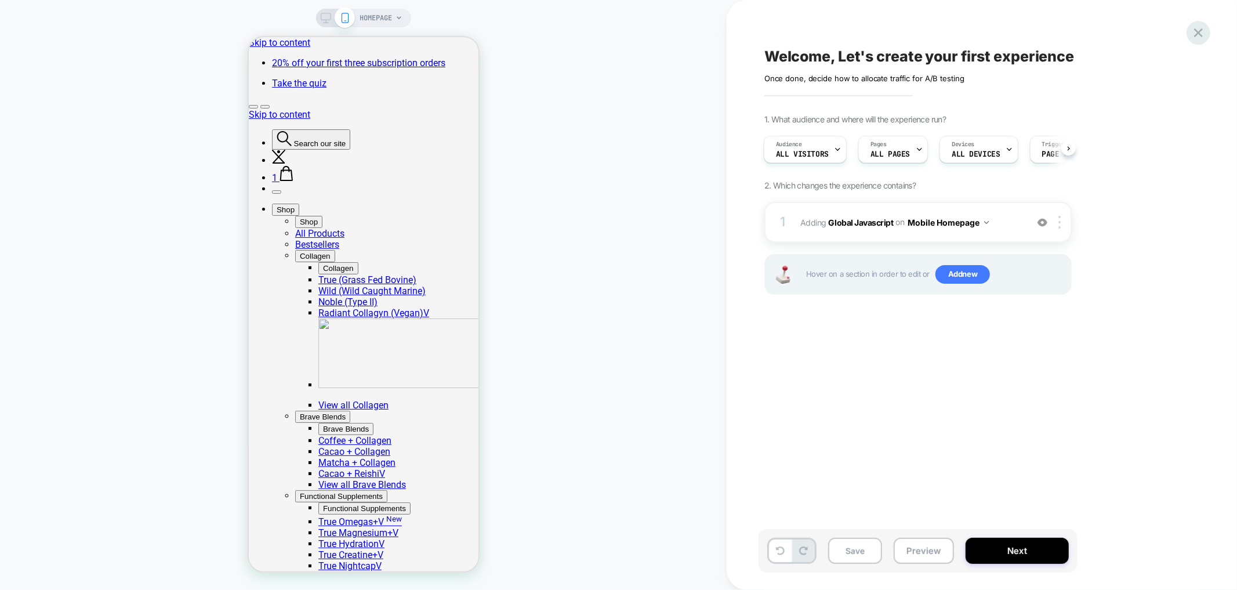
click at [1208, 27] on div "Welcome, Let's create your first experience Click to edit experience details On…" at bounding box center [981, 295] width 510 height 590
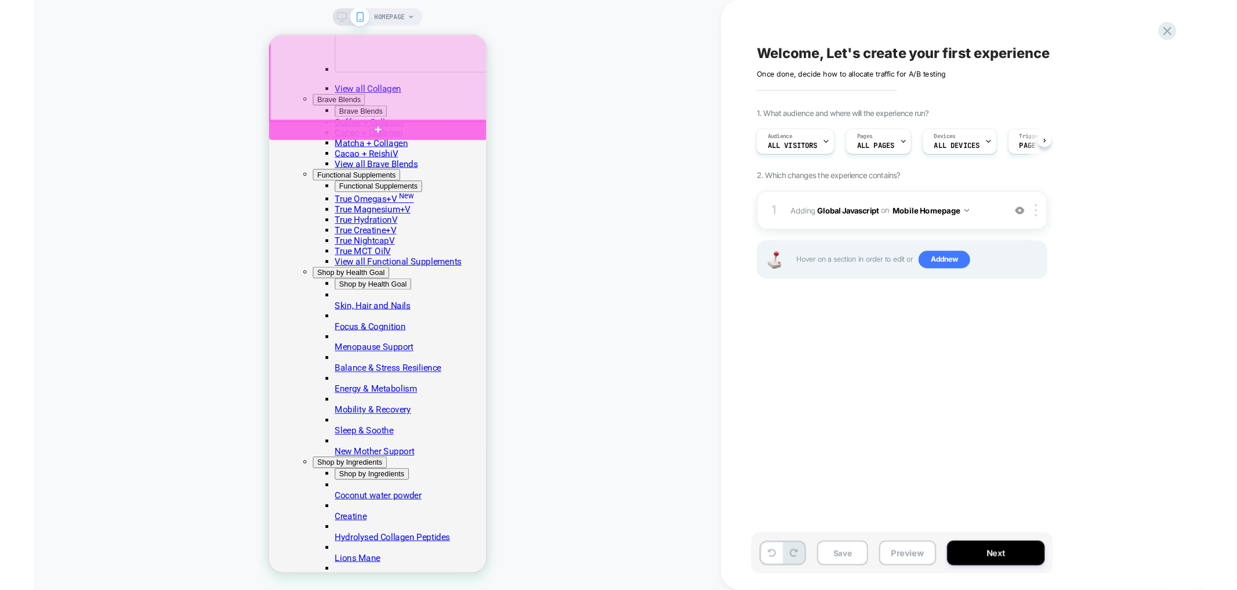
scroll to position [373, 0]
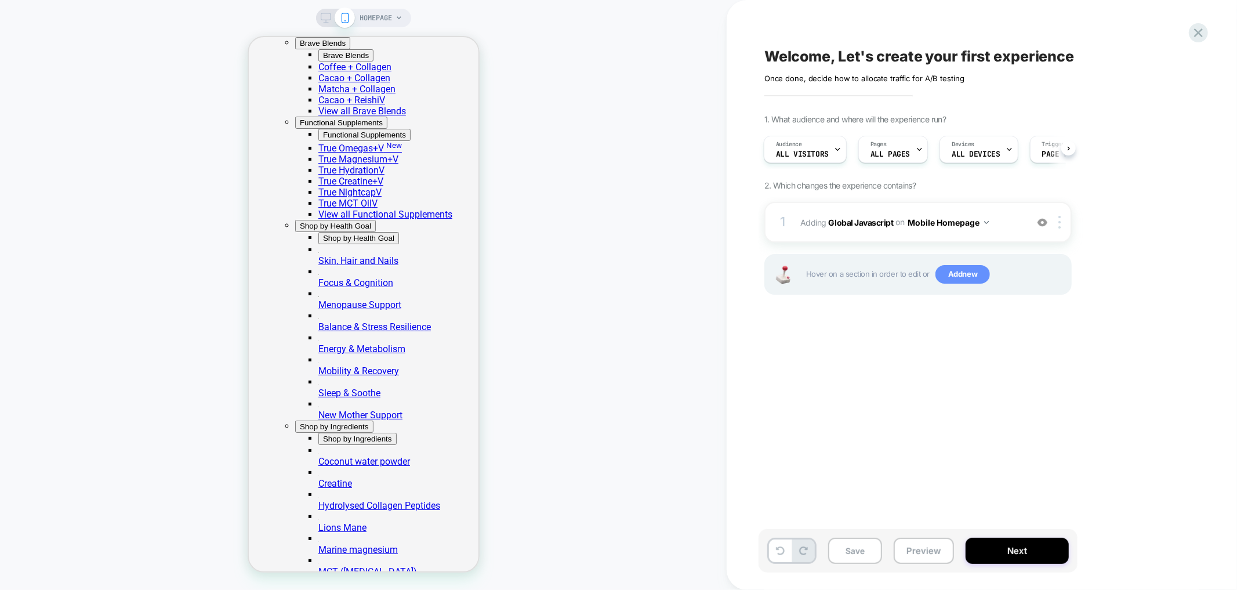
click at [959, 275] on span "Add new" at bounding box center [962, 274] width 54 height 19
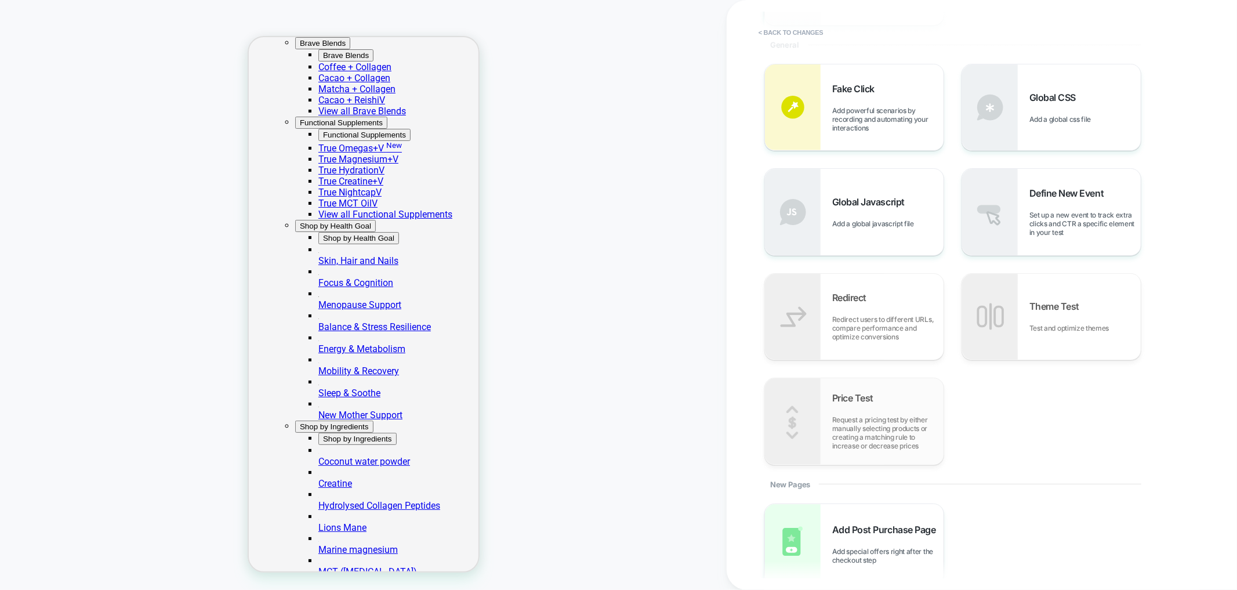
scroll to position [407, 0]
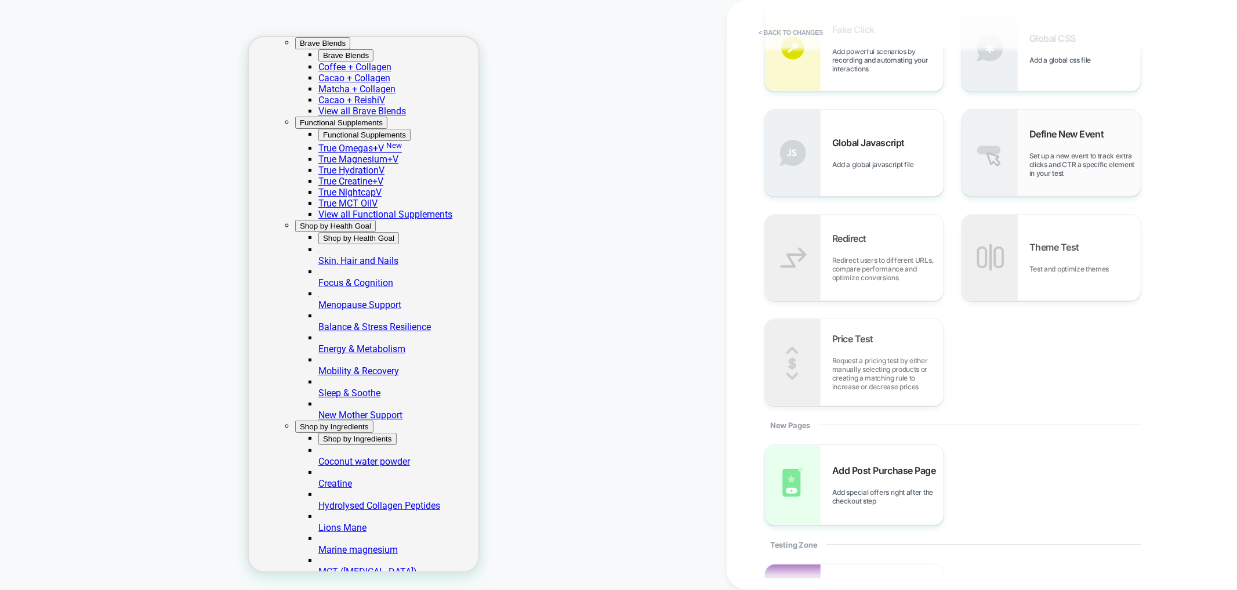
click at [1054, 164] on span "Set up a new event to track extra clicks and CTR a specific element in your test" at bounding box center [1084, 164] width 111 height 26
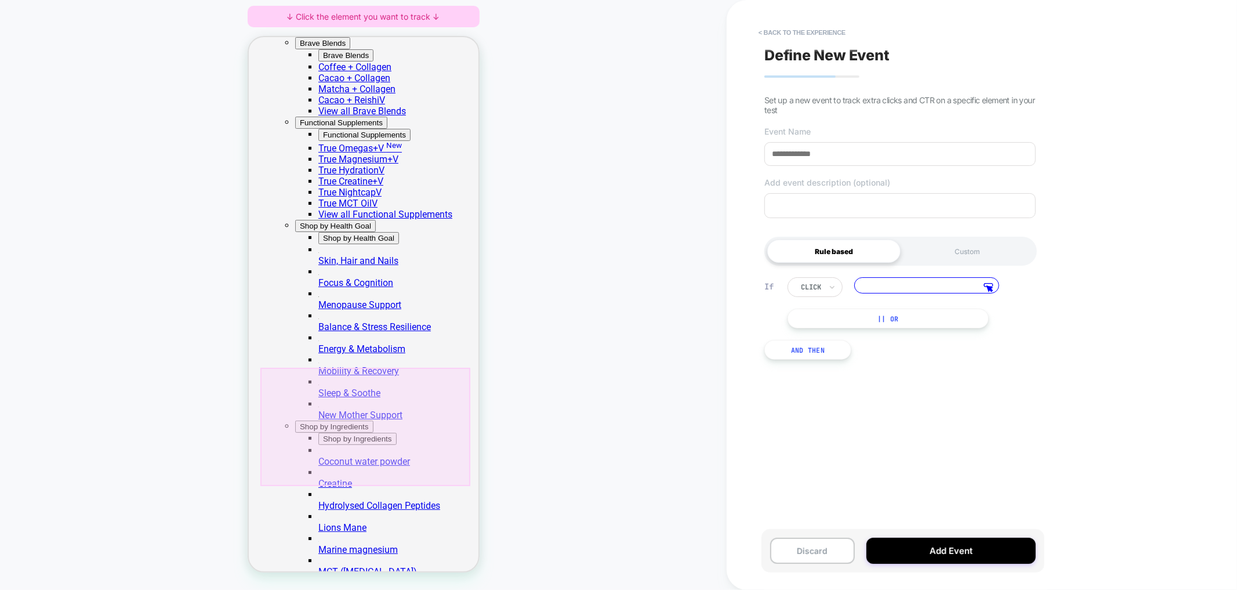
click at [452, 474] on div at bounding box center [365, 426] width 210 height 118
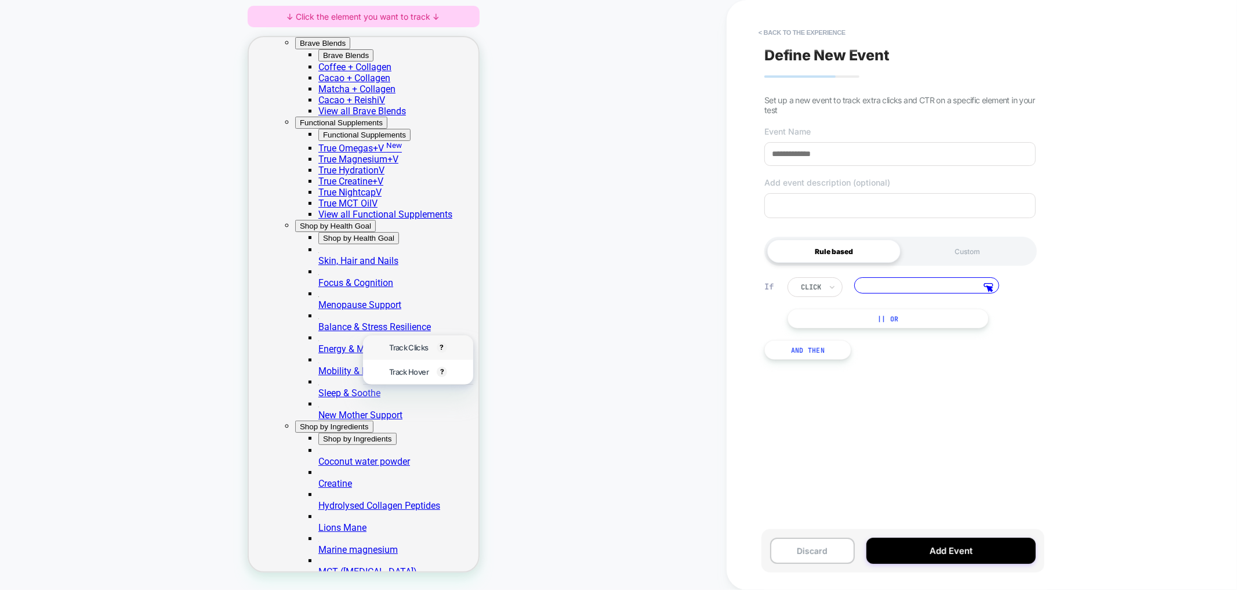
click at [417, 351] on span "Track Clicks" at bounding box center [407, 346] width 39 height 9
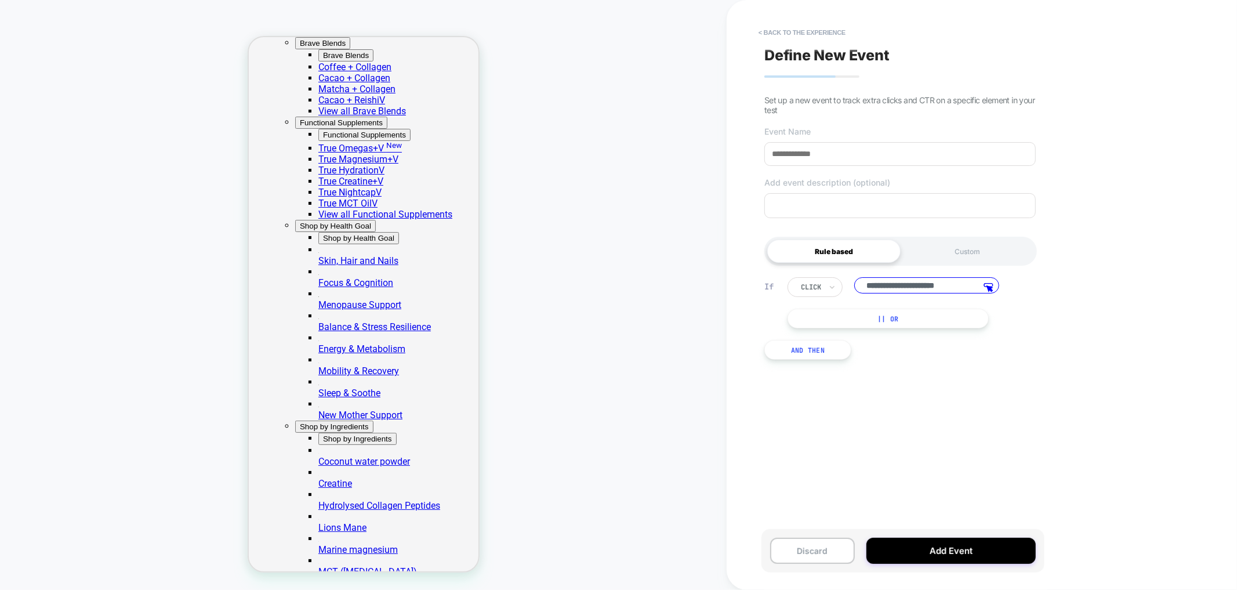
click at [847, 159] on input at bounding box center [899, 154] width 271 height 24
type input "****"
click at [982, 548] on button "Add Event" at bounding box center [950, 550] width 169 height 26
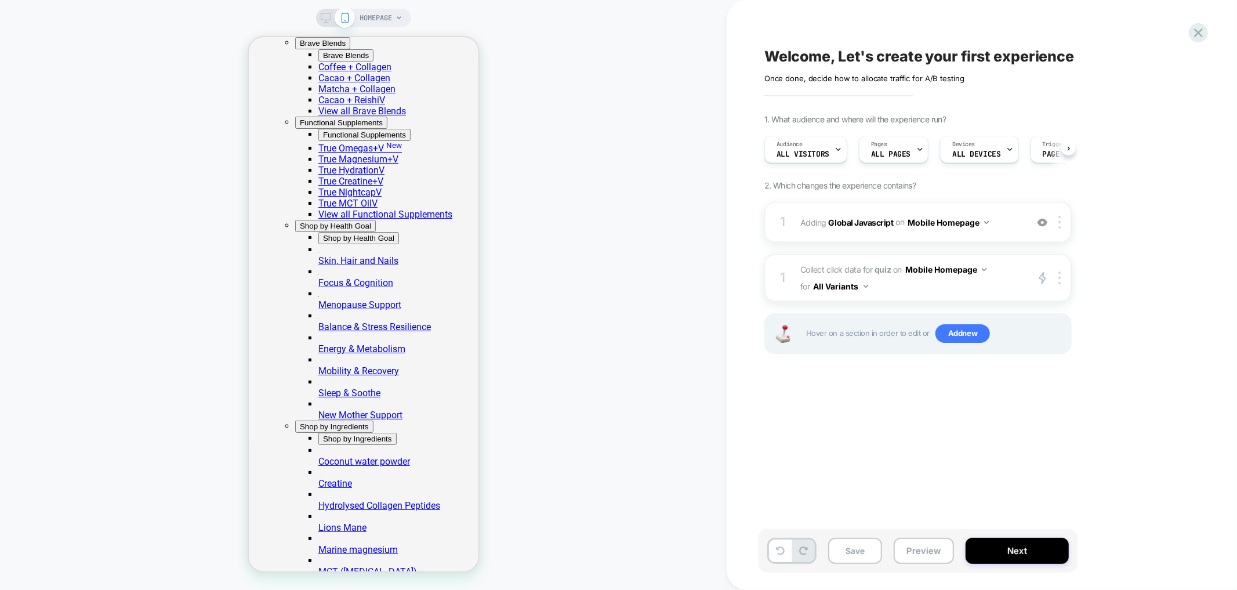
scroll to position [0, 1]
click at [853, 286] on button "All Variants" at bounding box center [840, 286] width 54 height 17
click at [889, 390] on div "Welcome, Let's create your first experience Click to edit experience details On…" at bounding box center [975, 295] width 435 height 566
click at [983, 333] on span "Add new" at bounding box center [962, 333] width 54 height 19
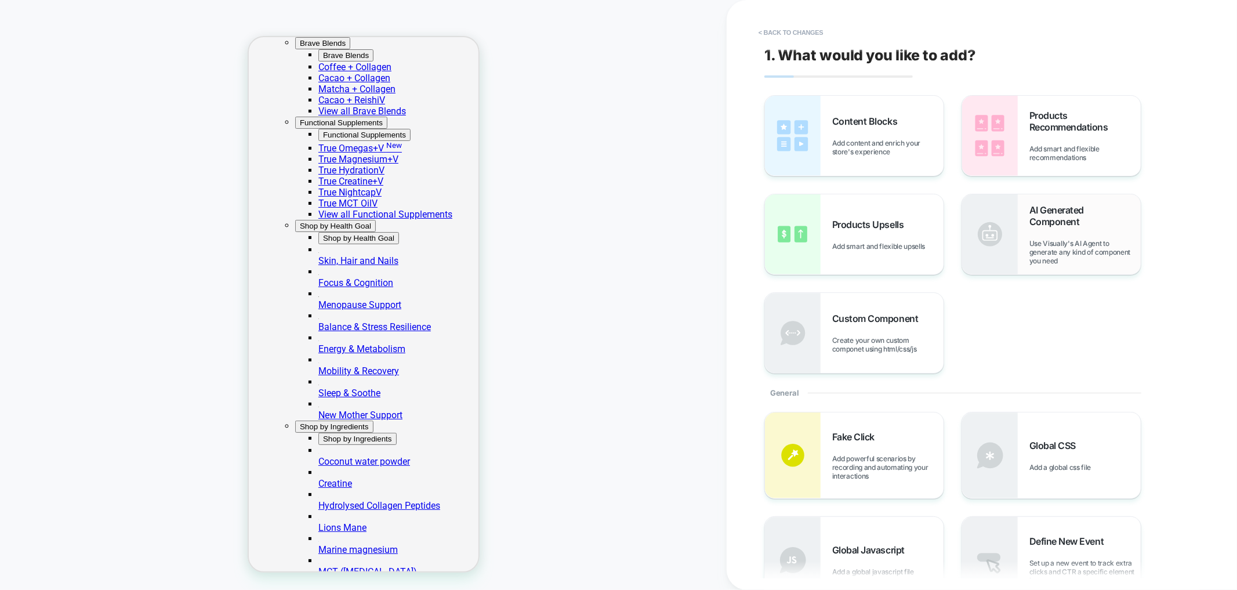
click at [1020, 254] on div "AI Generated Component Use Visually's AI Agent to generate any kind of componen…" at bounding box center [1051, 234] width 179 height 80
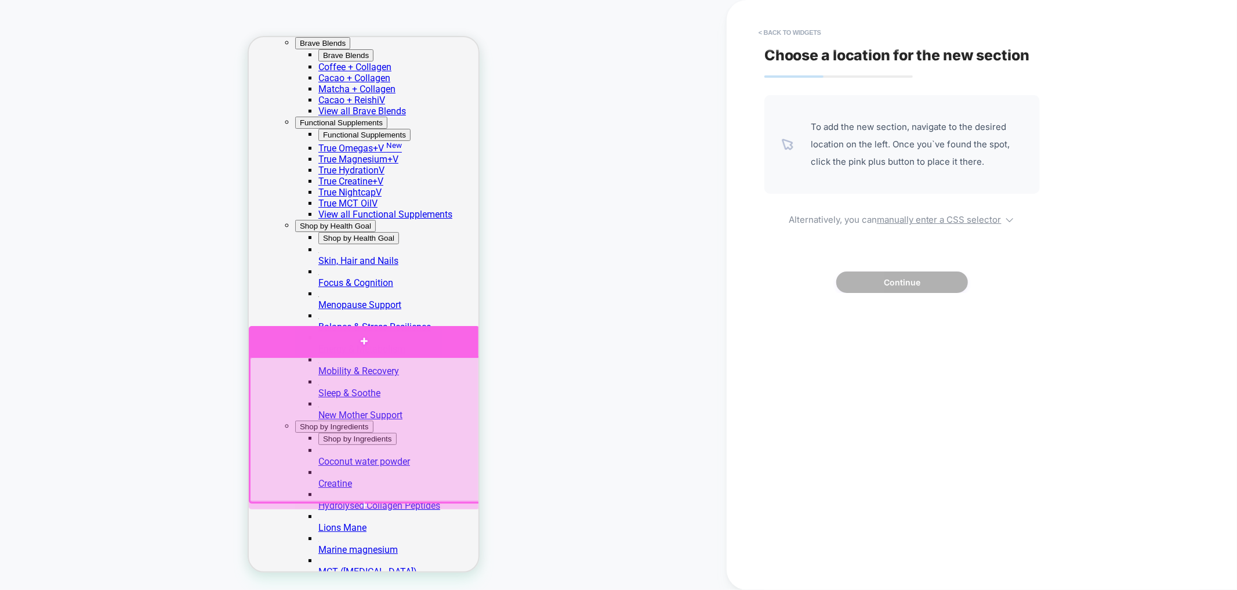
click at [464, 341] on div at bounding box center [363, 340] width 231 height 31
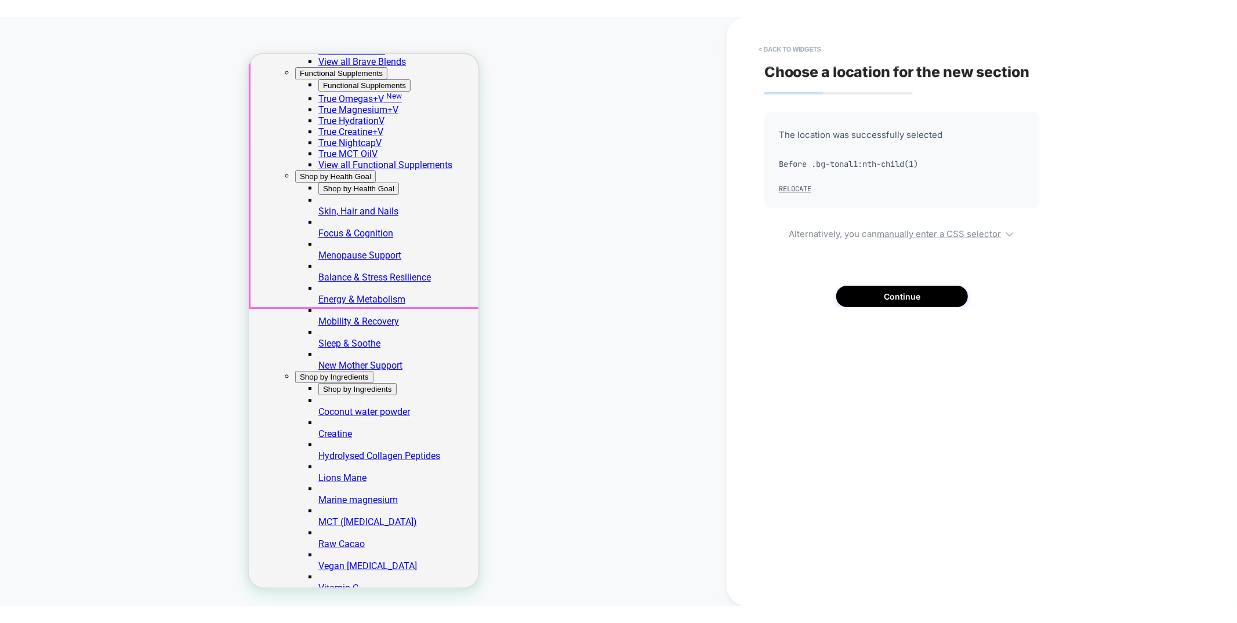
scroll to position [449, 0]
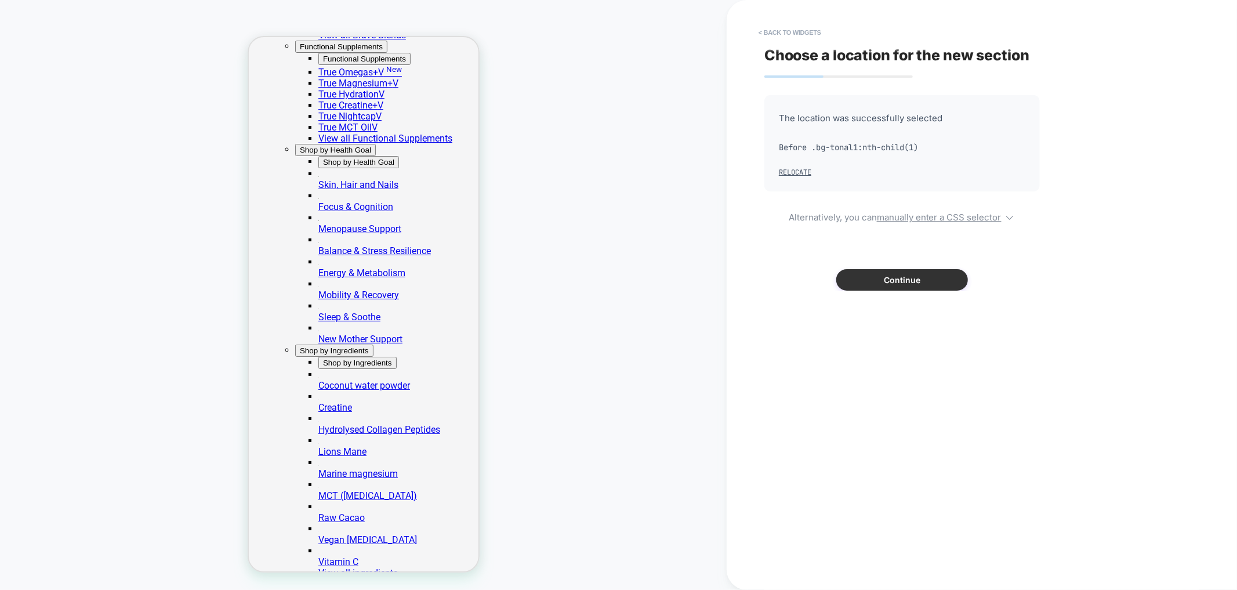
click at [885, 276] on button "Continue" at bounding box center [902, 279] width 132 height 21
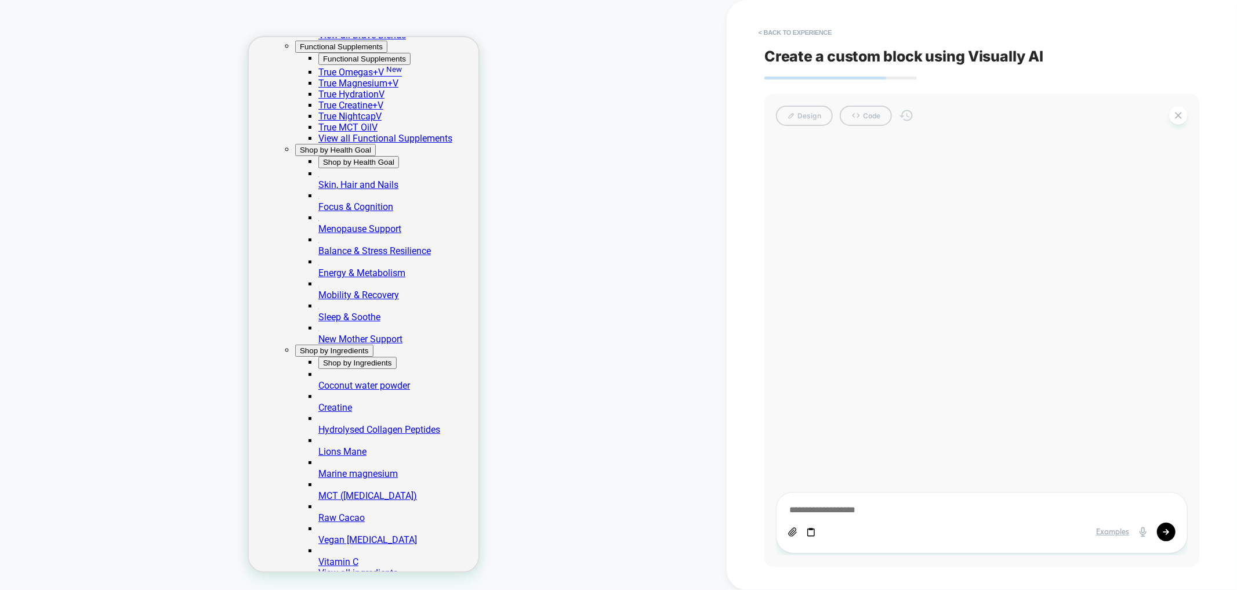
click at [865, 521] on div "Examples" at bounding box center [982, 522] width 412 height 61
click at [854, 509] on textarea at bounding box center [981, 510] width 387 height 13
click at [809, 532] on icon at bounding box center [811, 532] width 10 height 10
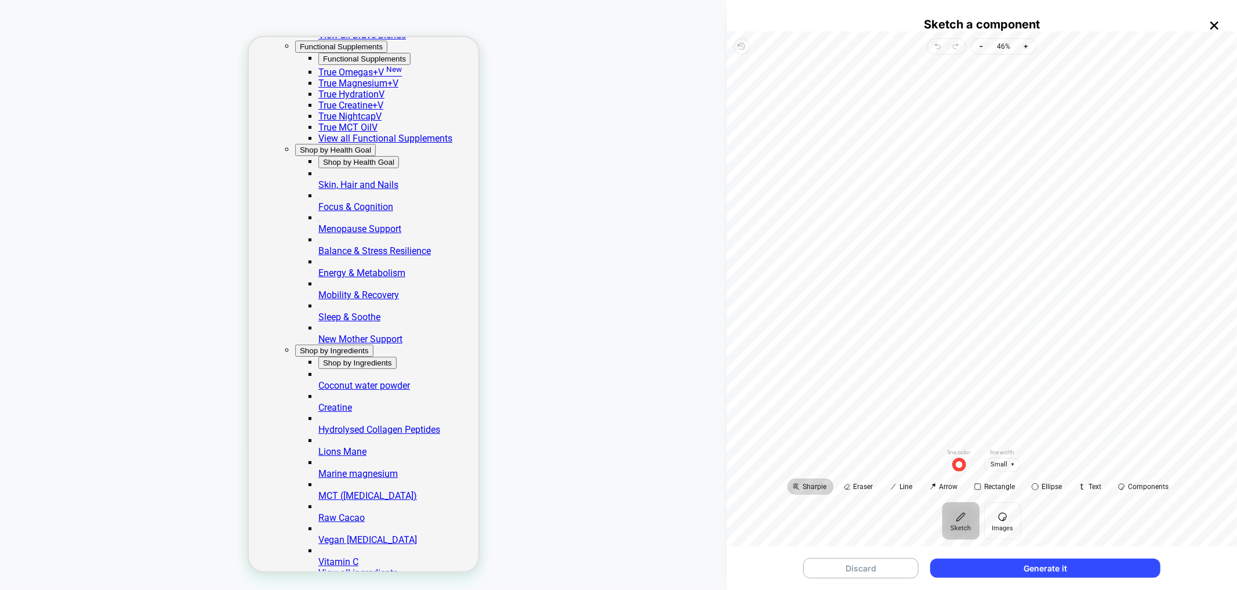
click at [1209, 26] on icon "button" at bounding box center [1213, 25] width 15 height 15
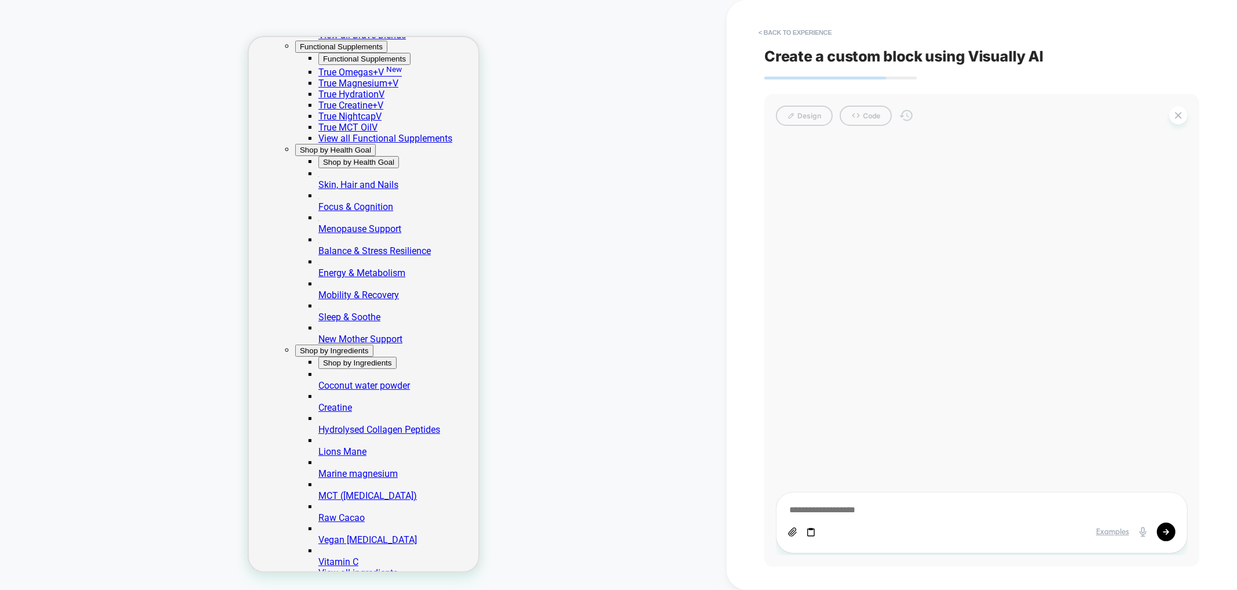
click at [810, 507] on textarea at bounding box center [981, 510] width 387 height 13
type textarea "*"
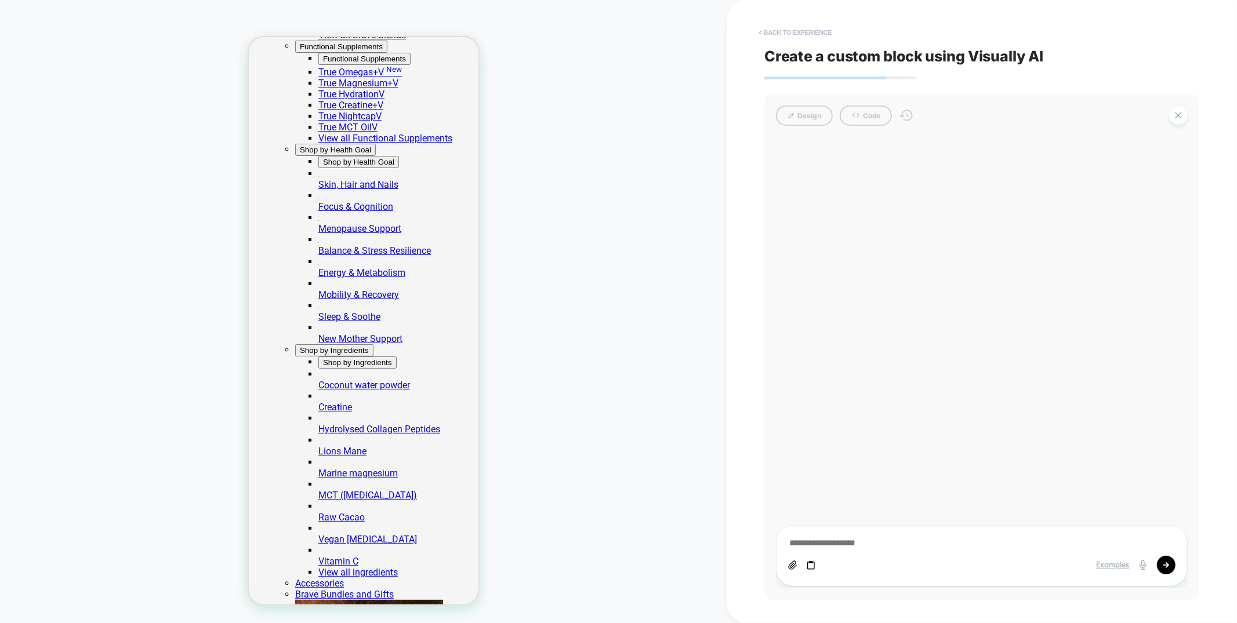
click at [787, 29] on button "< Back to experience" at bounding box center [794, 32] width 85 height 19
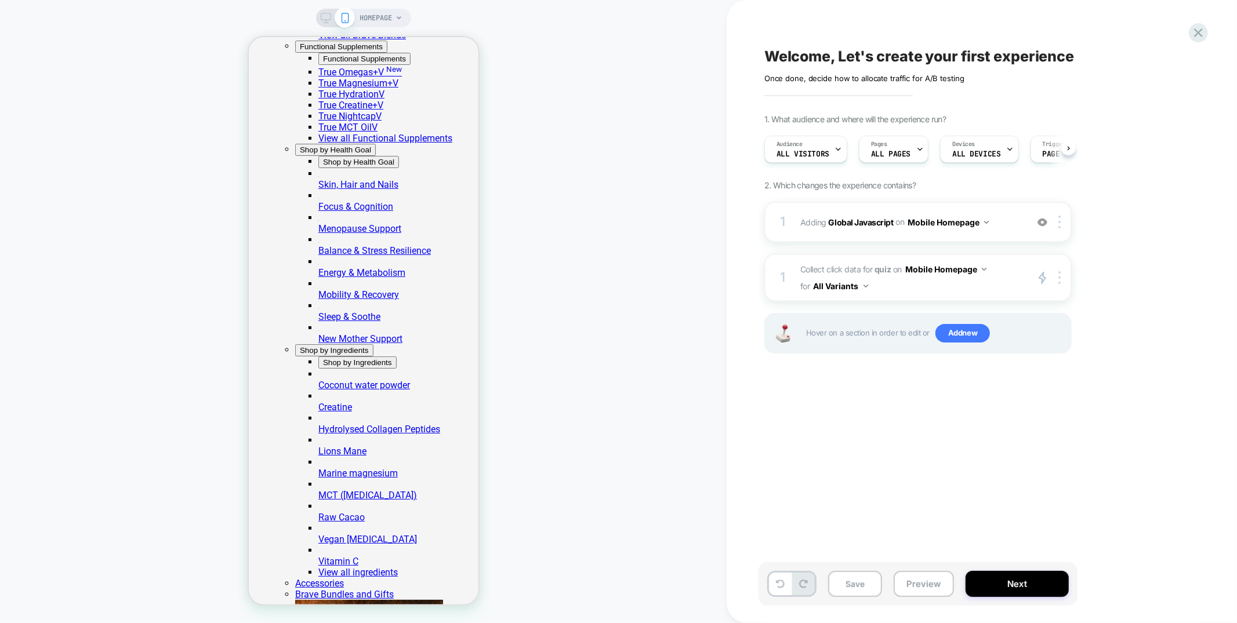
scroll to position [0, 1]
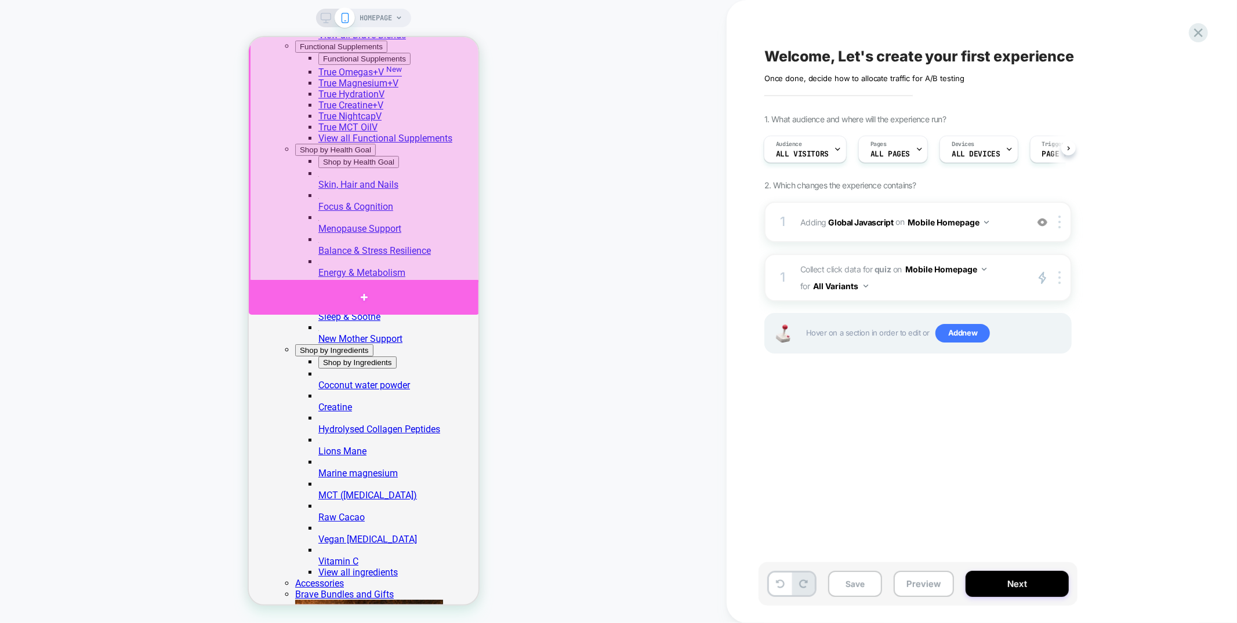
click at [456, 294] on div at bounding box center [363, 296] width 231 height 35
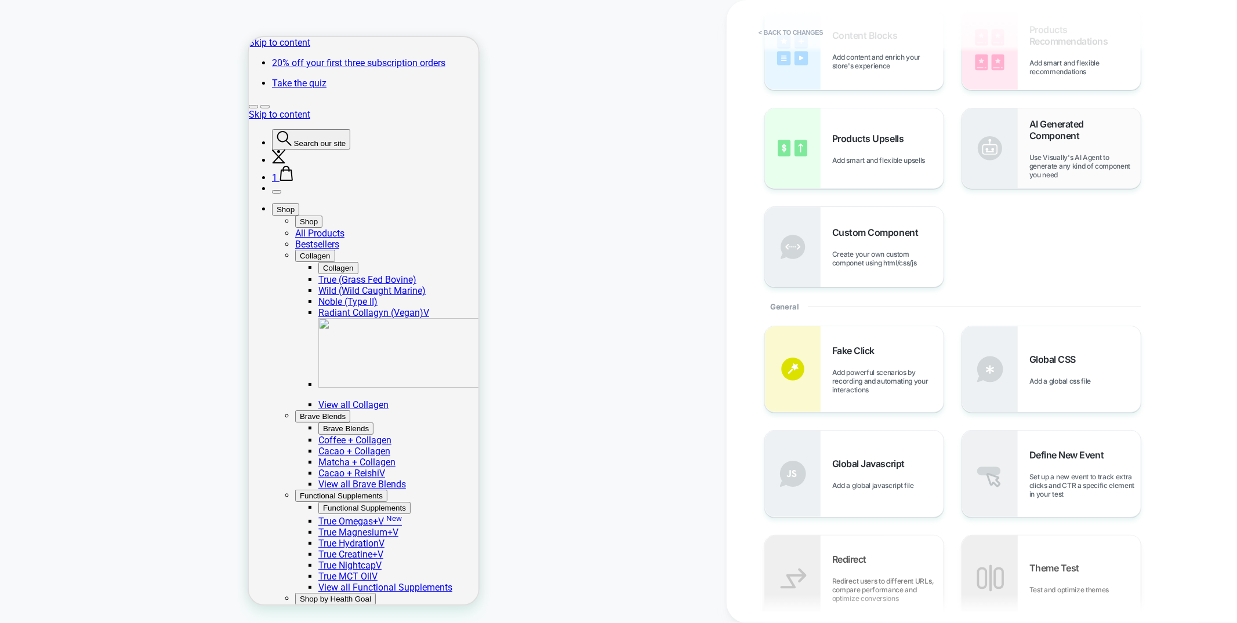
scroll to position [0, 0]
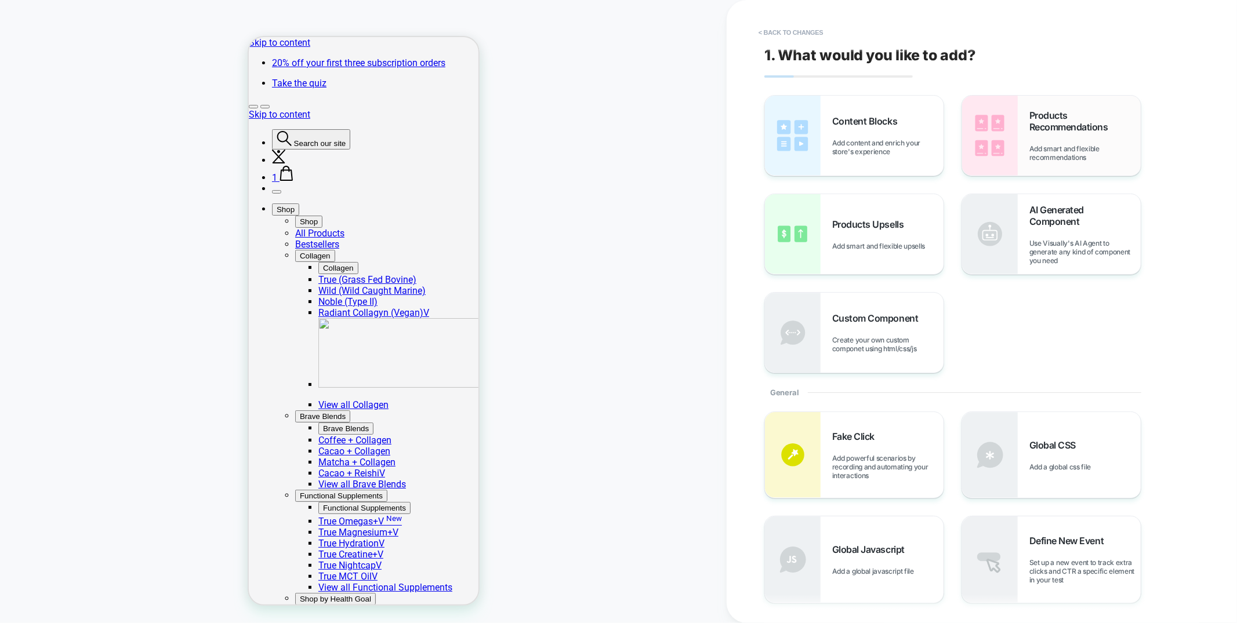
click at [1075, 157] on span "Add smart and flexible recommendations" at bounding box center [1084, 152] width 111 height 17
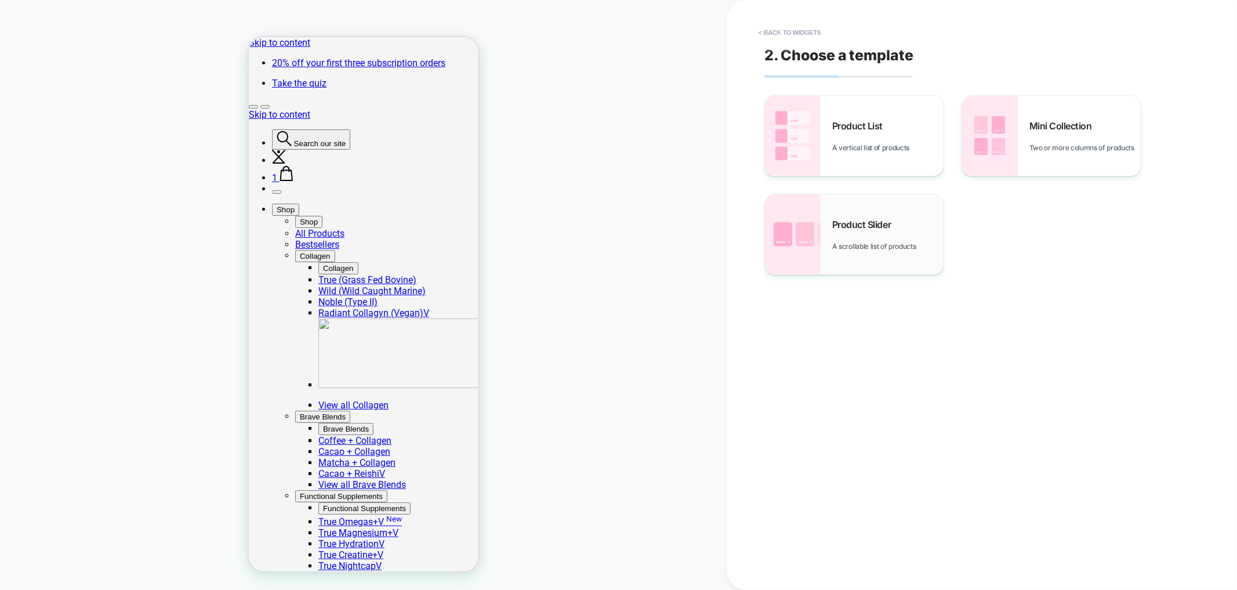
click at [868, 243] on span "A scrollable list of products" at bounding box center [877, 246] width 90 height 9
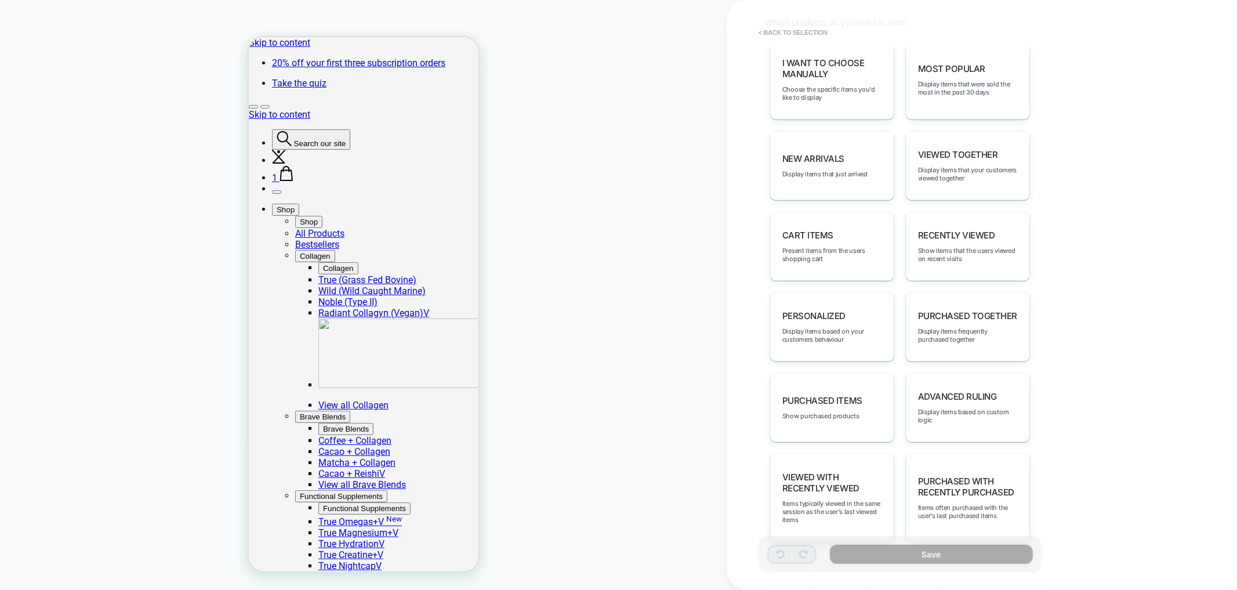
scroll to position [586, 0]
click at [989, 171] on span "Display items that your customers viewed together" at bounding box center [968, 172] width 100 height 16
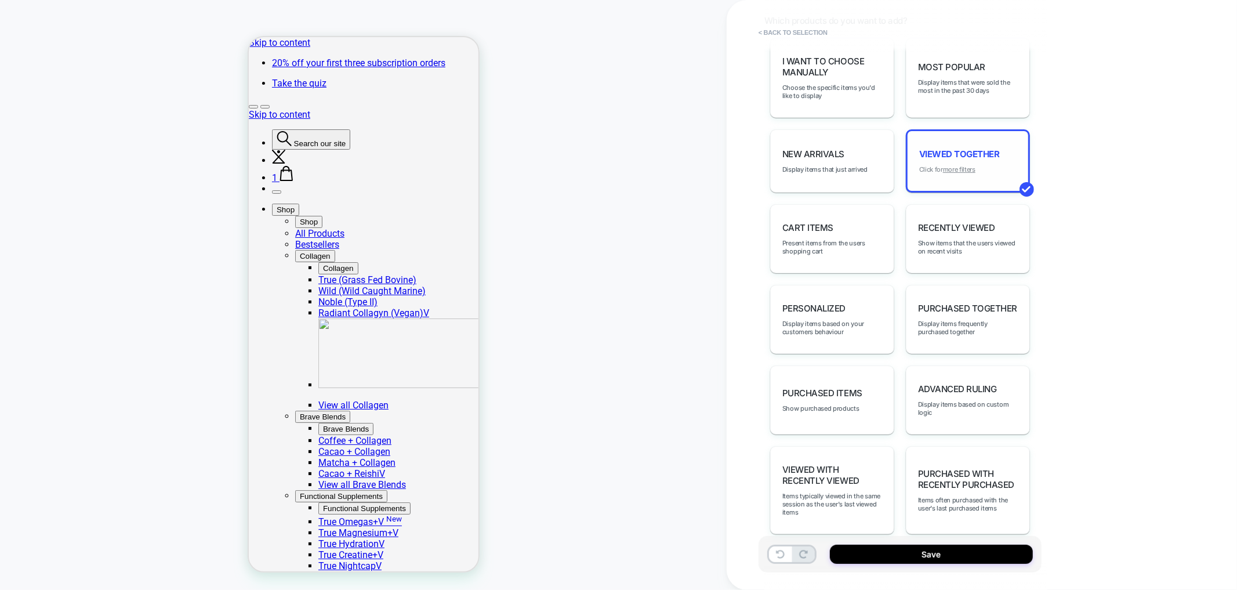
click at [967, 165] on u "more filters" at bounding box center [959, 169] width 32 height 8
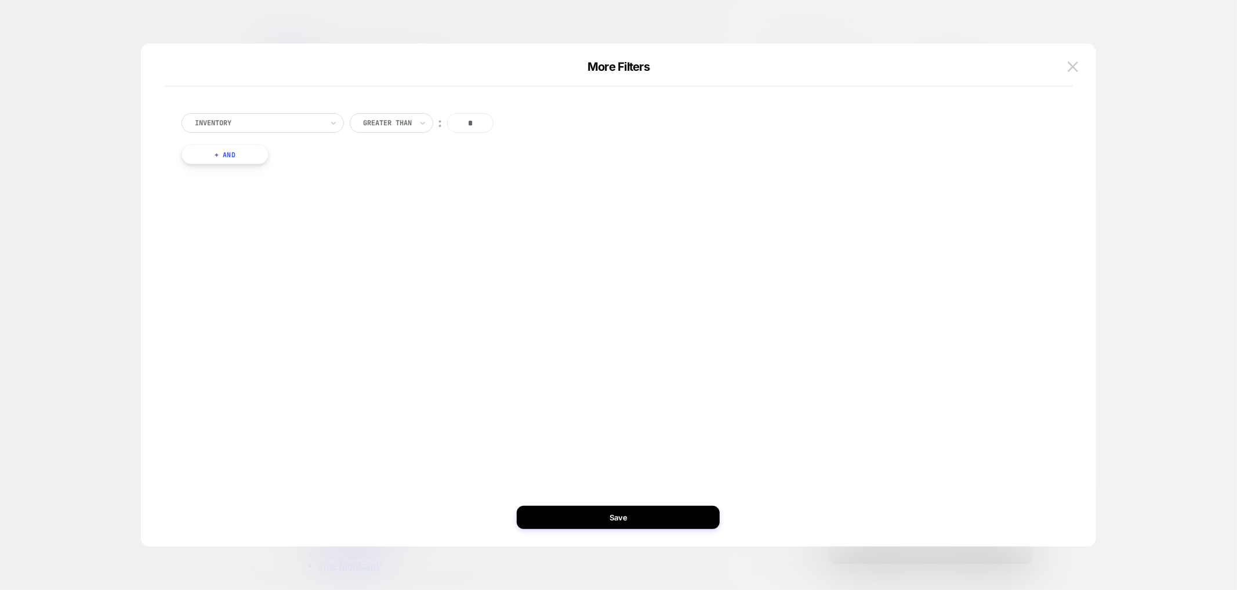
click at [239, 157] on button "+ And" at bounding box center [224, 154] width 87 height 20
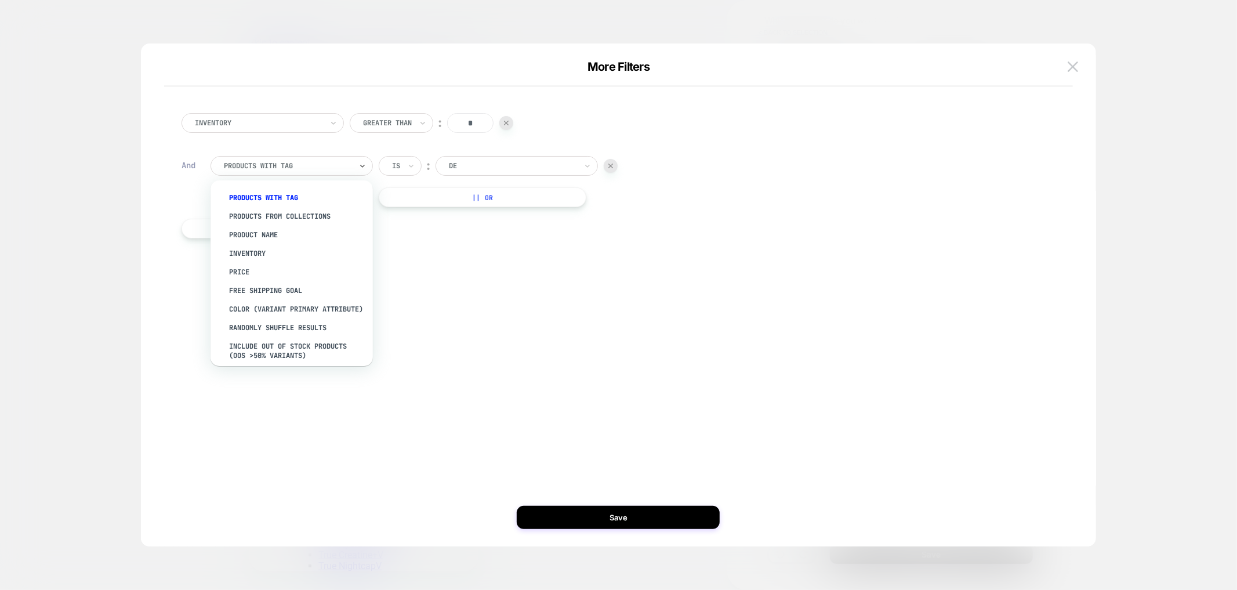
click at [276, 172] on div "products with tag" at bounding box center [288, 165] width 130 height 13
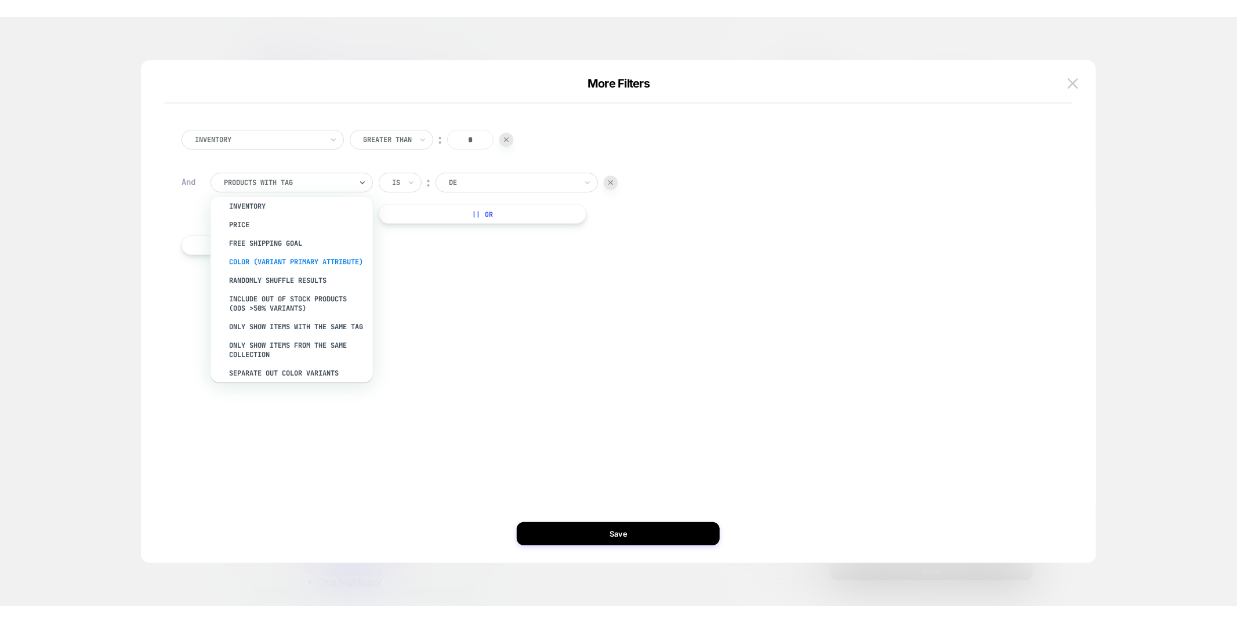
scroll to position [65, 0]
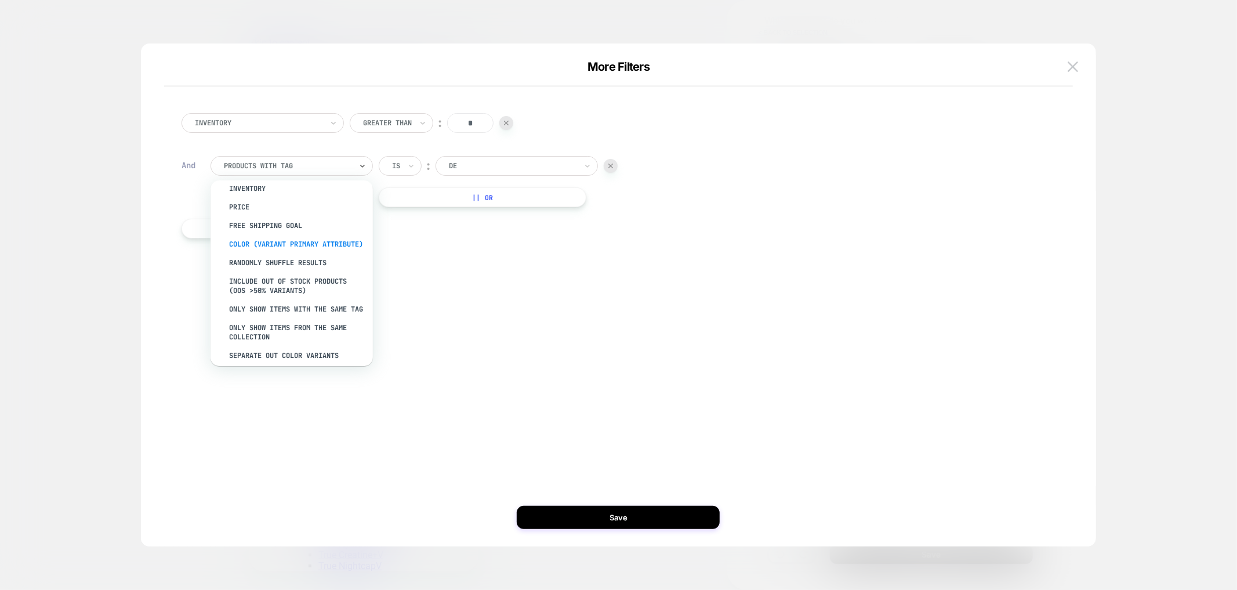
click at [283, 246] on div "color (Variant primary attribute)" at bounding box center [297, 244] width 151 height 19
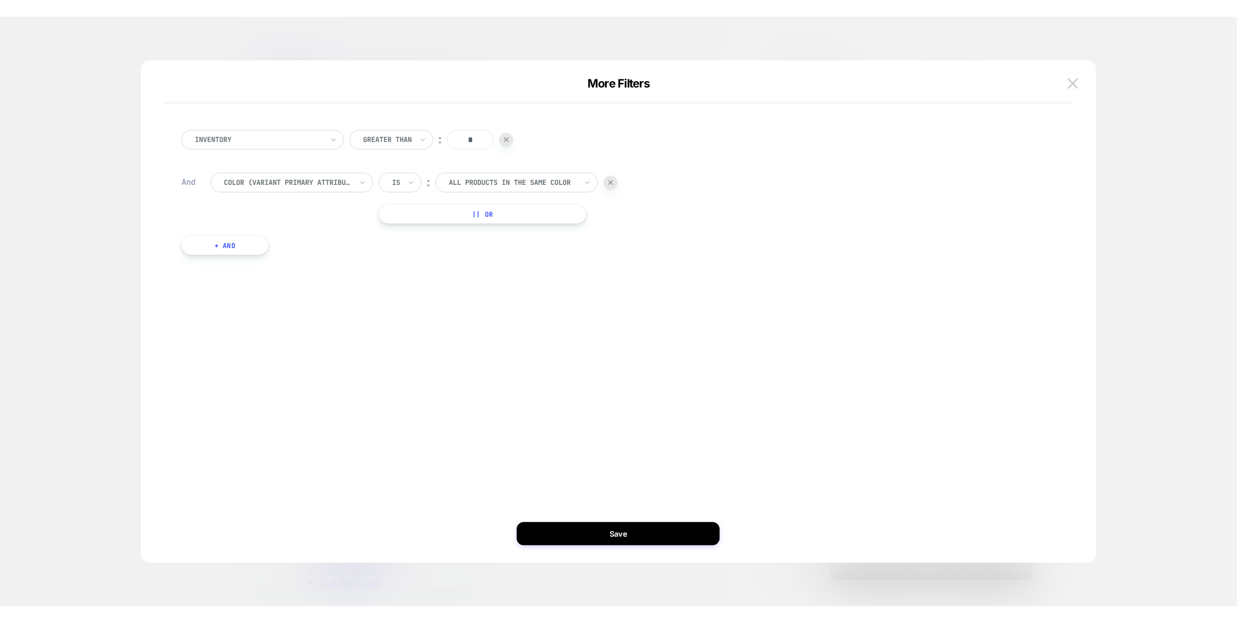
scroll to position [559, 0]
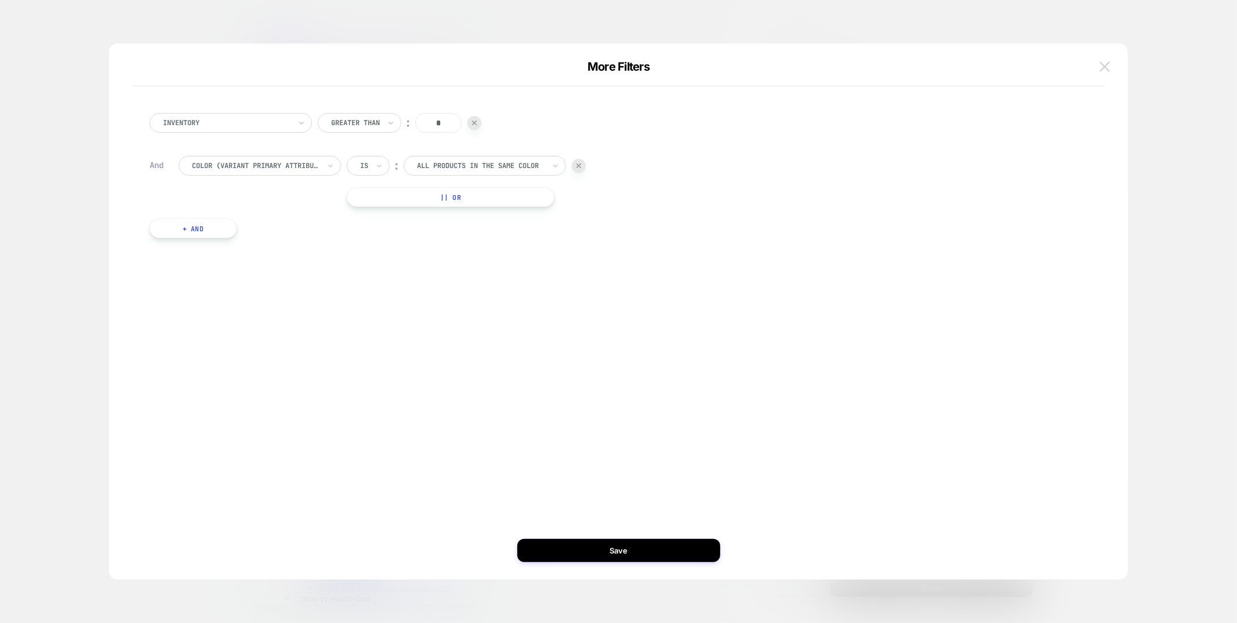
click at [1101, 63] on img at bounding box center [1104, 66] width 10 height 10
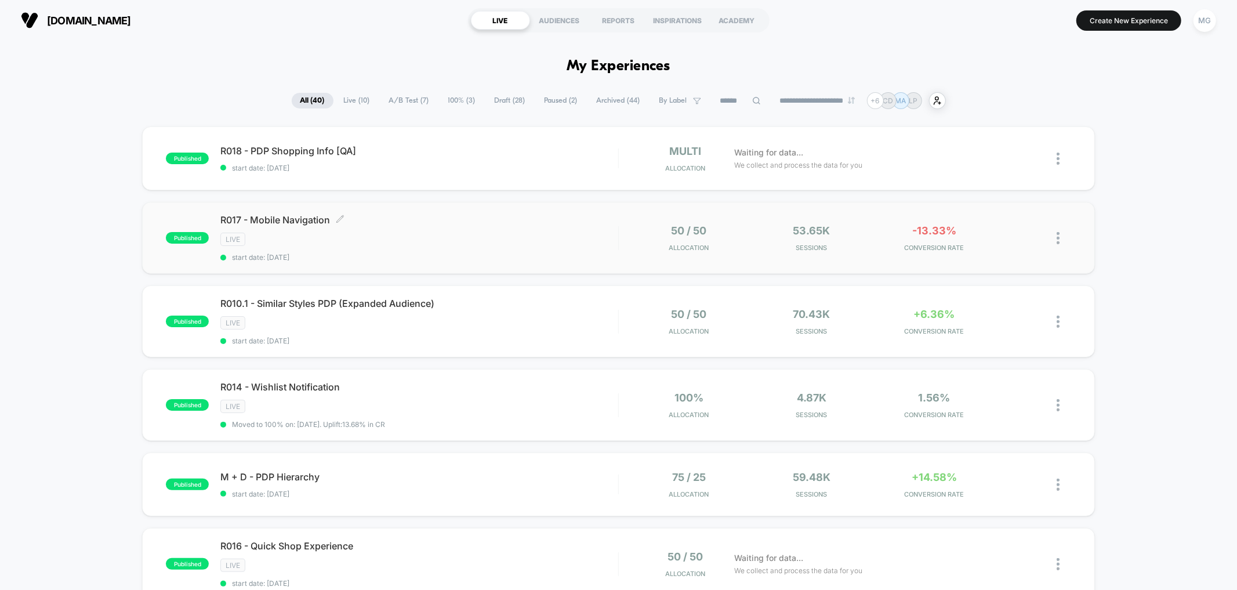
click at [512, 250] on div "R017 - Mobile Navigation Click to edit experience details Click to edit experie…" at bounding box center [418, 238] width 397 height 48
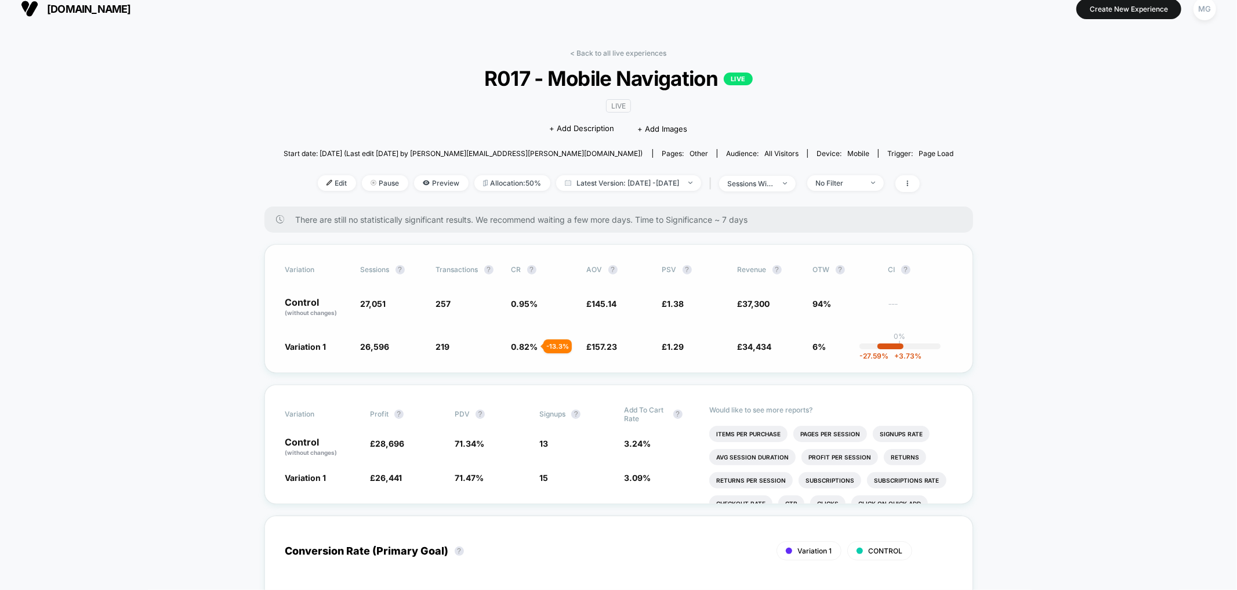
scroll to position [24, 0]
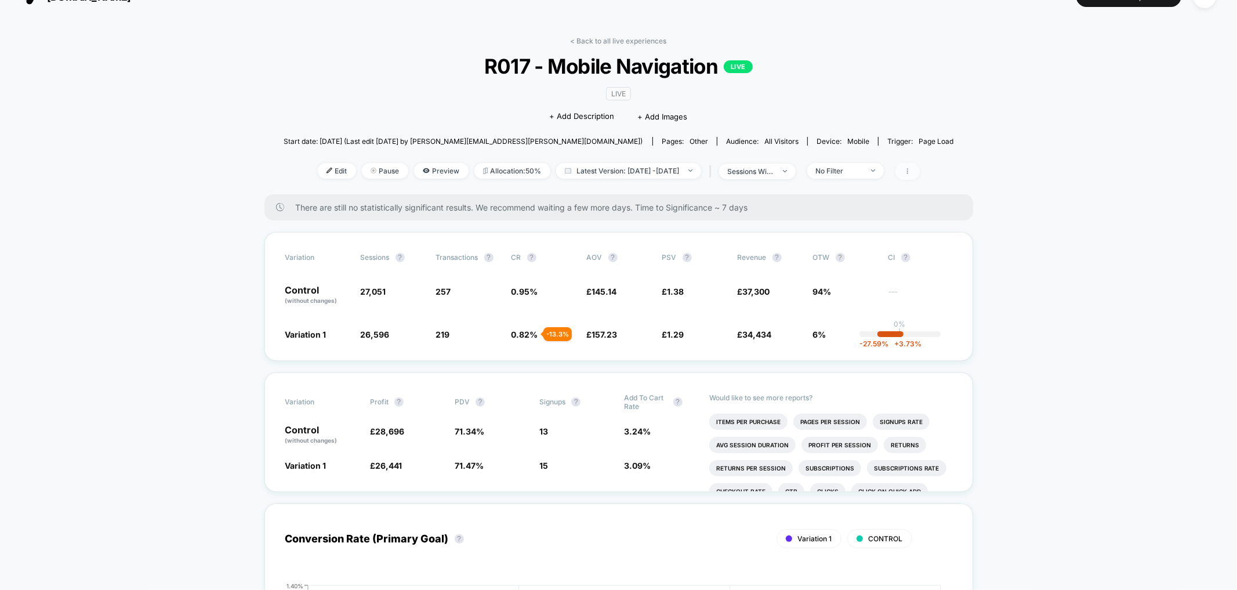
click at [919, 176] on span at bounding box center [907, 171] width 24 height 17
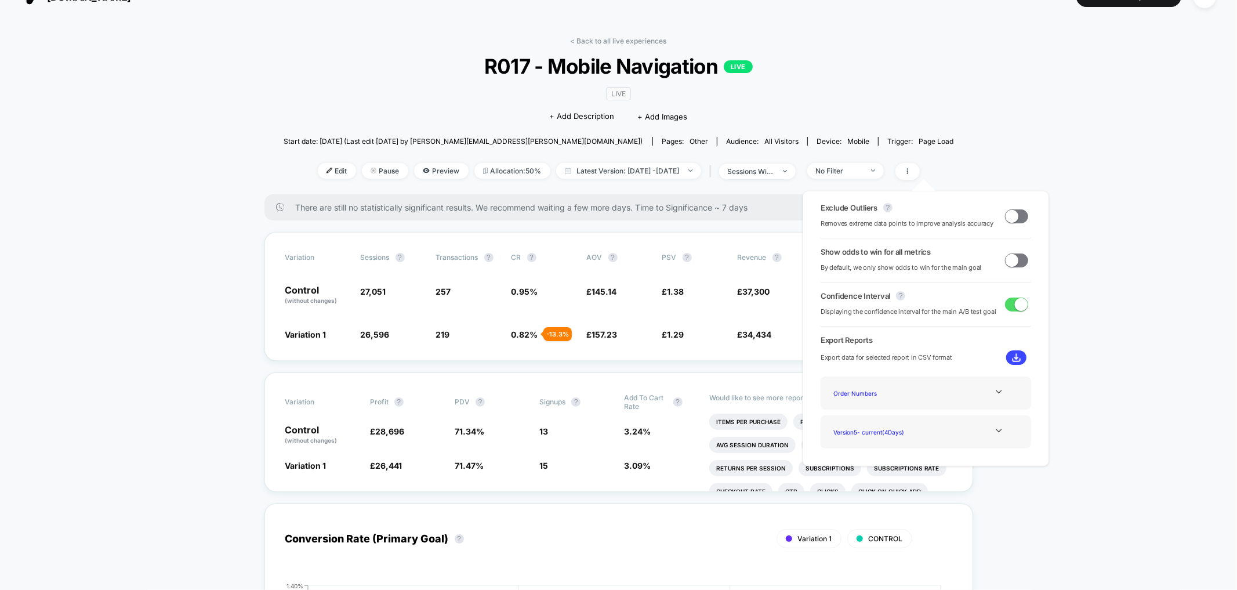
click at [927, 123] on div "< Back to all live experiences R017 - Mobile Navigation LIVE LIVE Click to edit…" at bounding box center [618, 116] width 670 height 158
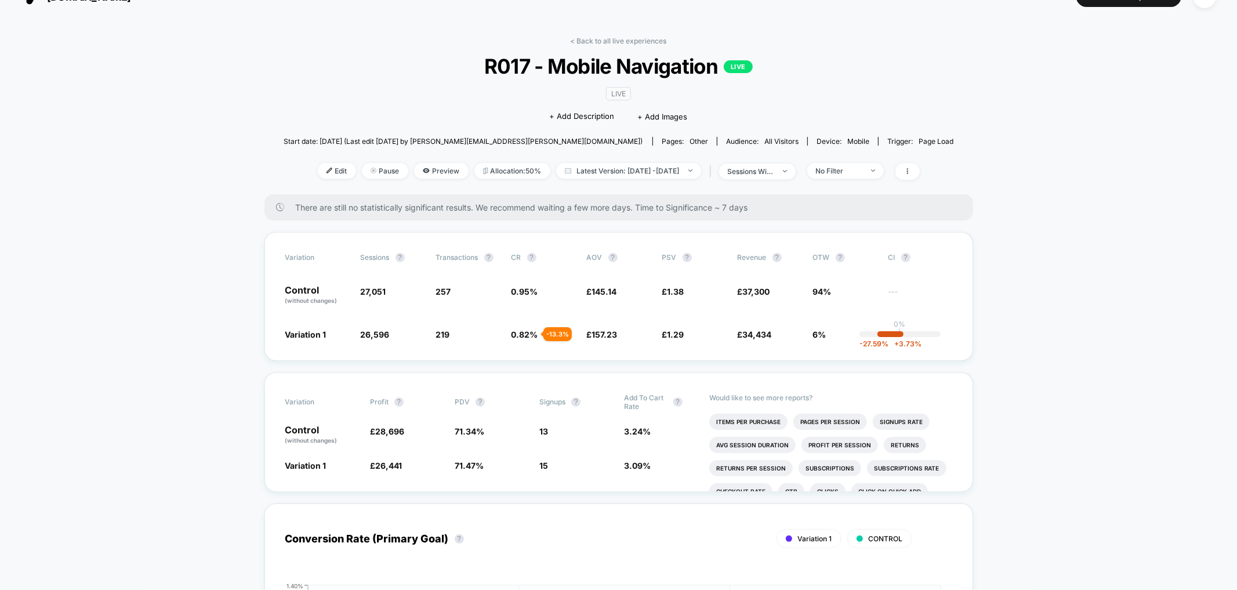
scroll to position [0, 0]
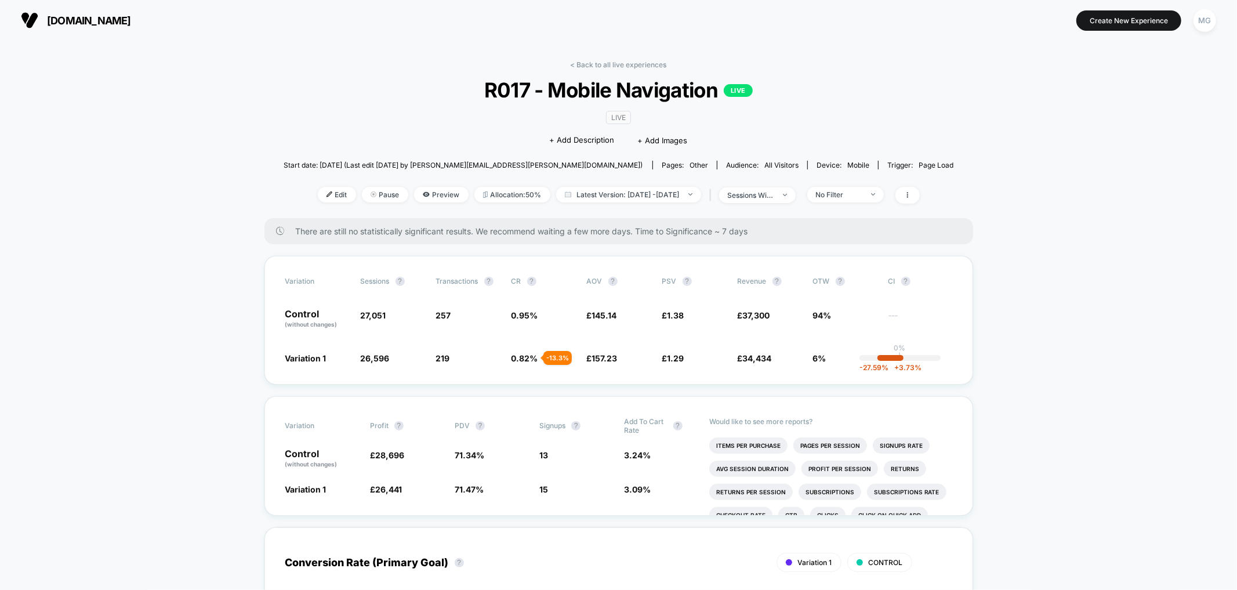
click at [927, 20] on button "MG" at bounding box center [1205, 21] width 30 height 24
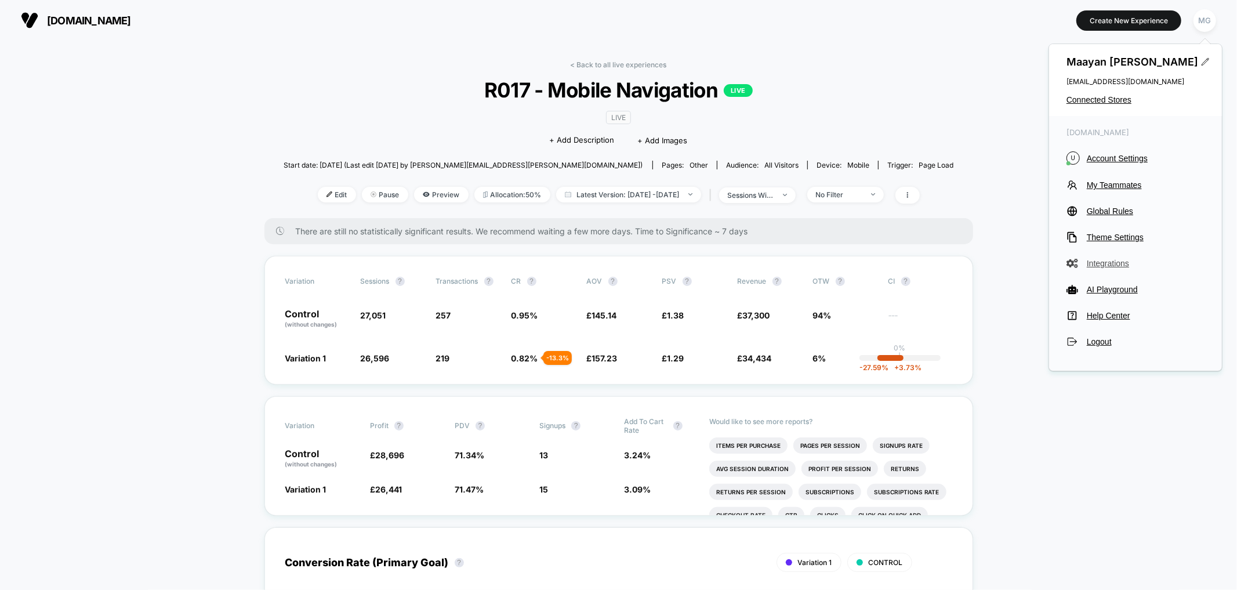
click at [927, 262] on span "Integrations" at bounding box center [1145, 263] width 118 height 9
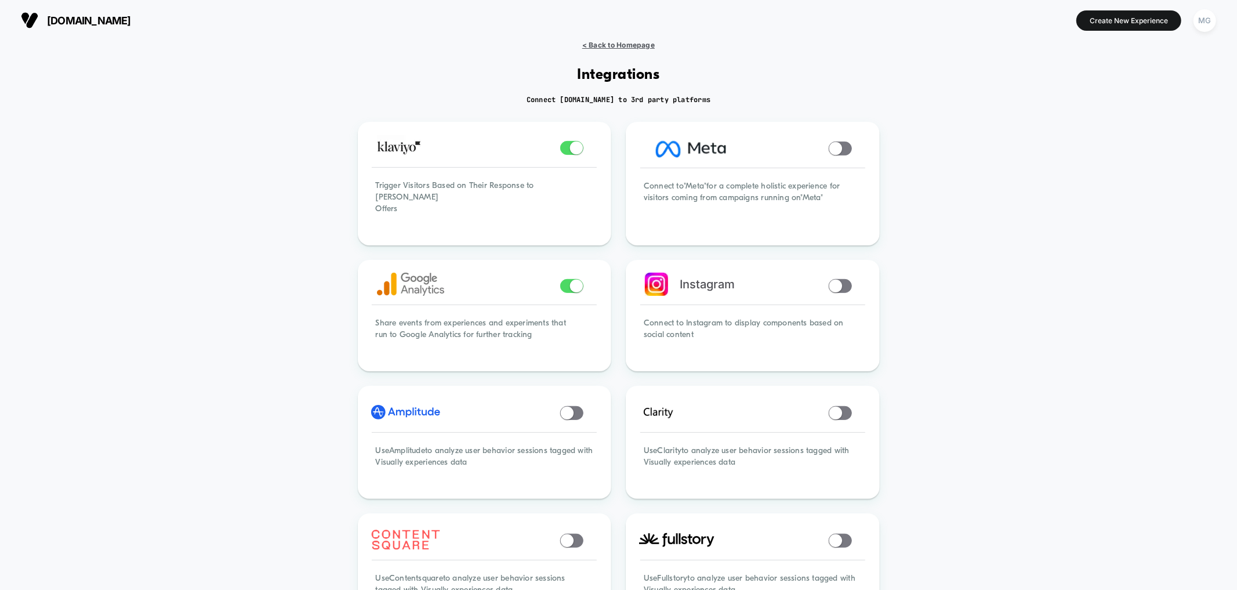
click at [589, 41] on span "< Back to Homepage" at bounding box center [618, 45] width 72 height 9
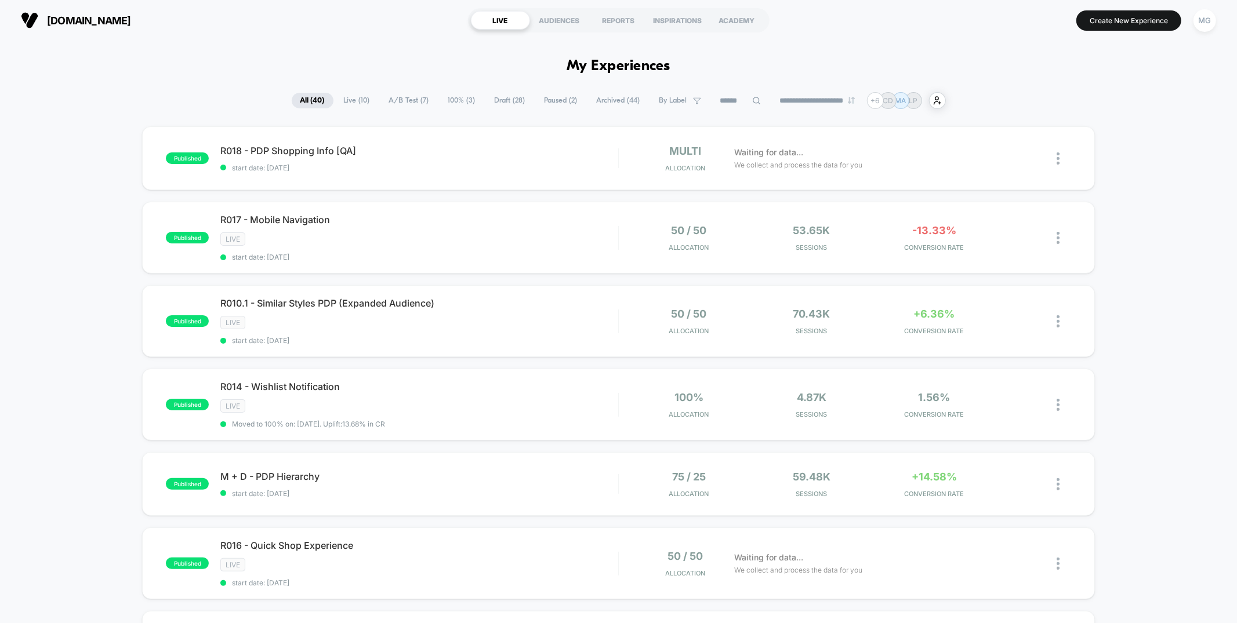
scroll to position [1, 0]
